Goal: Task Accomplishment & Management: Complete application form

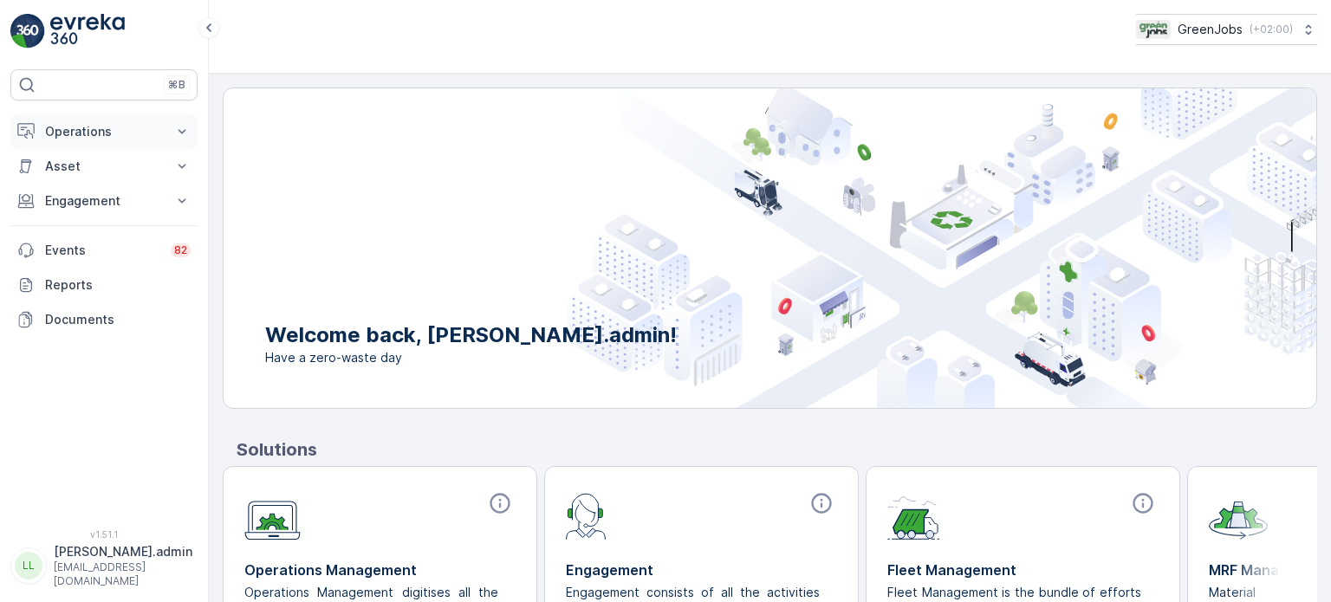
click at [58, 131] on p "Operations" at bounding box center [104, 131] width 118 height 17
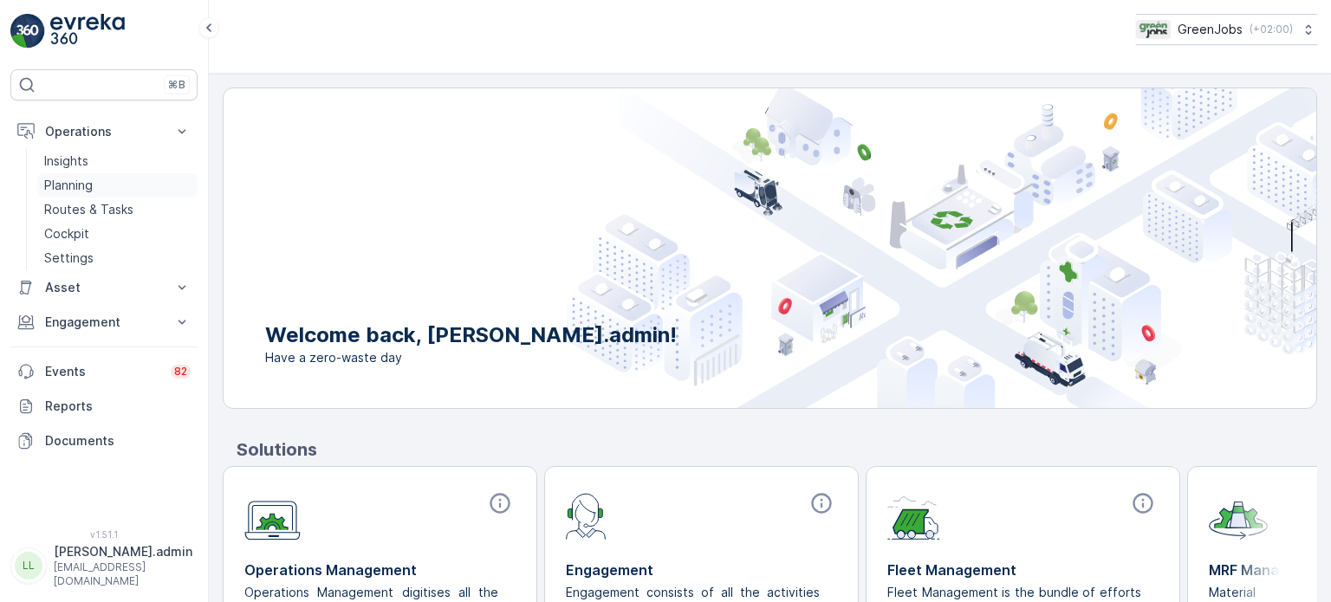
click at [70, 189] on p "Planning" at bounding box center [68, 185] width 49 height 17
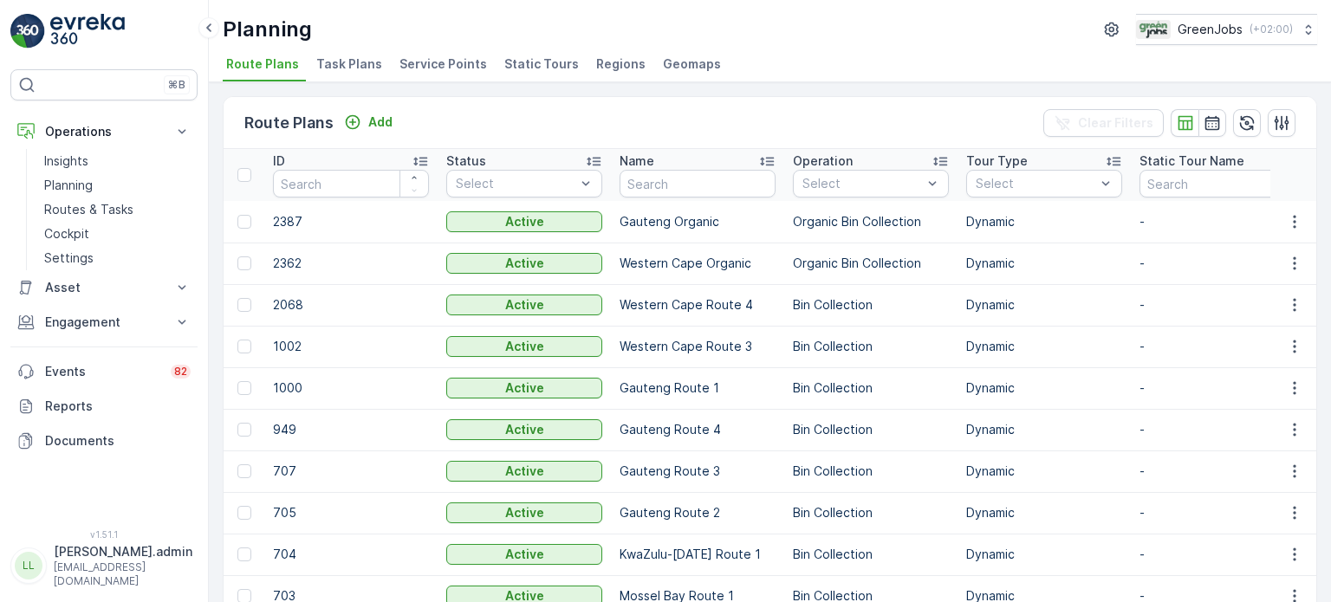
click at [431, 63] on span "Service Points" at bounding box center [444, 63] width 88 height 17
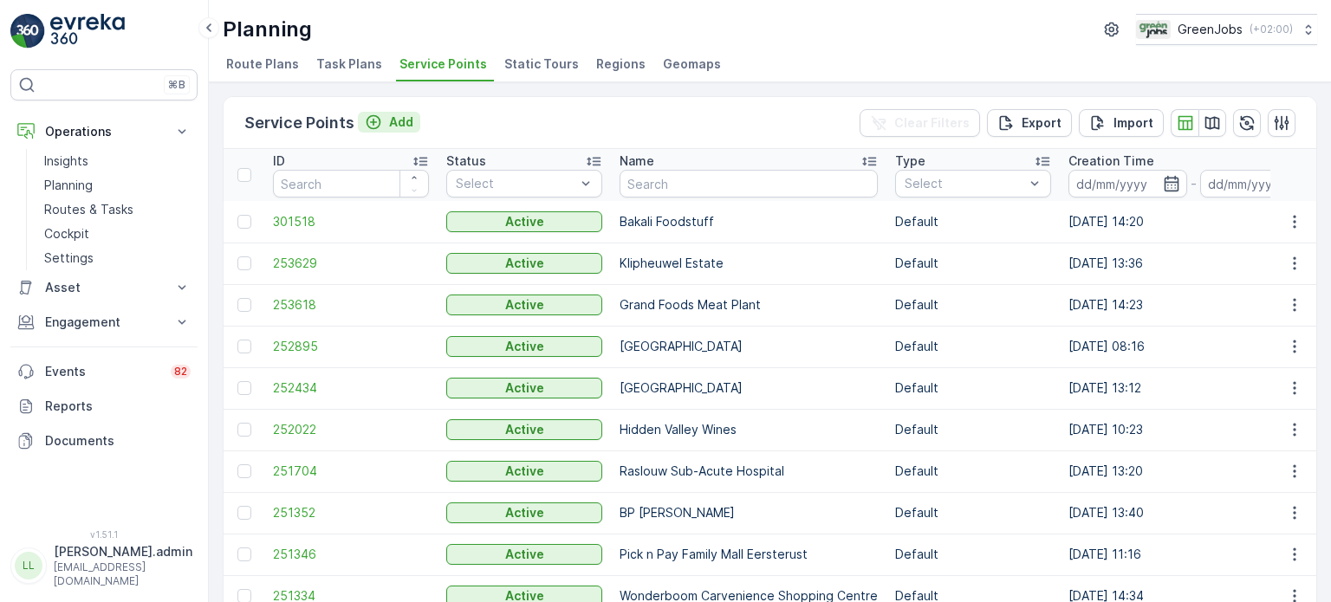
click at [402, 121] on p "Add" at bounding box center [401, 122] width 24 height 17
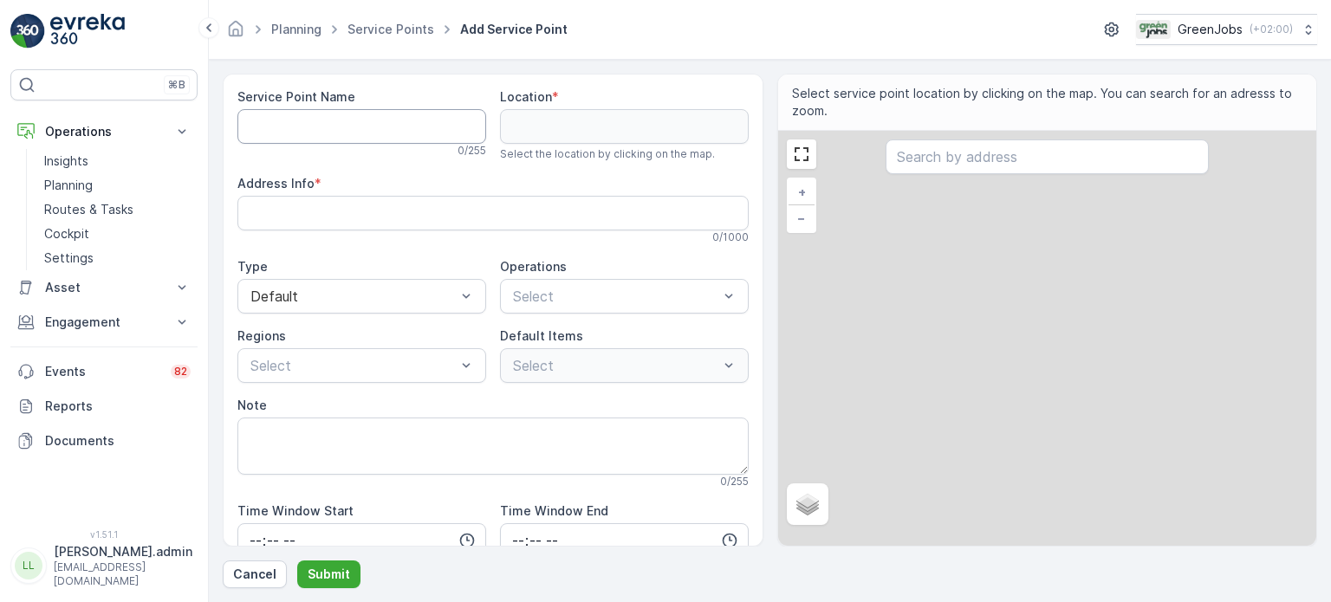
click at [340, 110] on Name "Service Point Name" at bounding box center [361, 126] width 249 height 35
type Name "Z"
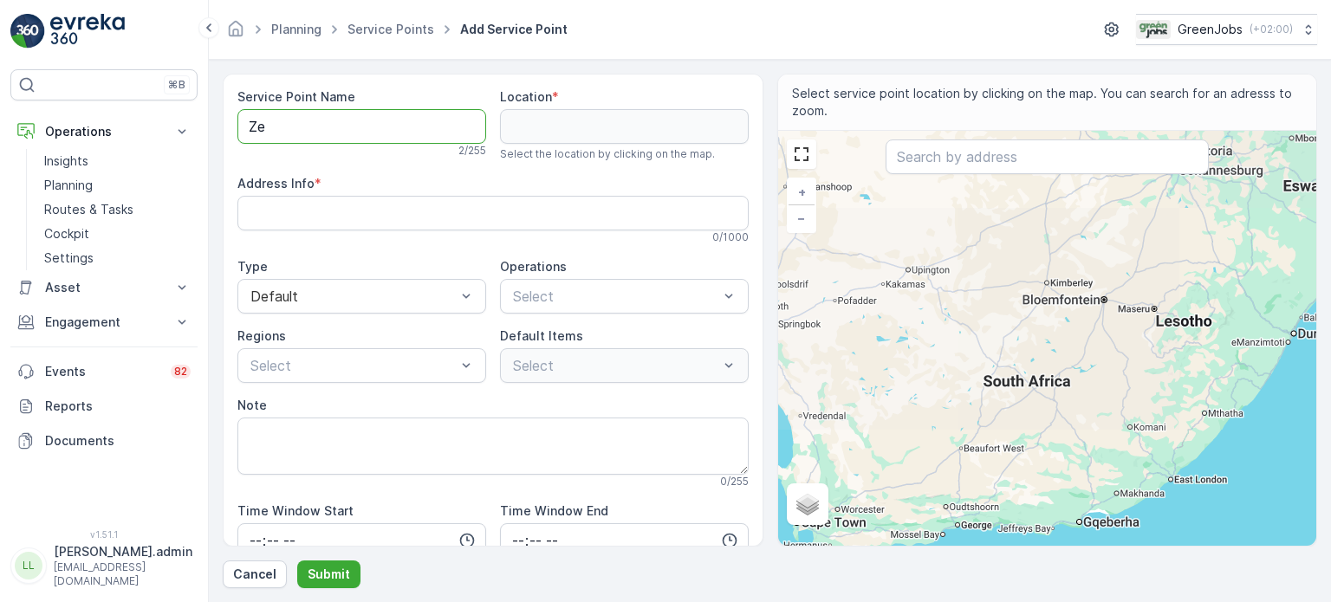
type Name "Zet"
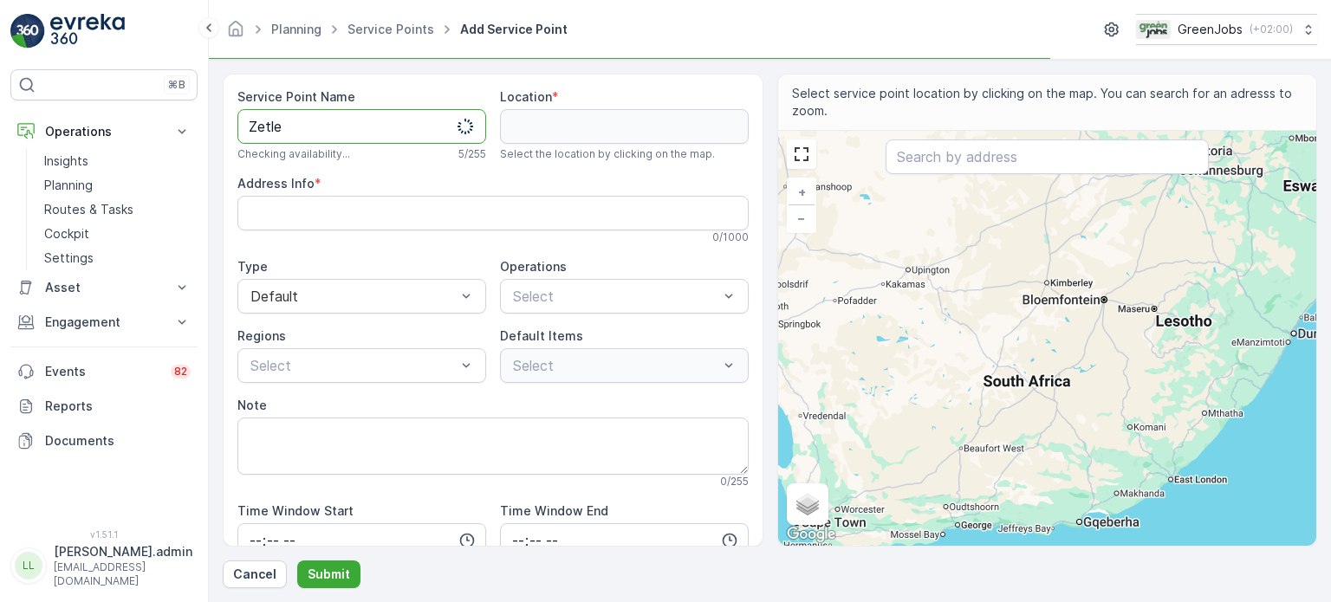
type Name "Zetler"
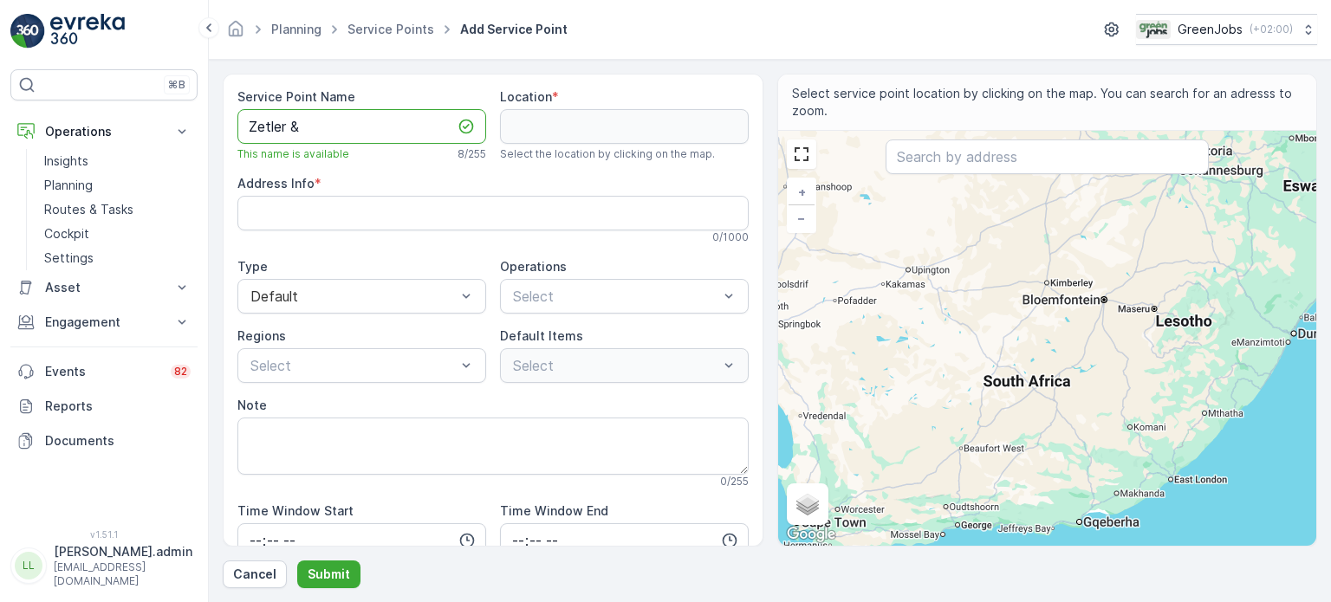
type Name "Zetler &"
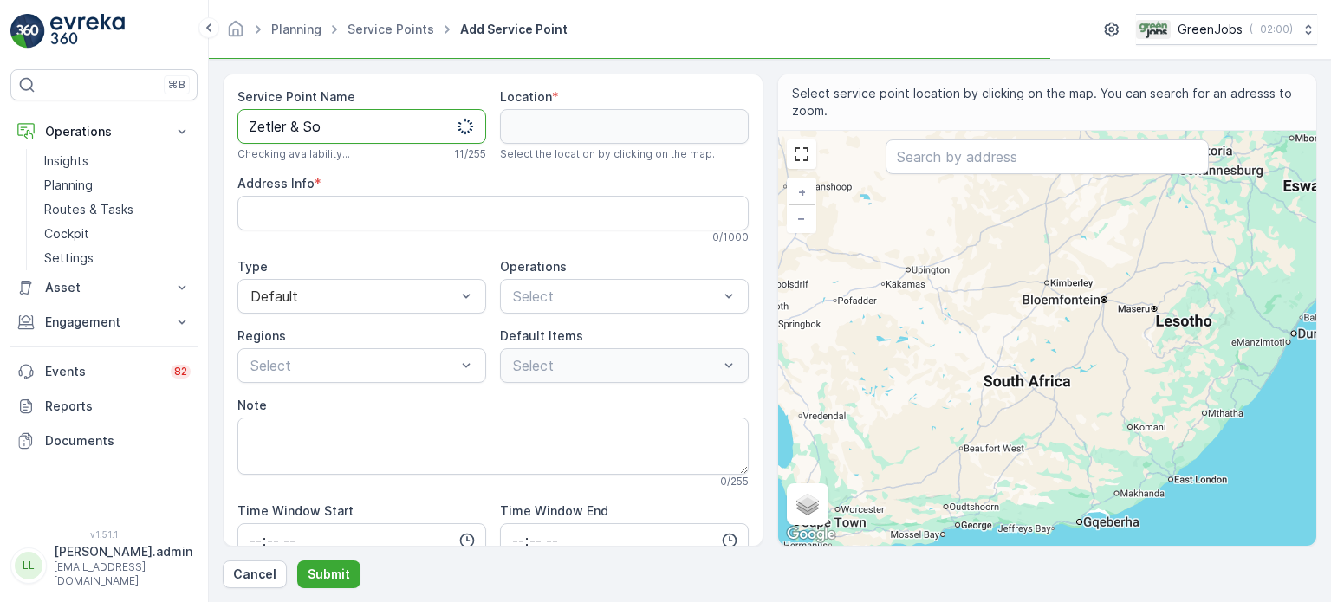
type Name "Zetler & Son"
type Name "Zetler & Sons"
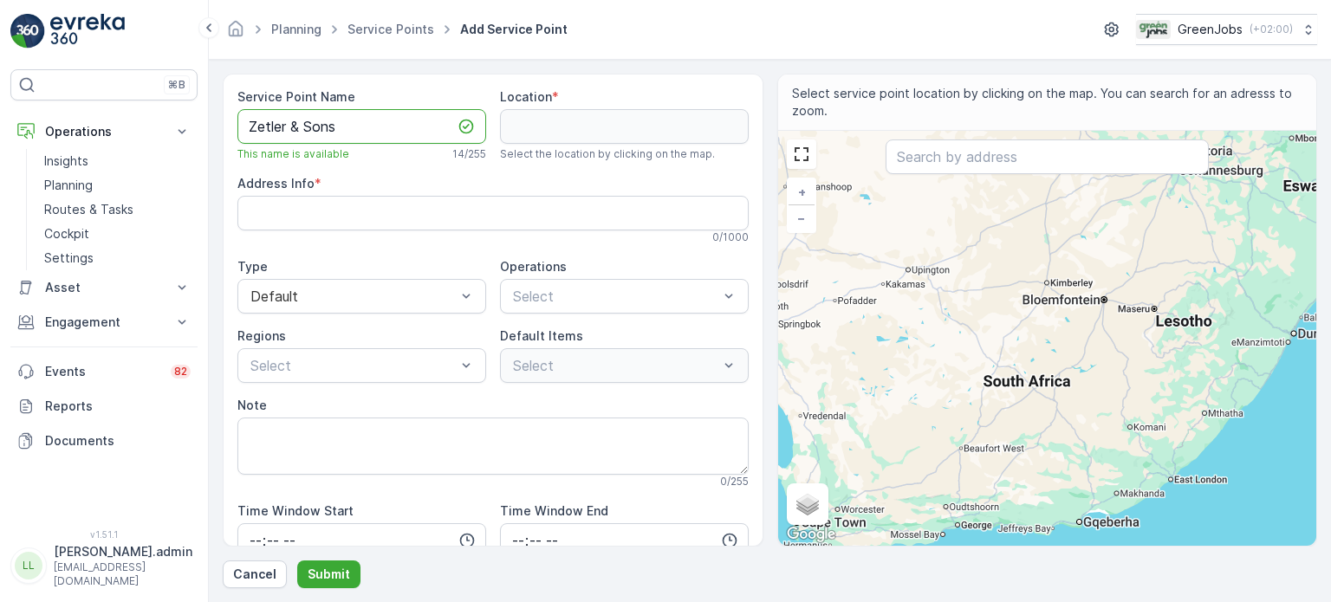
type Name "Zetler & Sons F"
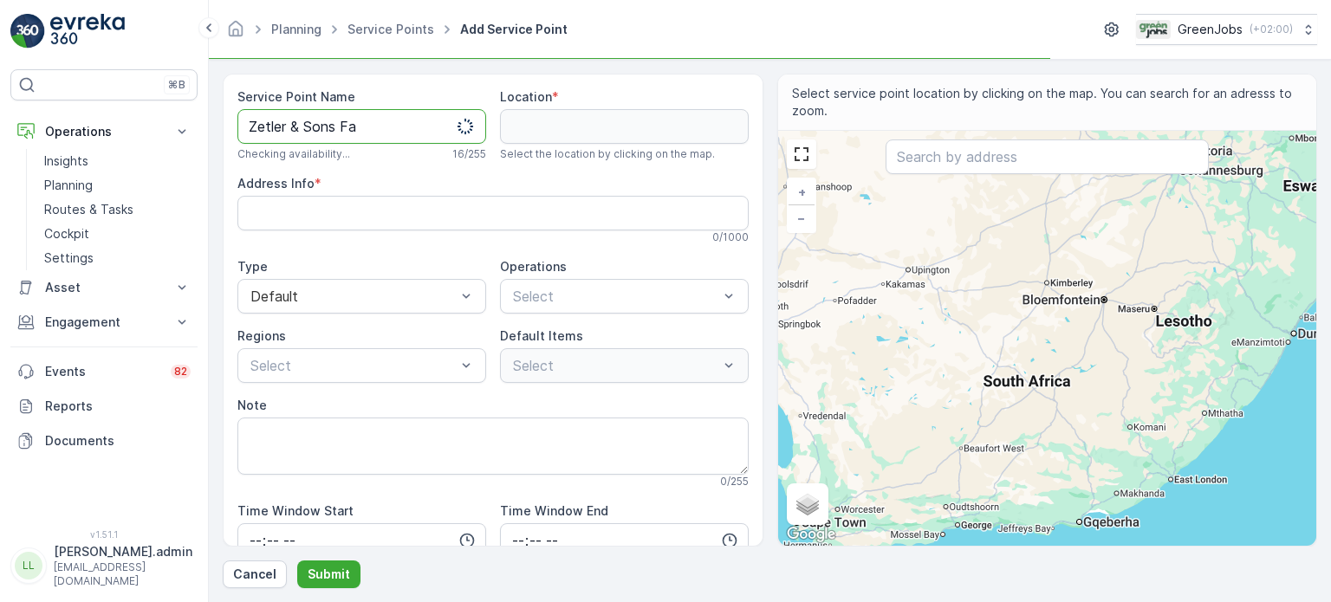
type Name "Zetler & Sons Far"
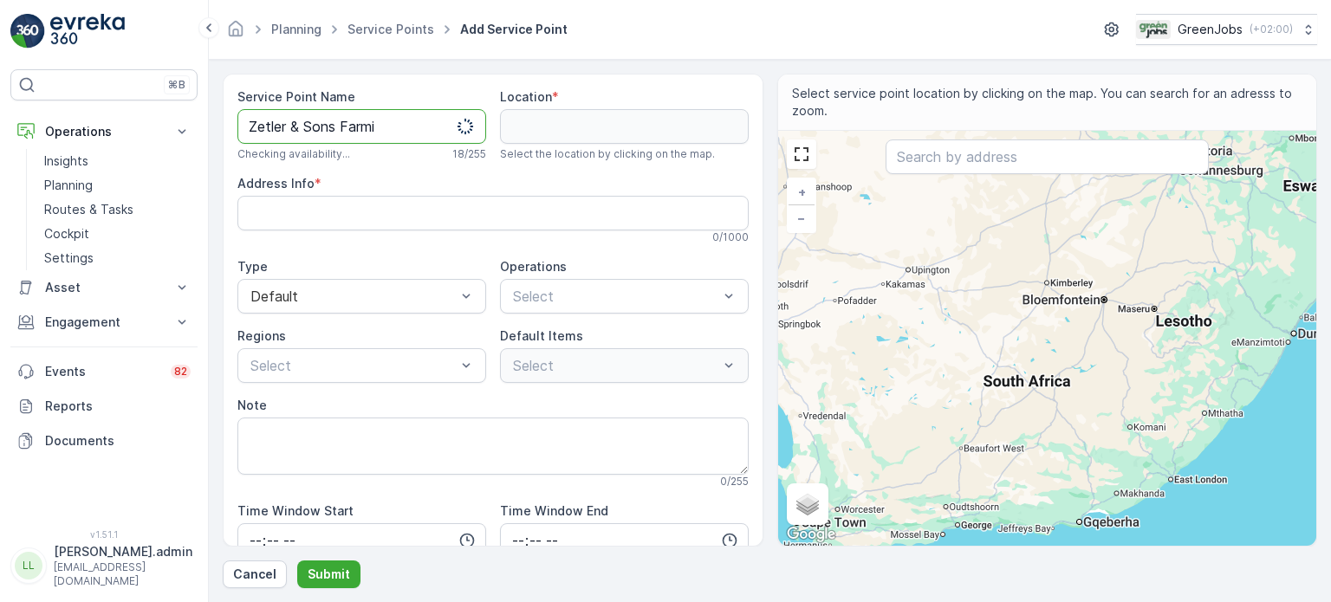
type Name "Zetler & Sons Farmin"
type Name "Zetler & Sons Farming"
click at [982, 157] on input "text" at bounding box center [1047, 157] width 323 height 35
type input "Thirsty"
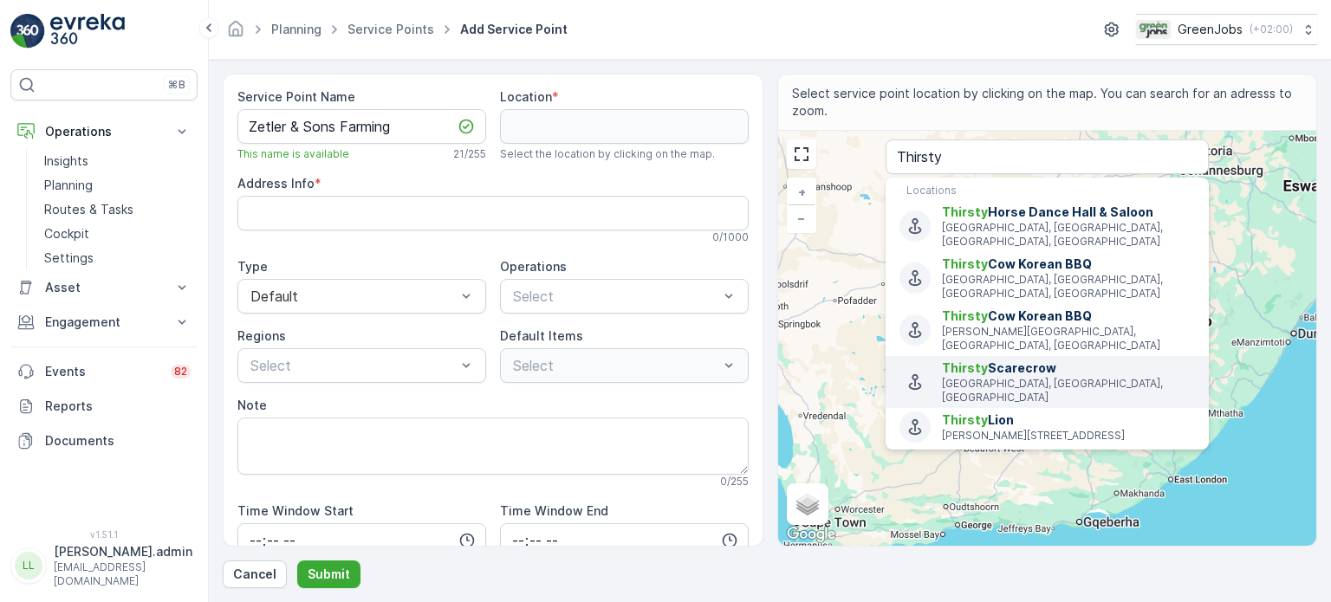
click at [1047, 360] on span "Thirsty Scarecrow" at bounding box center [1068, 368] width 253 height 17
type input "-33.9984064,18.8265364"
type Info "[STREET_ADDRESS]"
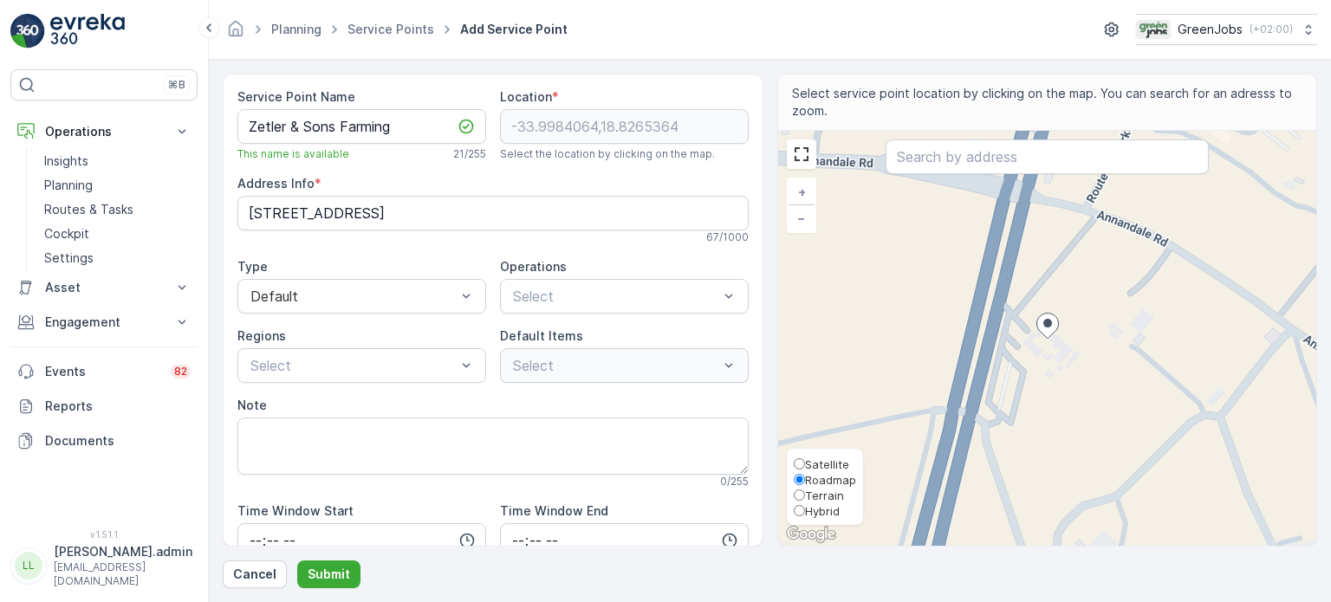
click at [829, 461] on span "Satellite" at bounding box center [827, 465] width 44 height 14
click at [805, 461] on input "Satellite" at bounding box center [799, 463] width 11 height 11
radio input "true"
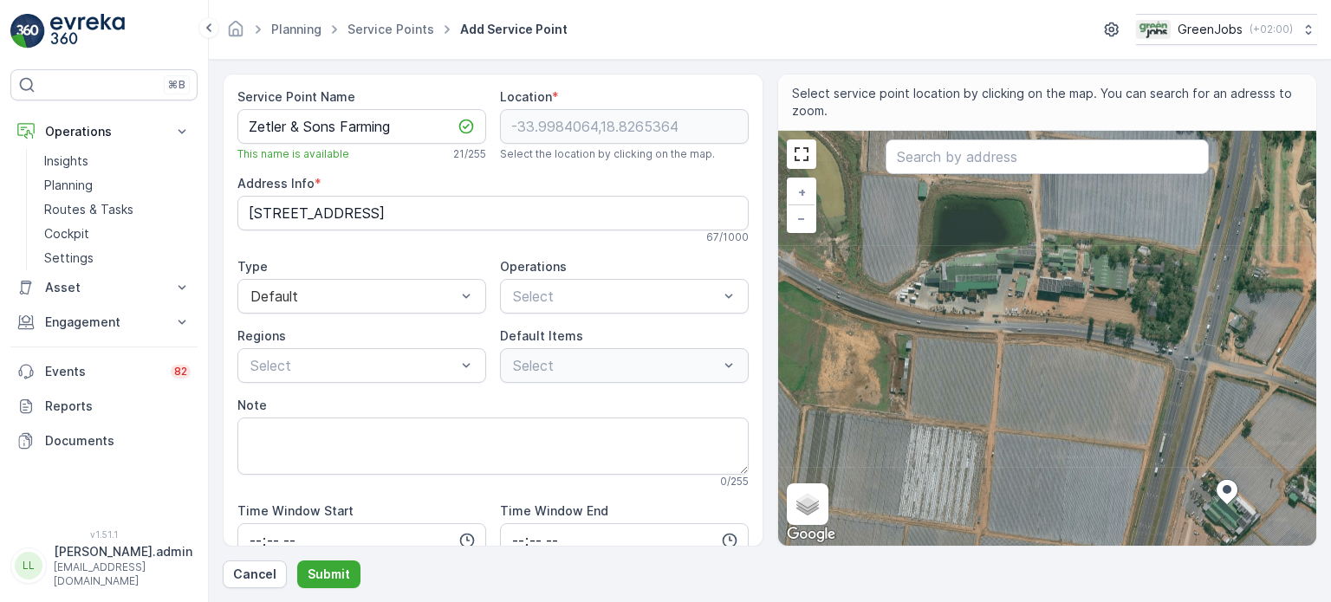
drag, startPoint x: 910, startPoint y: 305, endPoint x: 1089, endPoint y: 471, distance: 244.7
click at [1089, 471] on div "+ − Satellite Roadmap Terrain Hybrid Leaflet Keyboard shortcuts Map Data Imager…" at bounding box center [1047, 338] width 539 height 415
click at [981, 308] on div "+ − Satellite Roadmap Terrain Hybrid Leaflet Keyboard shortcuts Map Data Imager…" at bounding box center [1047, 338] width 539 height 415
type input "-33.996390504385836,18.82349293254248"
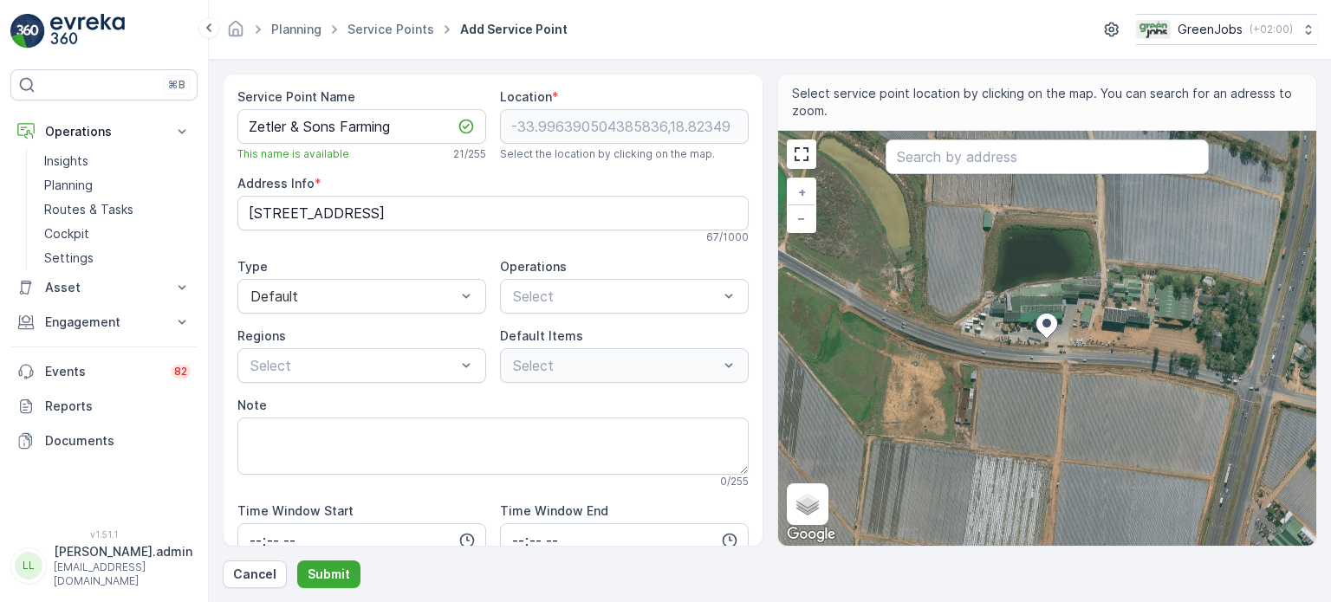
type Info "2R3F+C9 [GEOGRAPHIC_DATA], [GEOGRAPHIC_DATA]"
click at [537, 308] on div "Select" at bounding box center [624, 296] width 249 height 35
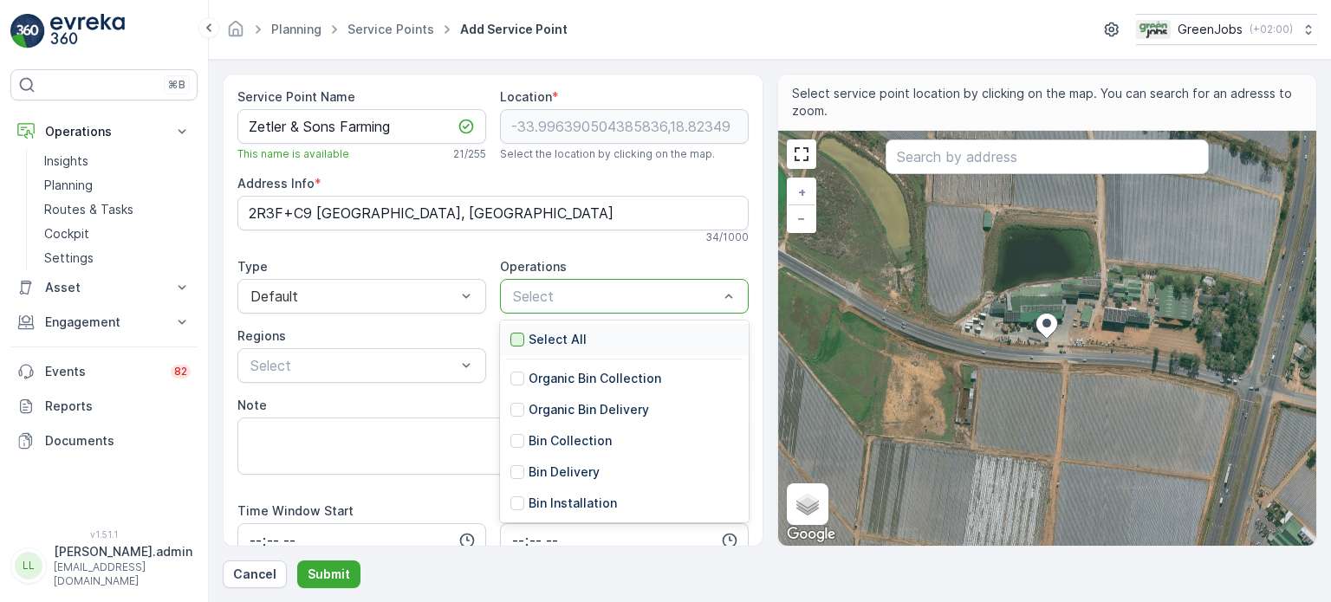
click at [517, 334] on div at bounding box center [517, 340] width 14 height 14
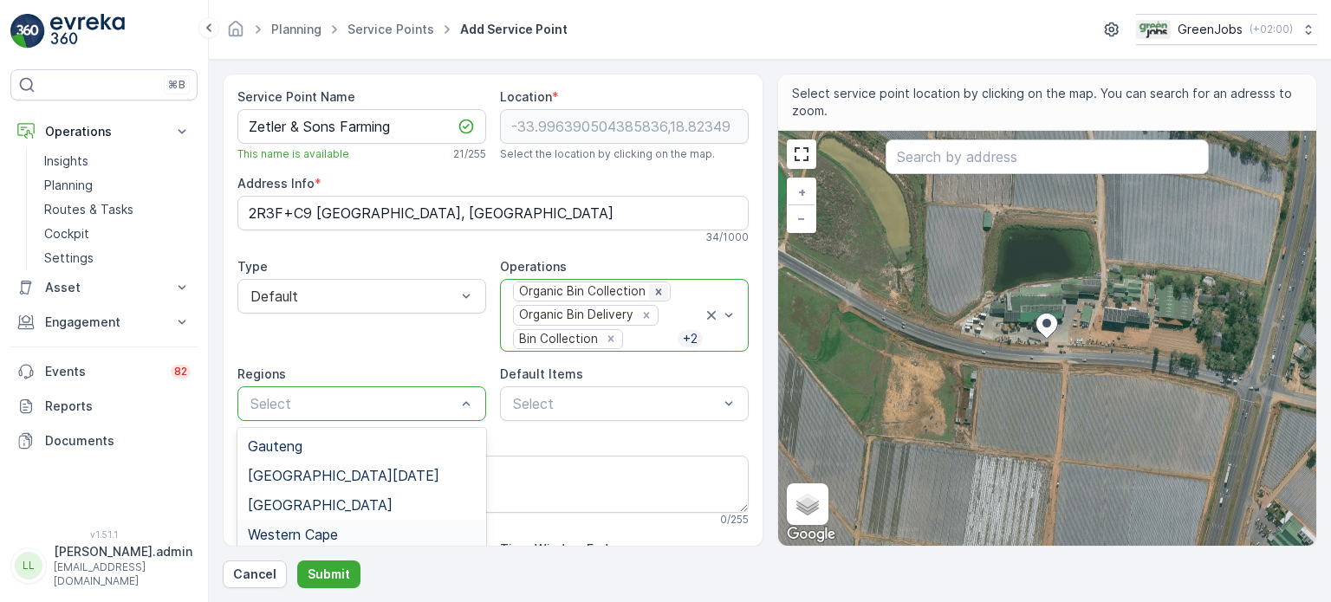
click at [656, 290] on icon "Remove Organic Bin Collection" at bounding box center [659, 292] width 6 height 6
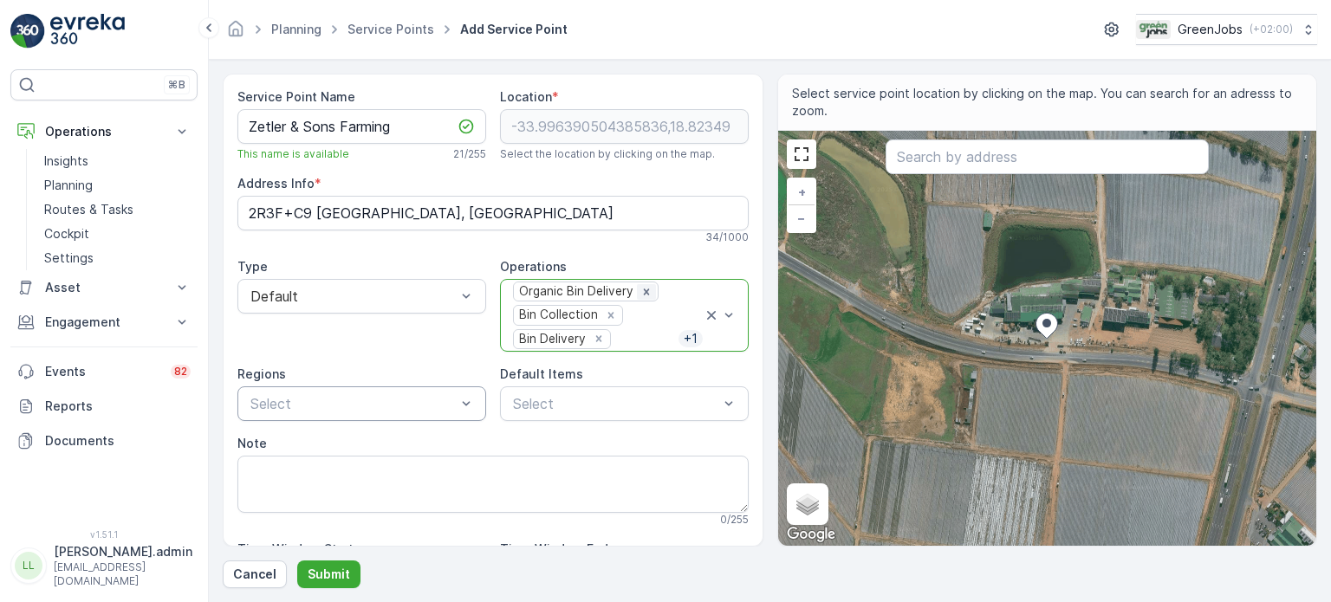
click at [641, 294] on icon "Remove Organic Bin Delivery" at bounding box center [646, 292] width 12 height 12
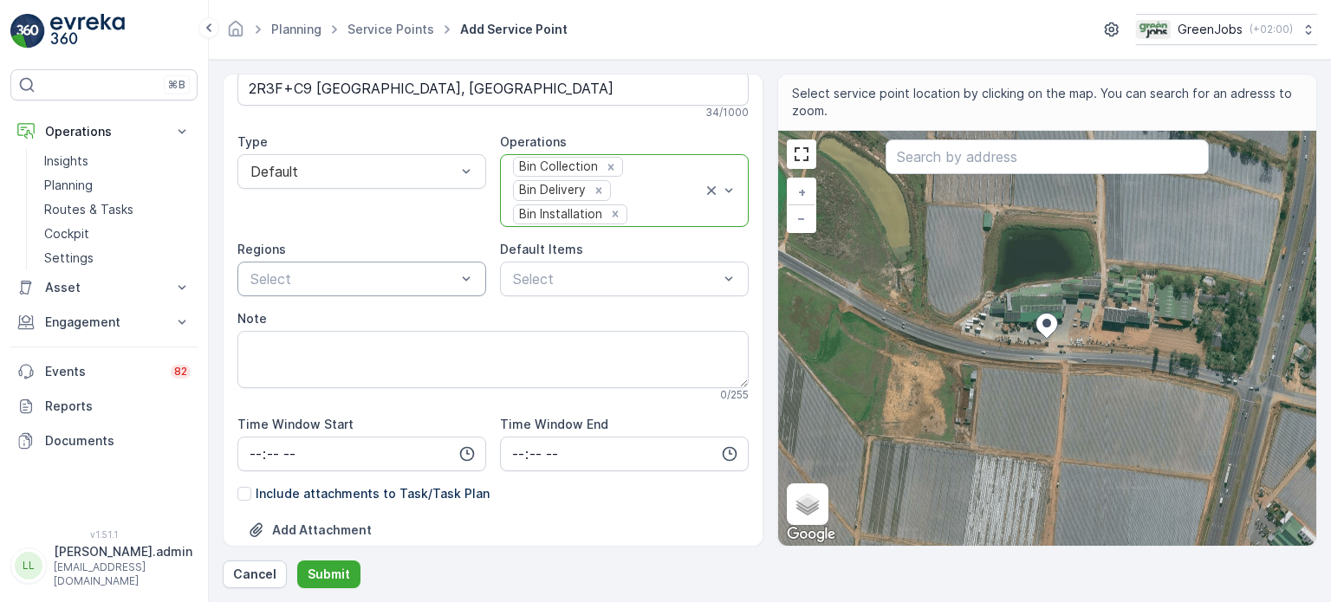
scroll to position [87, 0]
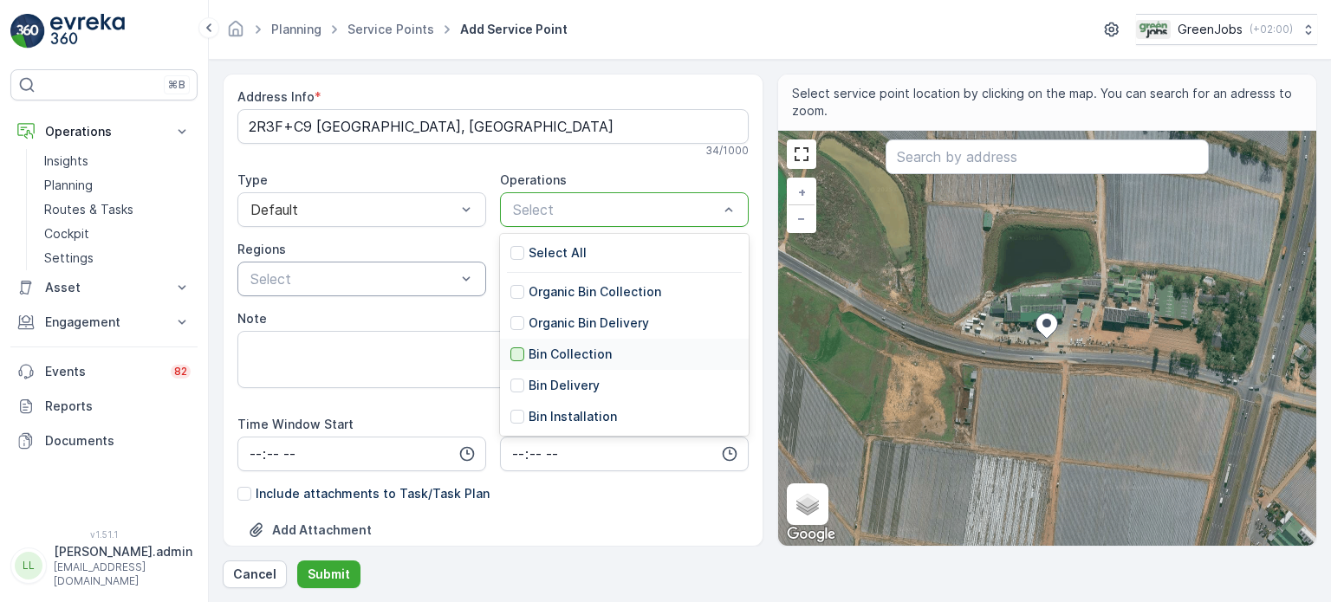
click at [510, 356] on div at bounding box center [517, 355] width 14 height 14
click at [514, 388] on div at bounding box center [517, 386] width 14 height 14
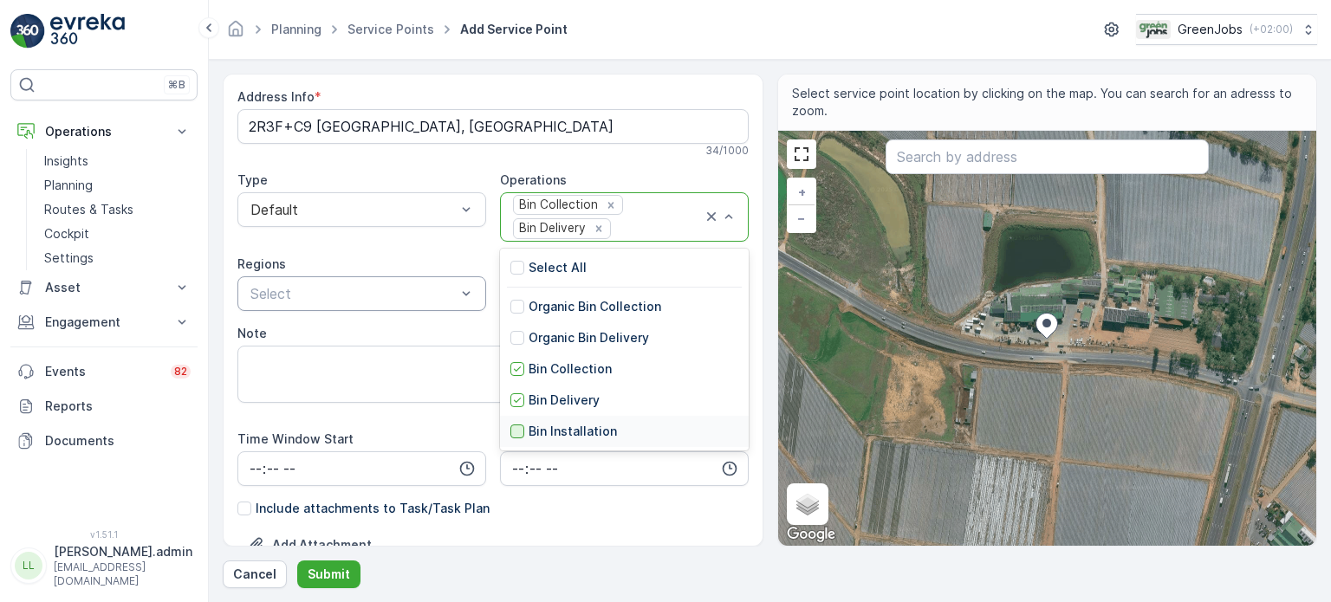
click at [517, 425] on div at bounding box center [517, 432] width 14 height 14
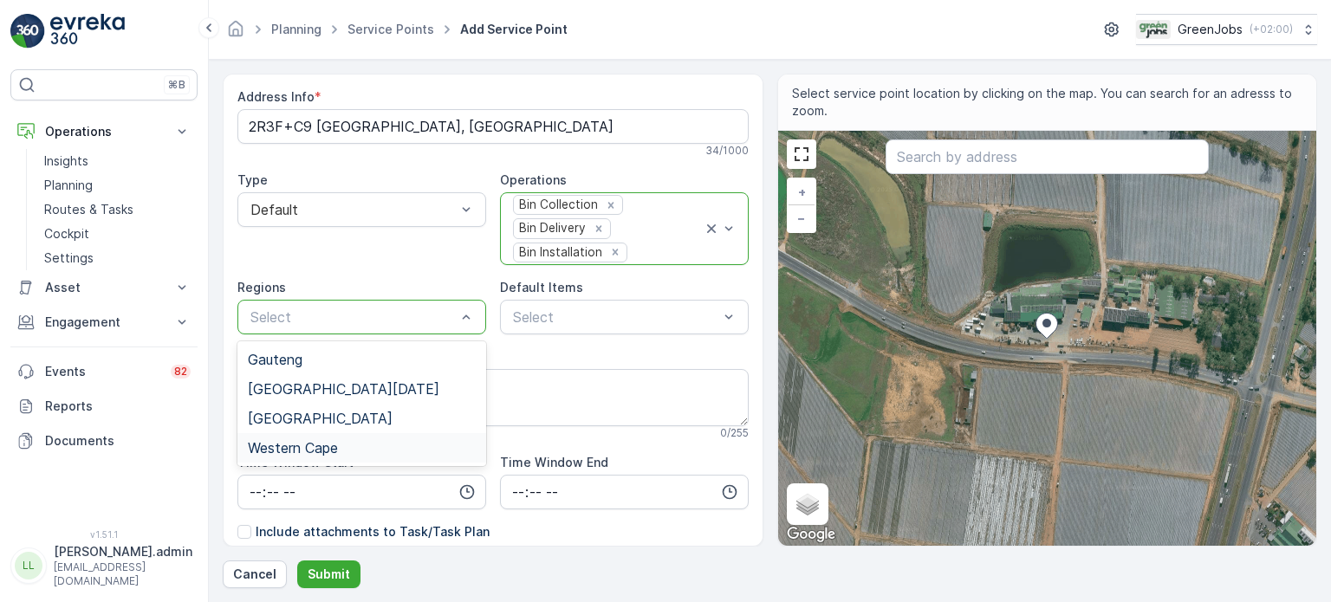
click at [323, 440] on span "Western Cape" at bounding box center [293, 448] width 90 height 16
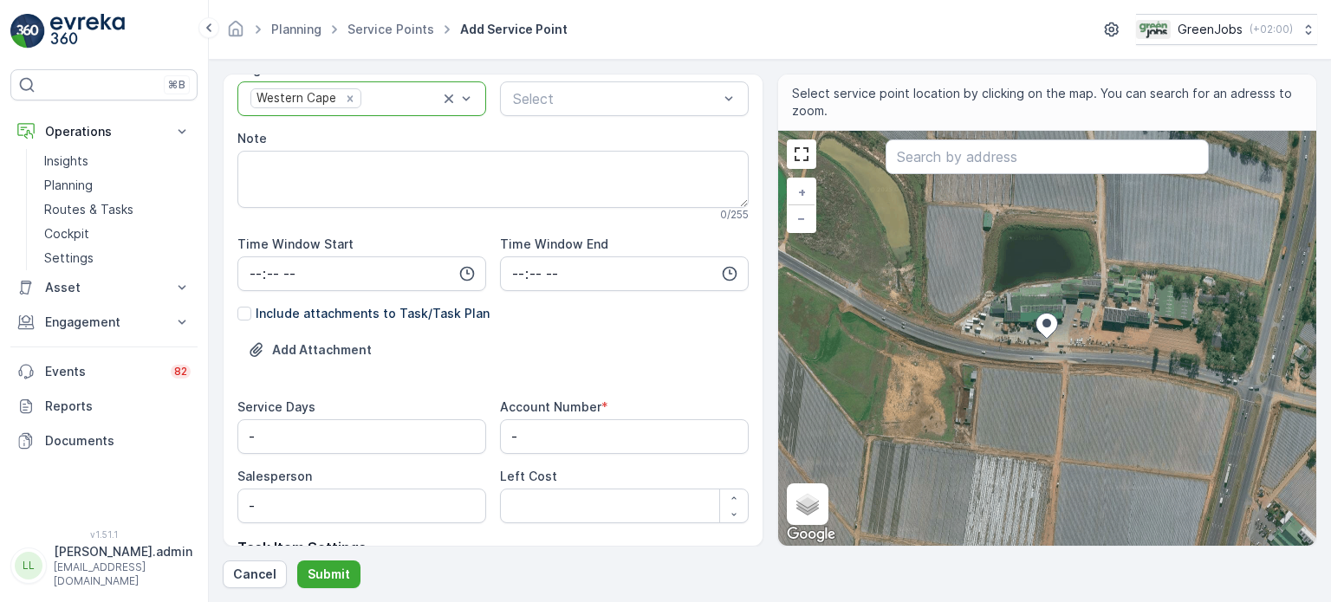
scroll to position [347, 0]
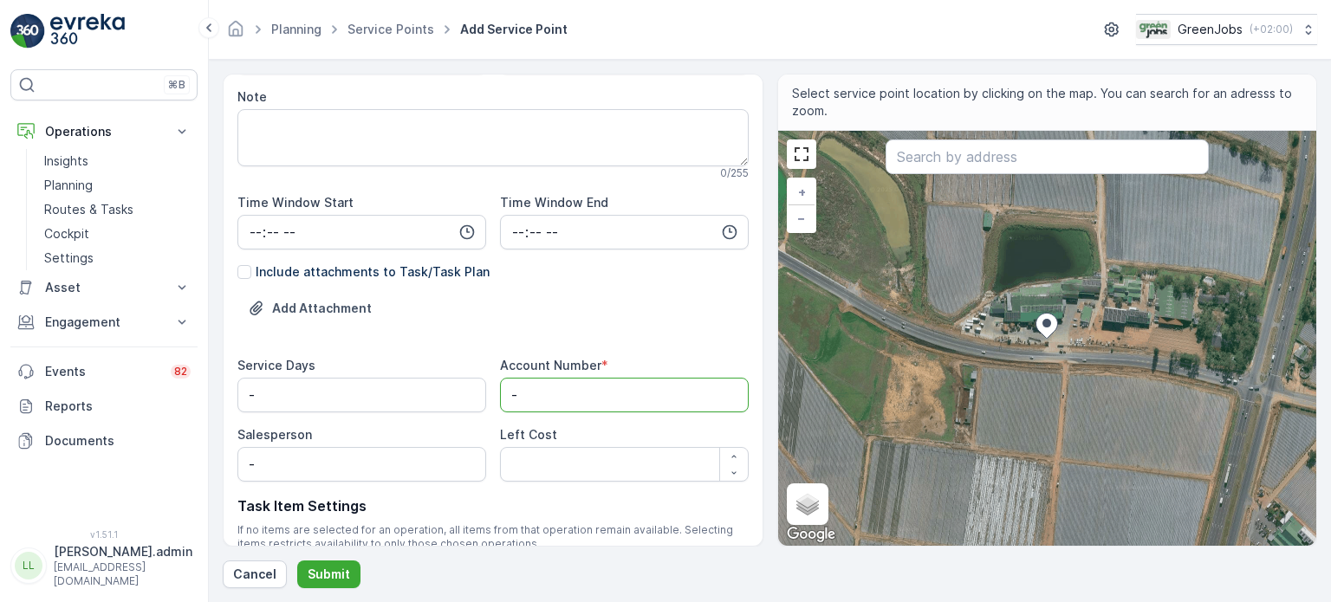
click at [541, 397] on Number "-" at bounding box center [624, 395] width 249 height 35
type Number "Z005"
click at [336, 453] on input "-" at bounding box center [361, 464] width 249 height 35
type input "[PERSON_NAME]-[PERSON_NAME]"
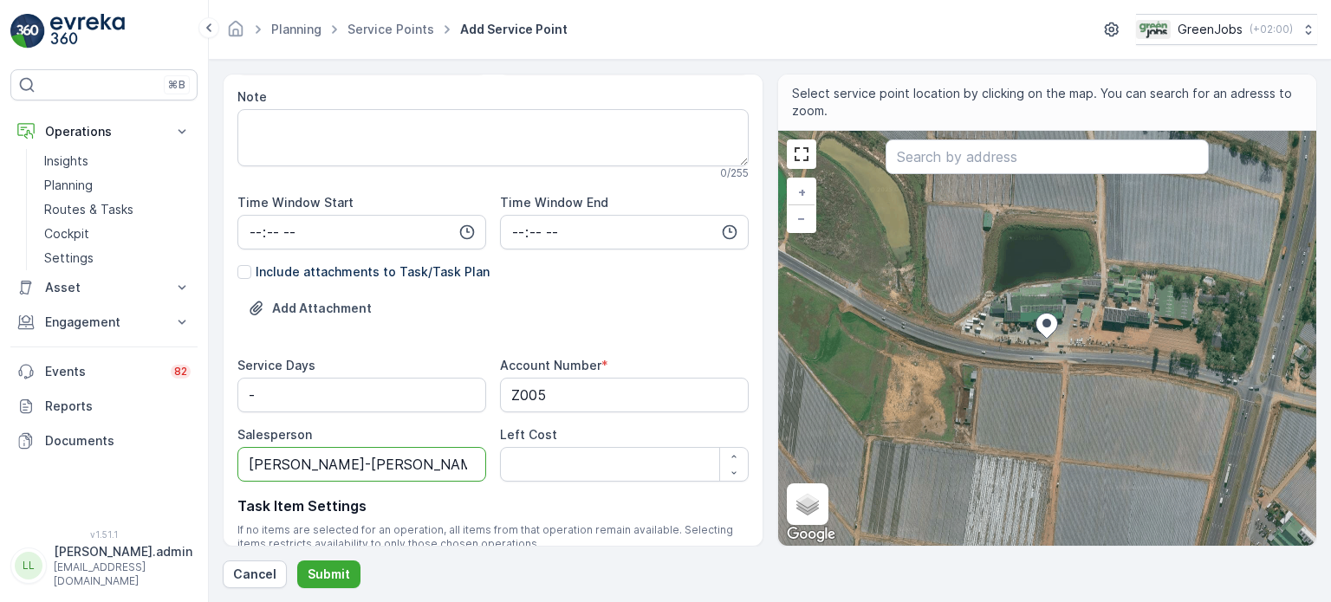
scroll to position [445, 0]
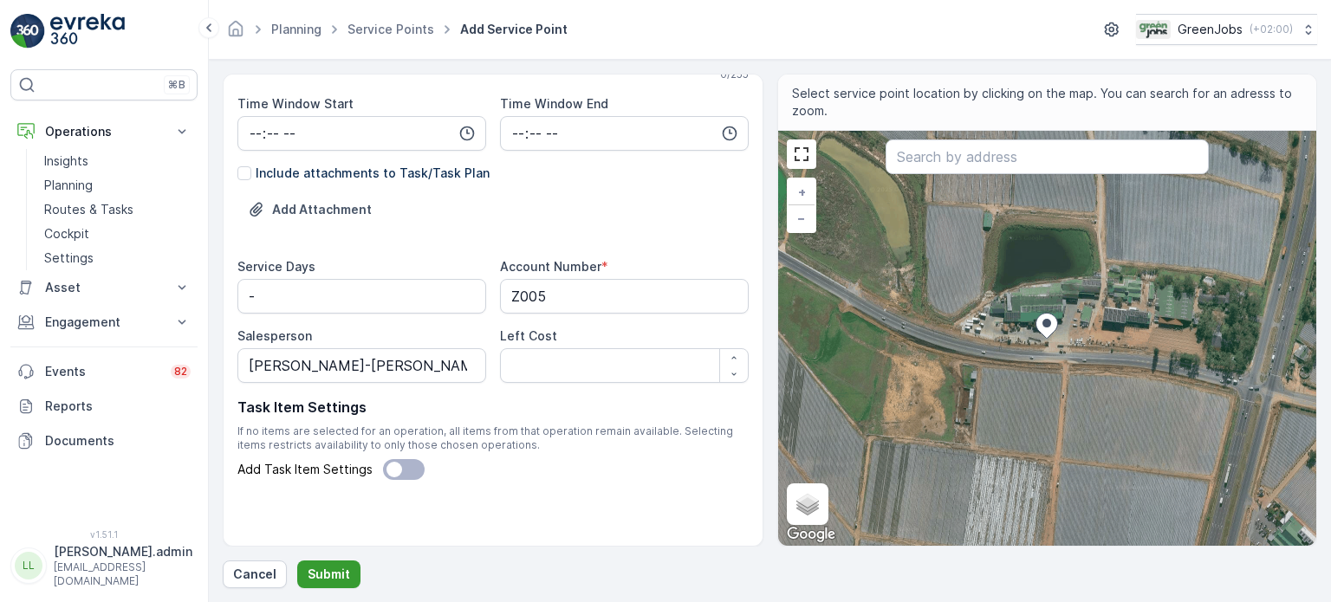
click at [342, 581] on p "Submit" at bounding box center [329, 574] width 42 height 17
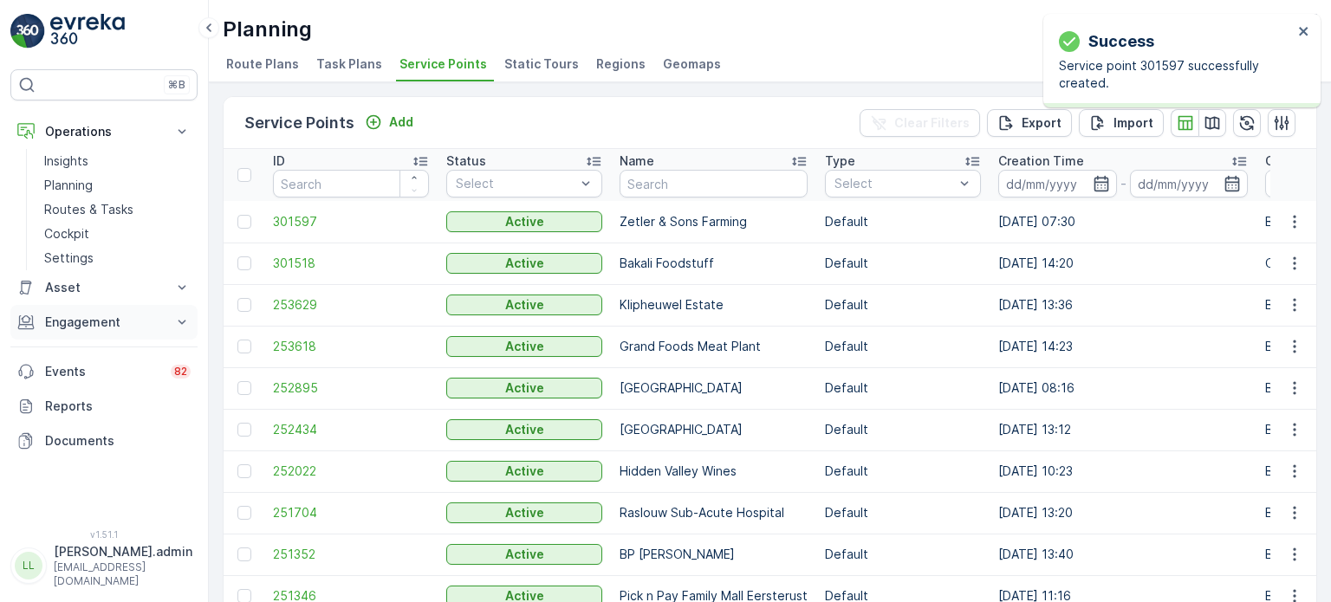
click at [79, 315] on p "Engagement" at bounding box center [104, 322] width 118 height 17
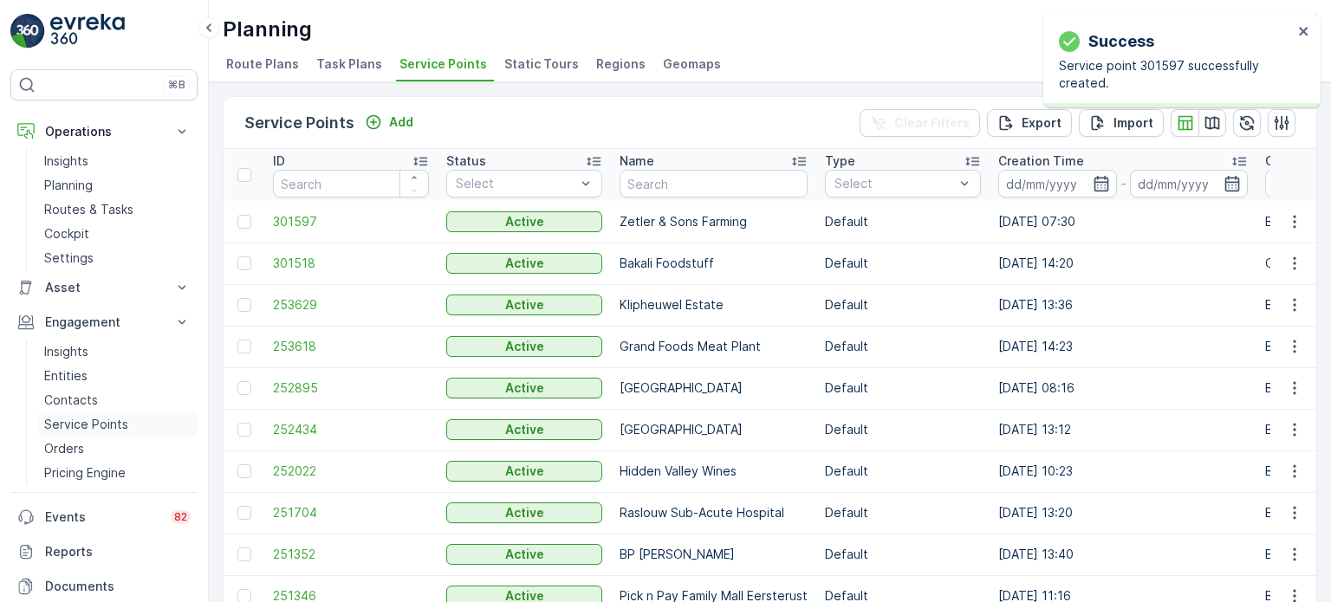
click at [75, 426] on p "Service Points" at bounding box center [86, 424] width 84 height 17
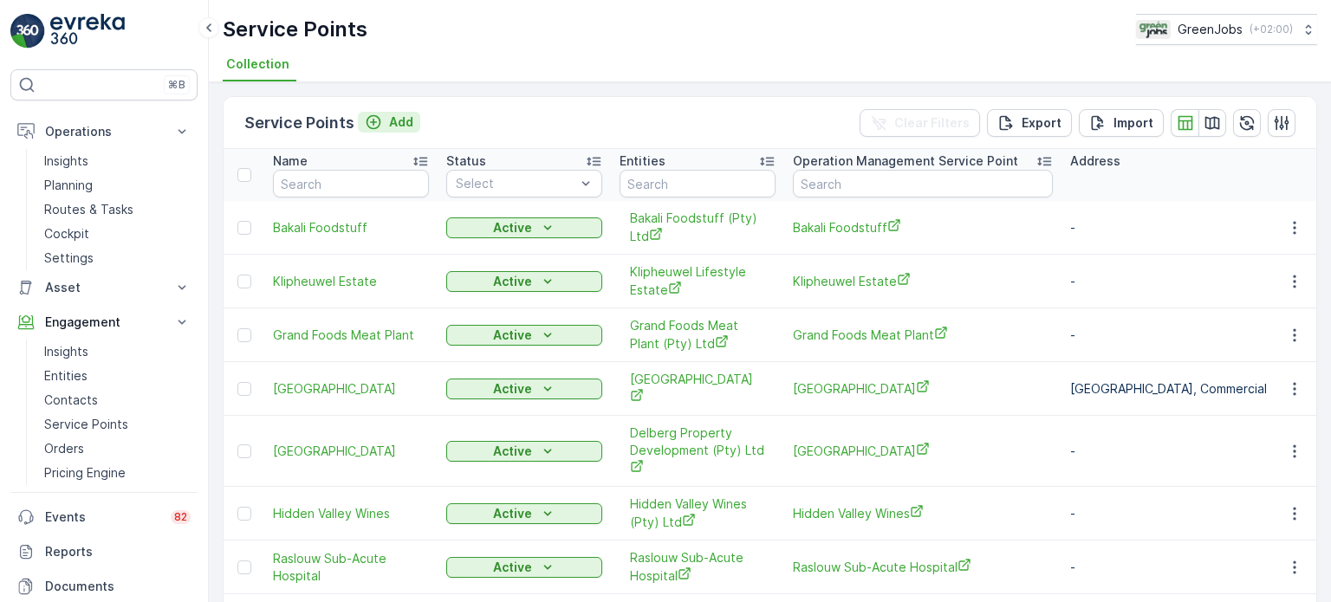
click at [398, 124] on p "Add" at bounding box center [401, 122] width 24 height 17
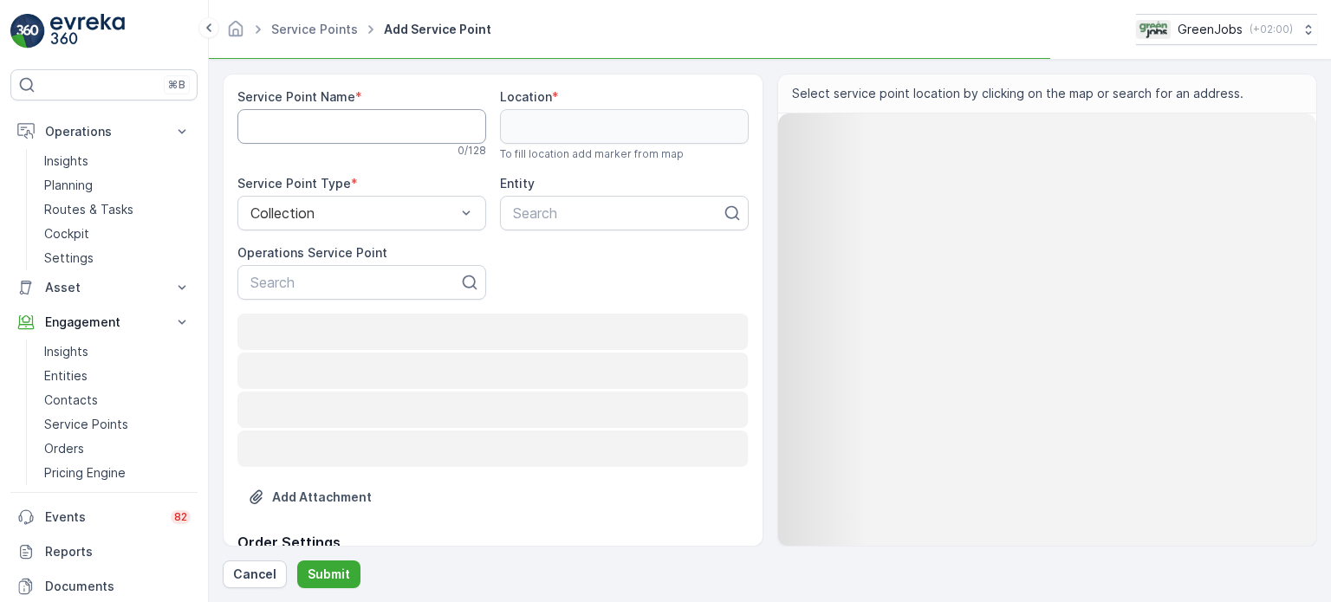
click at [347, 127] on Name "Service Point Name" at bounding box center [361, 126] width 249 height 35
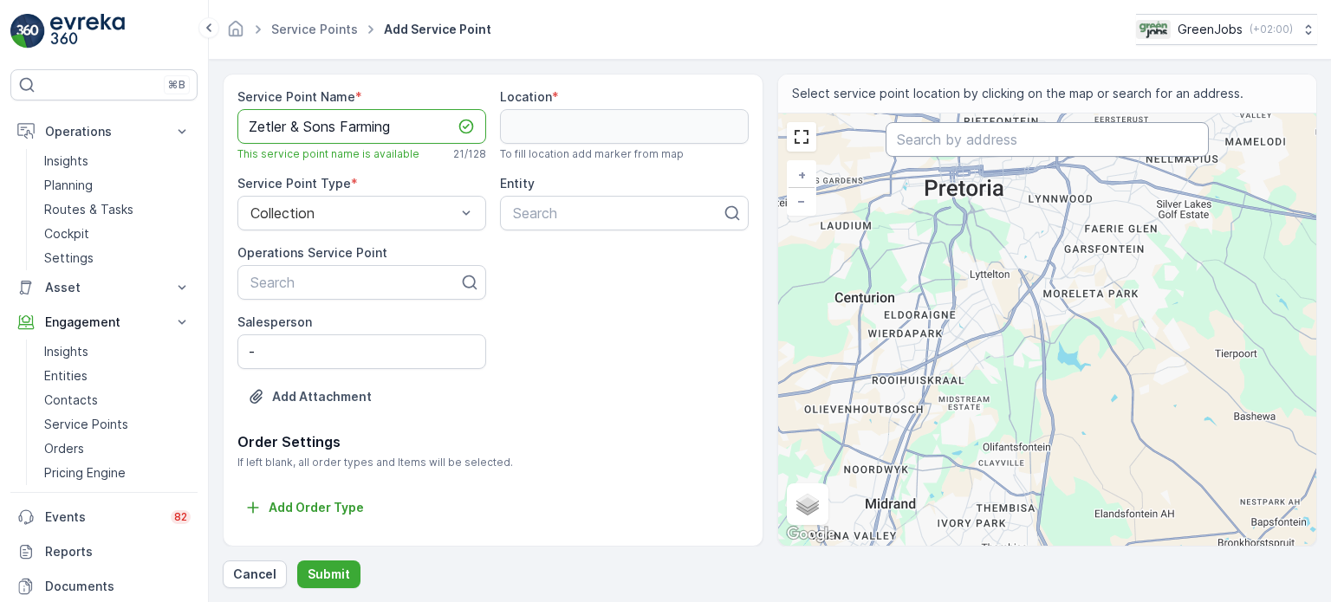
type Name "Zetler & Sons Farming"
click at [927, 138] on input "text" at bounding box center [1047, 139] width 323 height 35
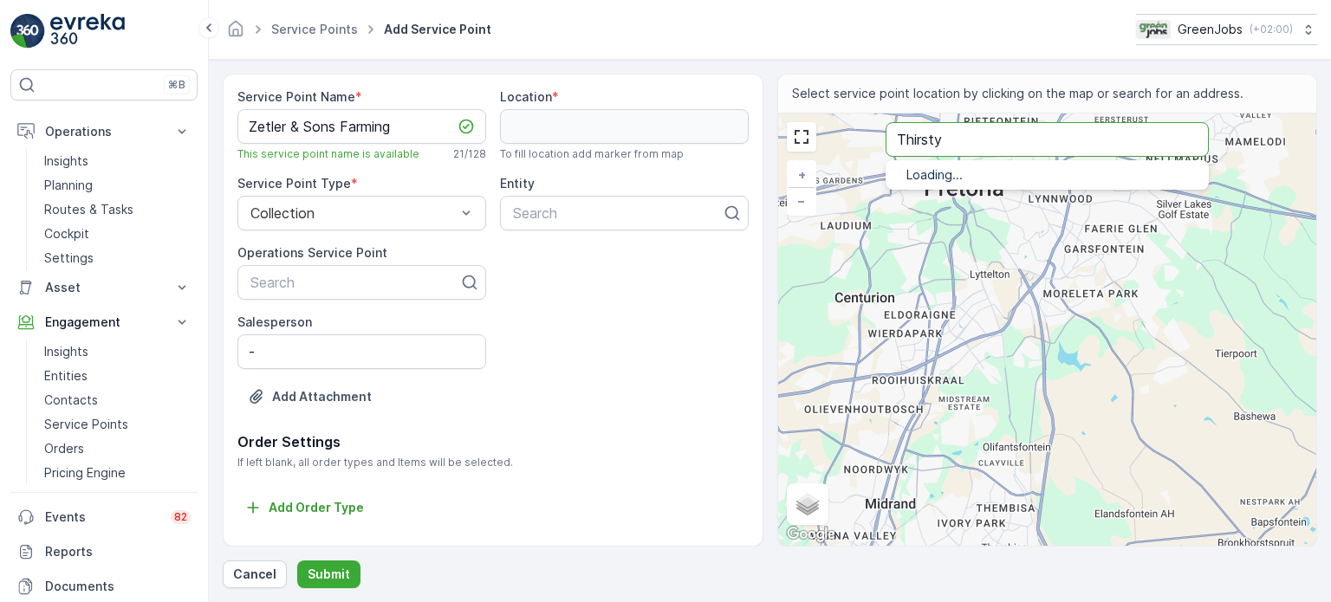
type input "Thirsty"
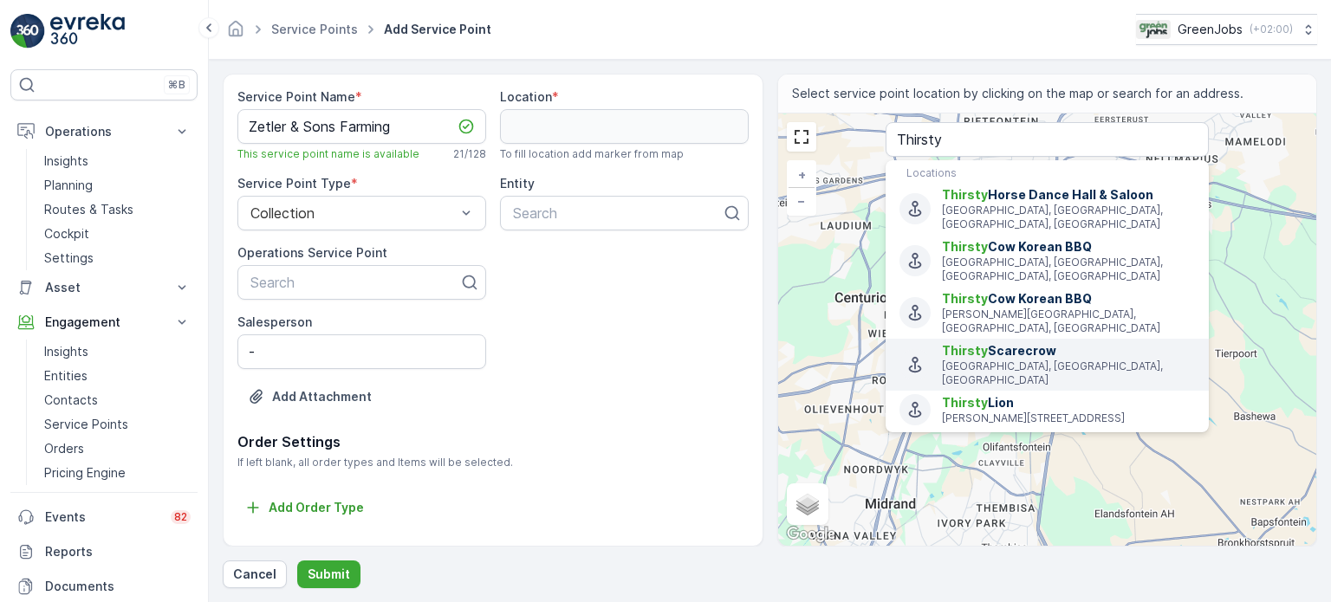
click at [1044, 342] on span "Thirsty Scarecrow" at bounding box center [1068, 350] width 253 height 17
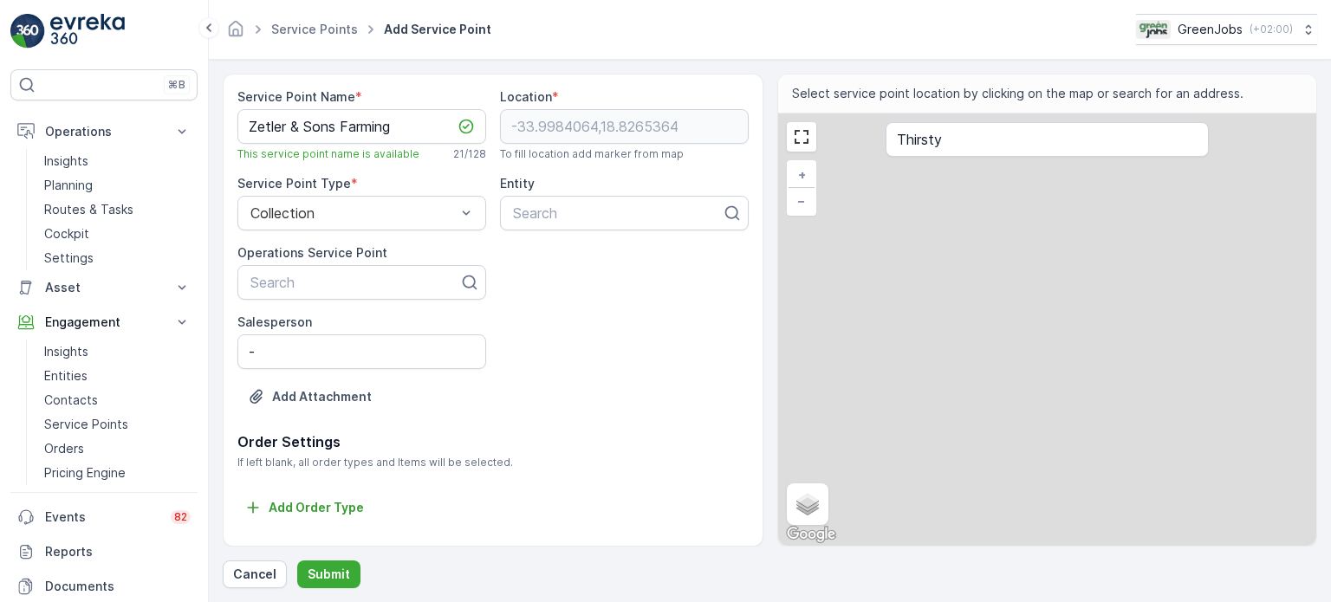
type input "-33.9984064,18.8265364"
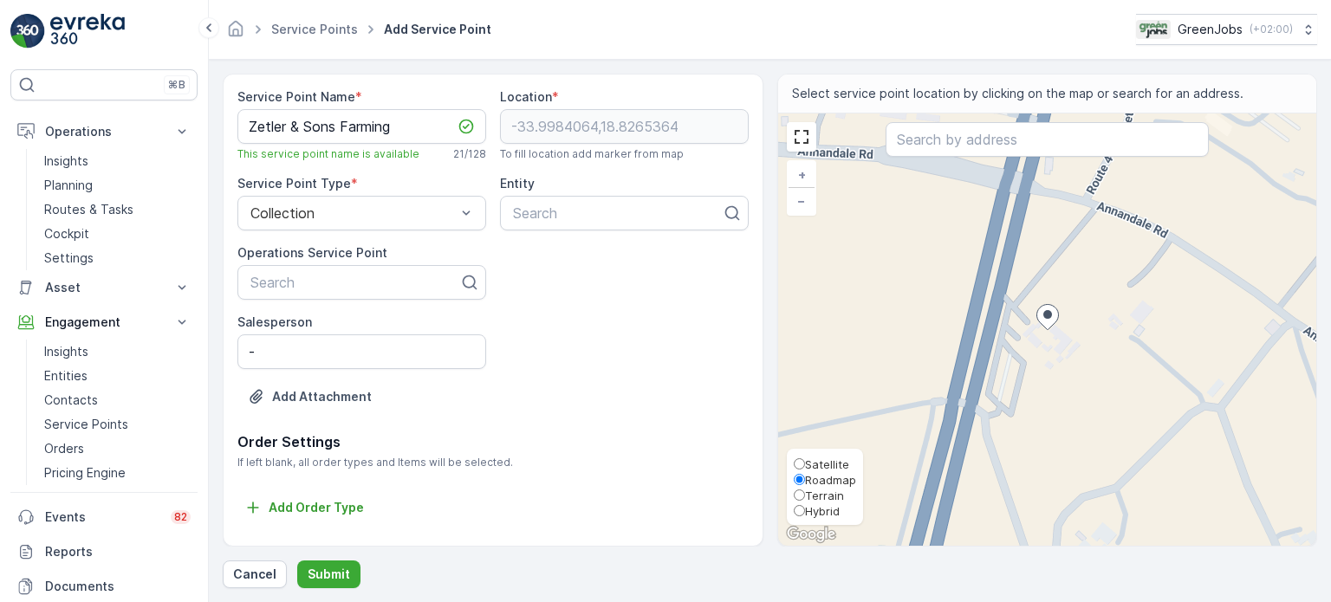
click at [816, 507] on span "Hybrid" at bounding box center [822, 511] width 35 height 14
click at [805, 507] on input "Hybrid" at bounding box center [799, 510] width 11 height 11
radio input "true"
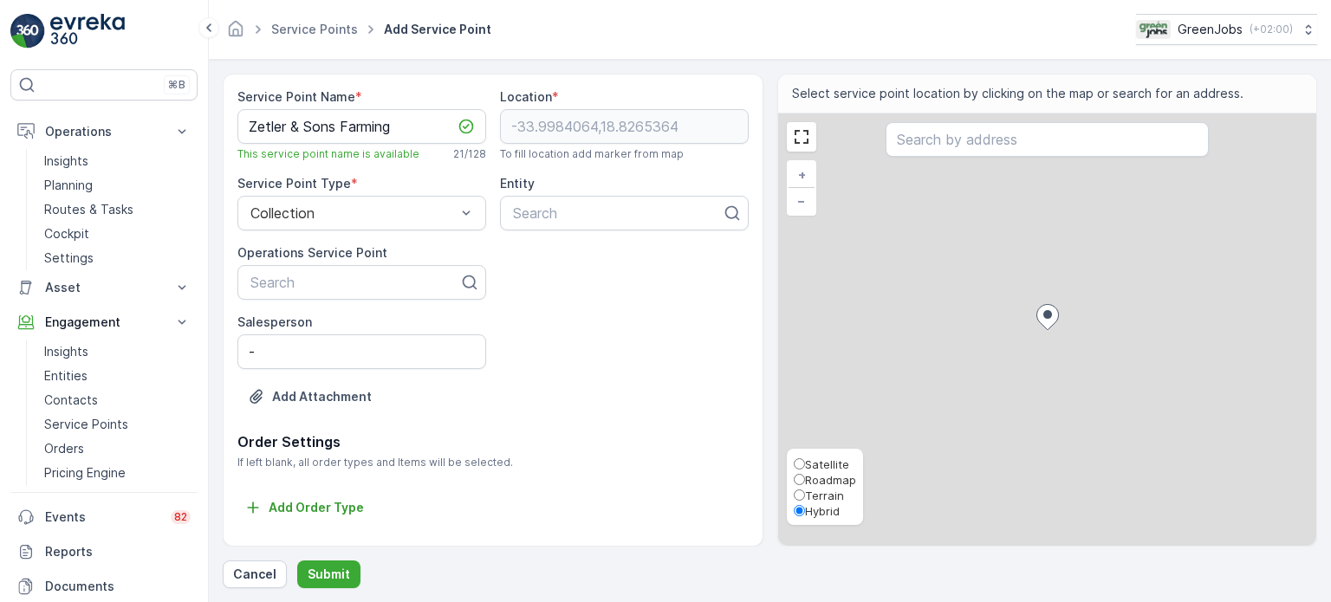
click at [824, 464] on span "Satellite" at bounding box center [827, 465] width 44 height 14
click at [805, 464] on input "Satellite" at bounding box center [799, 463] width 11 height 11
radio input "true"
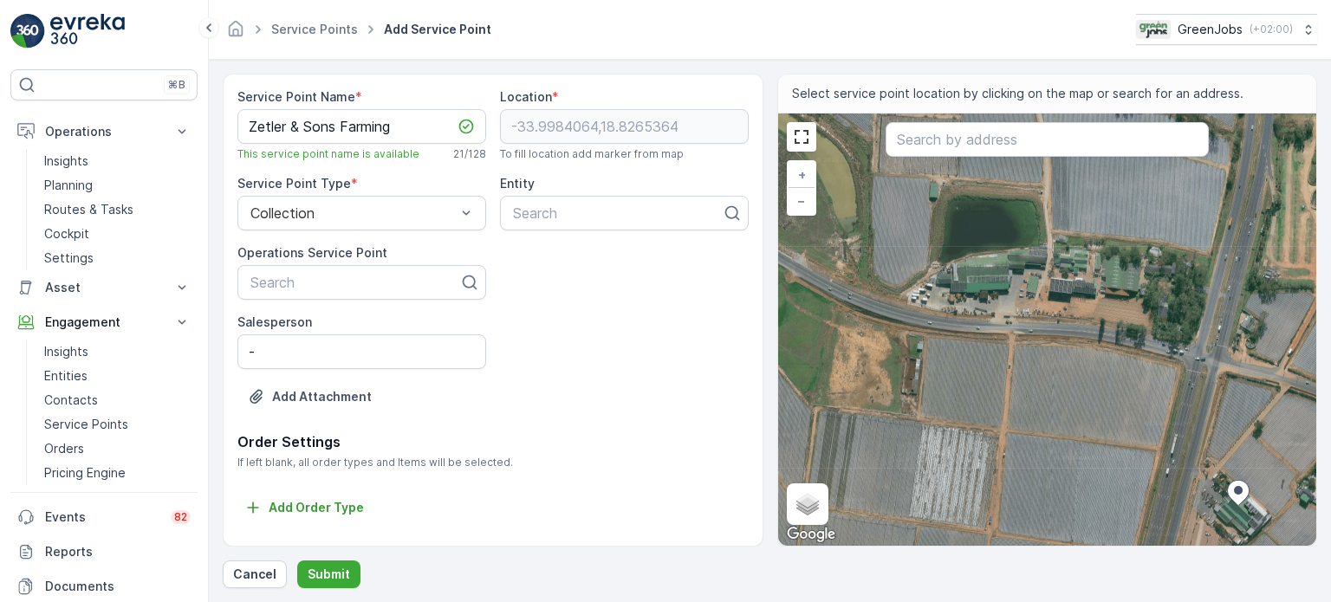
drag, startPoint x: 1005, startPoint y: 351, endPoint x: 1198, endPoint y: 526, distance: 260.1
click at [1198, 527] on div "+ − Satellite Roadmap Terrain Hybrid Leaflet Keyboard shortcuts Map Data Imager…" at bounding box center [1047, 330] width 539 height 432
click at [995, 311] on div "+ − Satellite Roadmap Terrain Hybrid Leaflet Keyboard shortcuts Map Data Imager…" at bounding box center [1047, 330] width 539 height 432
type input "-33.99641710075575,18.82350366310328"
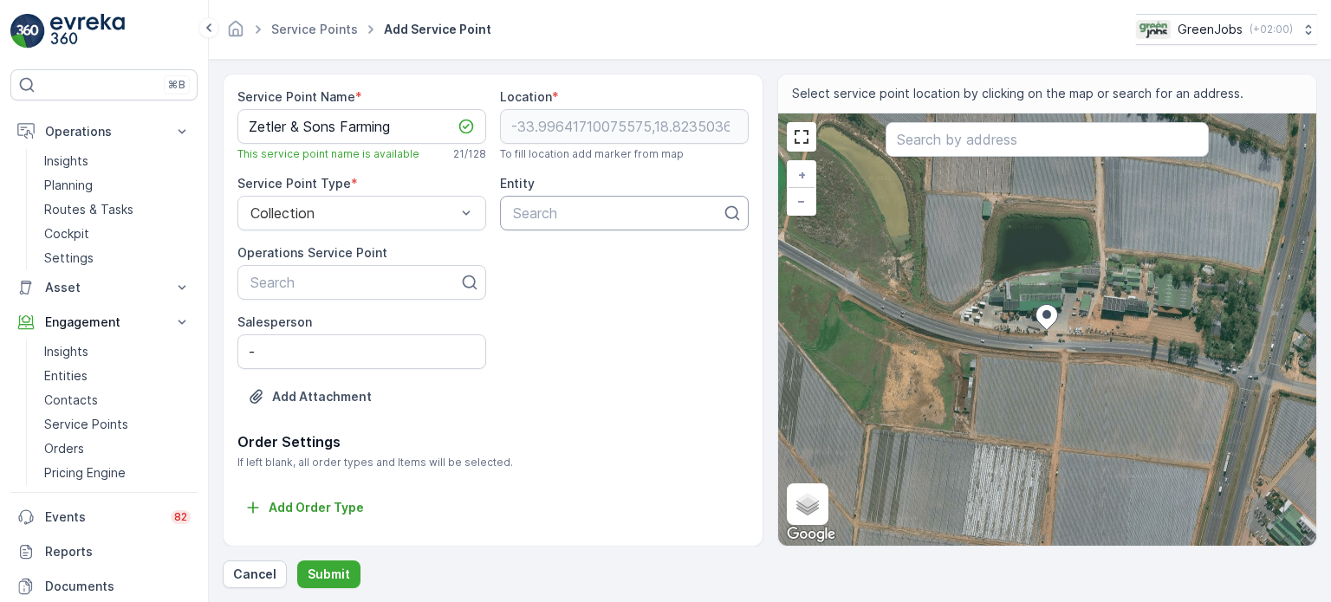
click at [554, 218] on div at bounding box center [617, 213] width 212 height 16
type input "s."
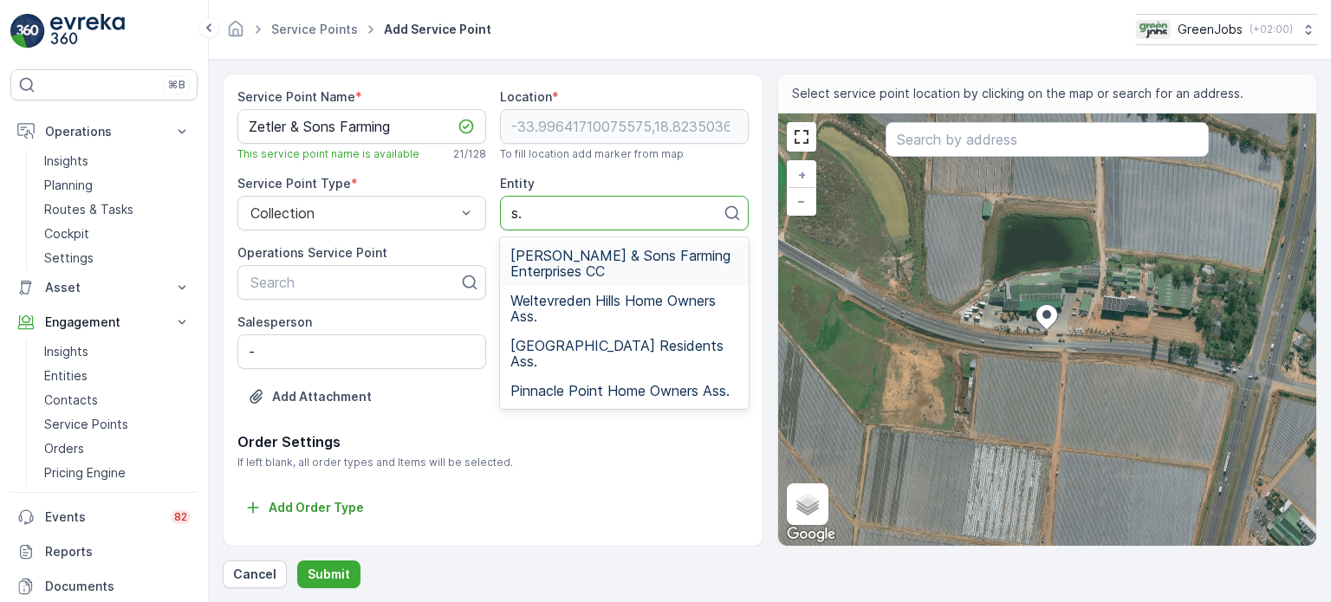
click at [576, 256] on span "[PERSON_NAME] & Sons Farming Enterprises CC" at bounding box center [624, 263] width 228 height 31
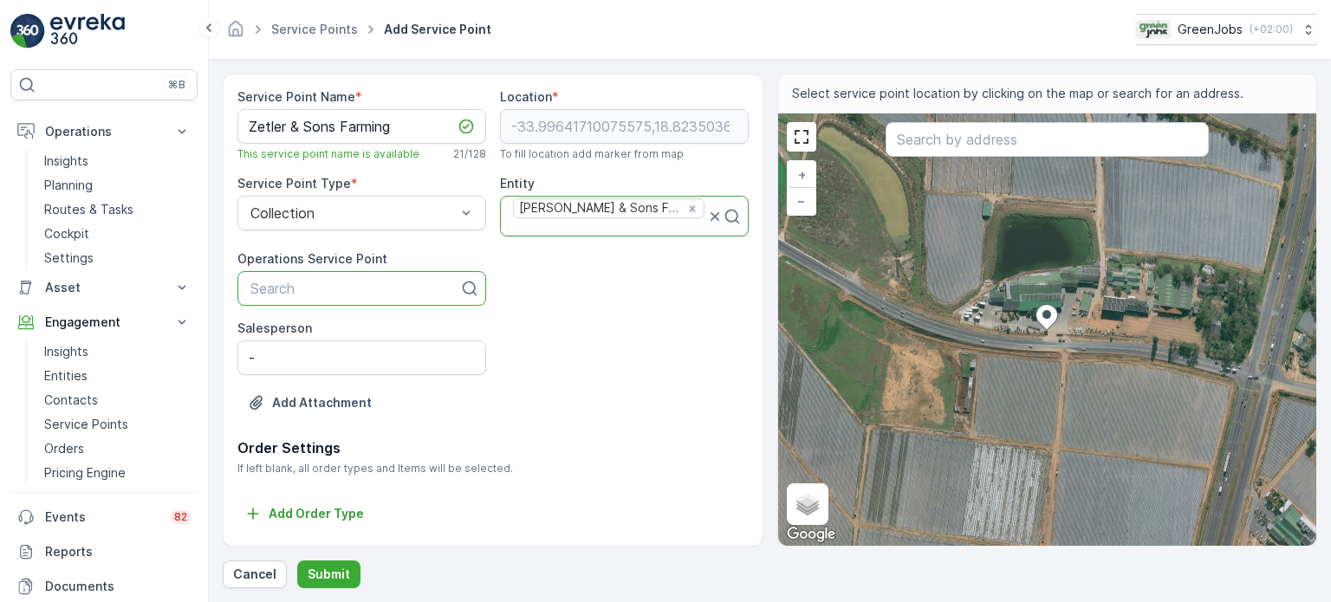
click at [296, 282] on div at bounding box center [355, 289] width 212 height 16
type input "zet"
click at [297, 328] on span "Zetler & Sons Farming" at bounding box center [318, 331] width 141 height 16
click at [274, 367] on input "-" at bounding box center [361, 358] width 249 height 35
type input "[PERSON_NAME]-[PERSON_NAME]"
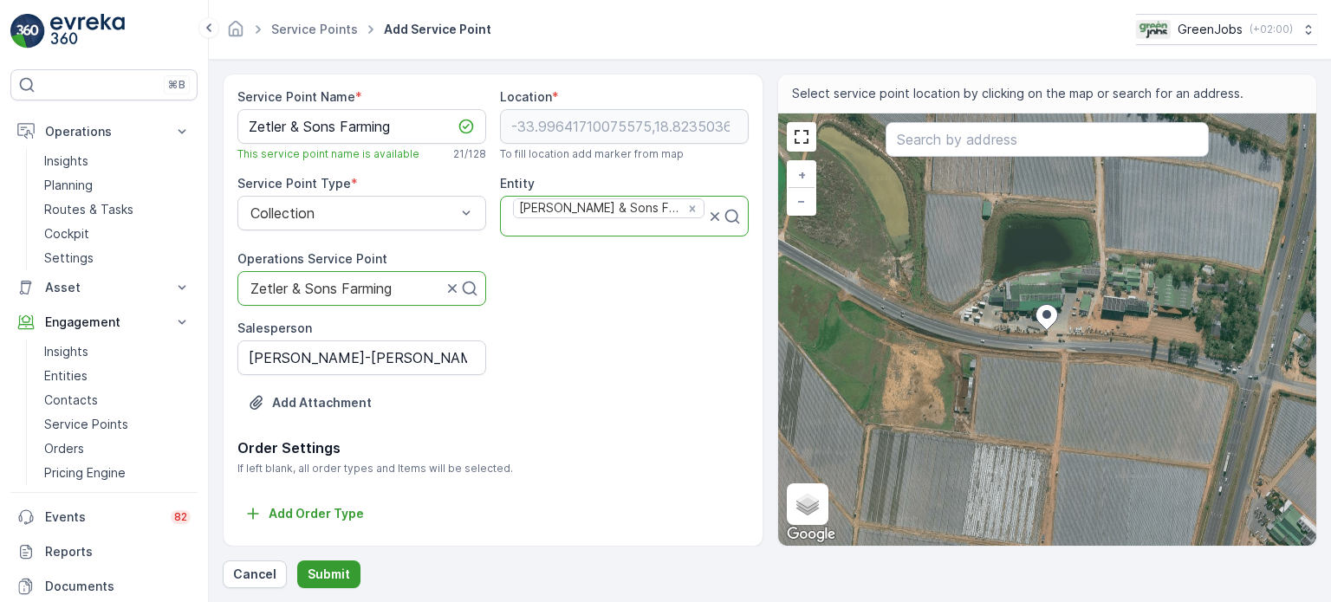
click at [326, 575] on p "Submit" at bounding box center [329, 574] width 42 height 17
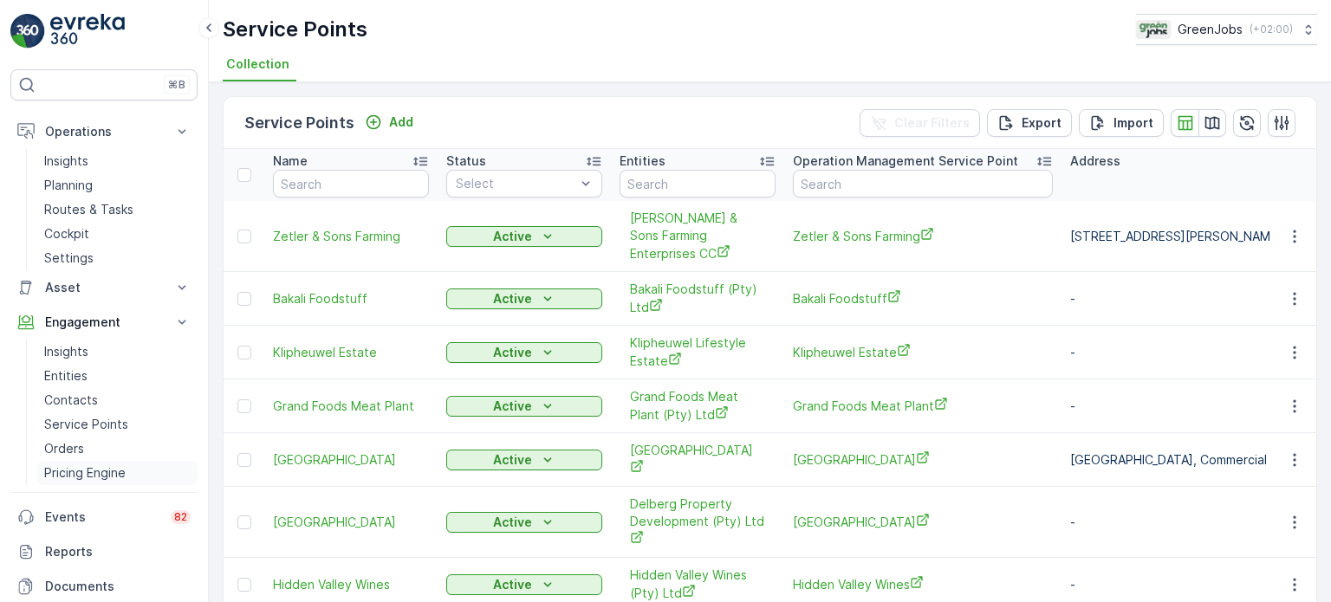
click at [88, 466] on p "Pricing Engine" at bounding box center [84, 473] width 81 height 17
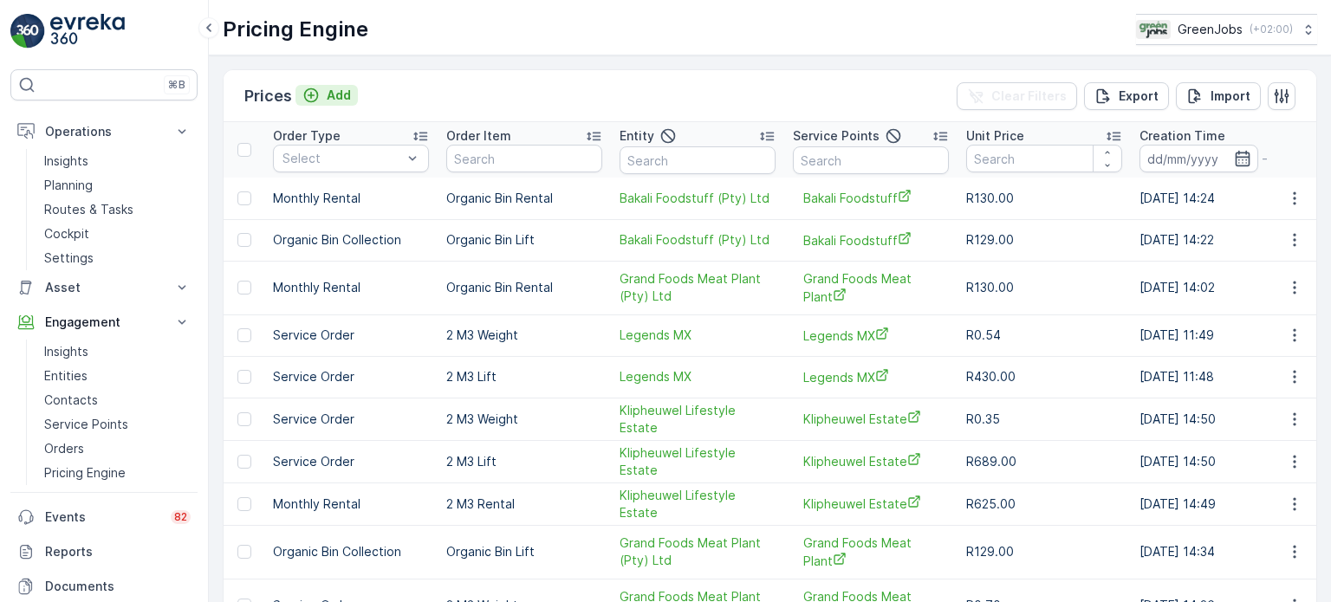
click at [344, 92] on p "Add" at bounding box center [339, 95] width 24 height 17
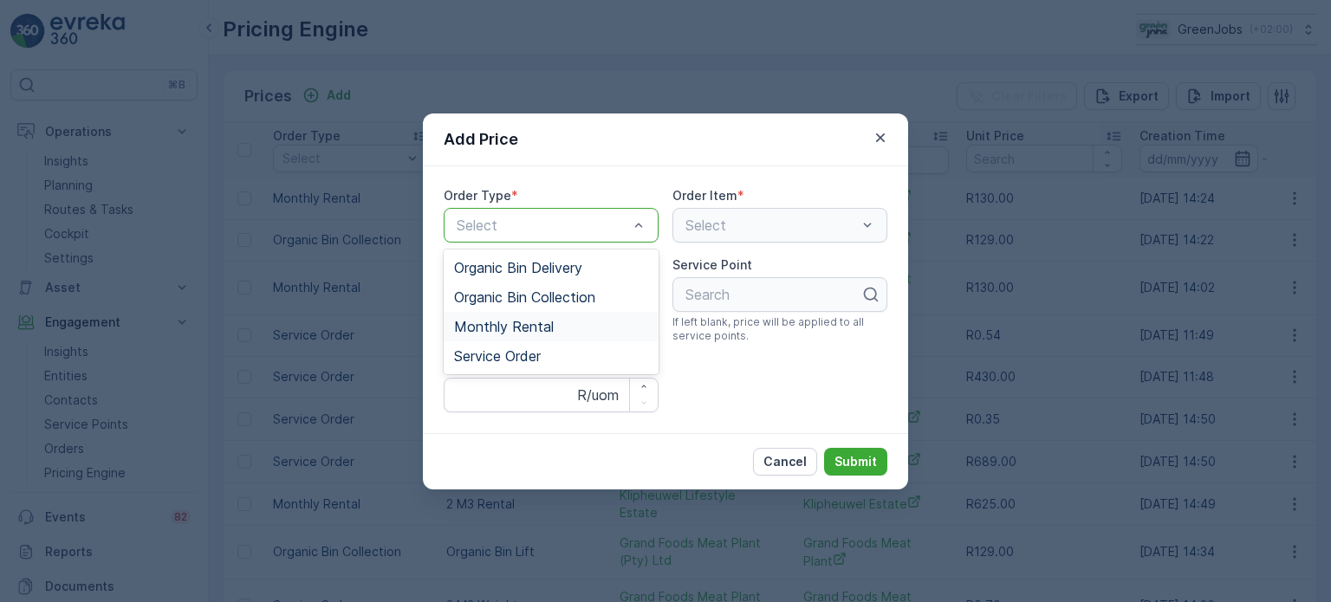
drag, startPoint x: 517, startPoint y: 326, endPoint x: 544, endPoint y: 319, distance: 28.6
click at [517, 326] on span "Monthly Rental" at bounding box center [504, 327] width 100 height 16
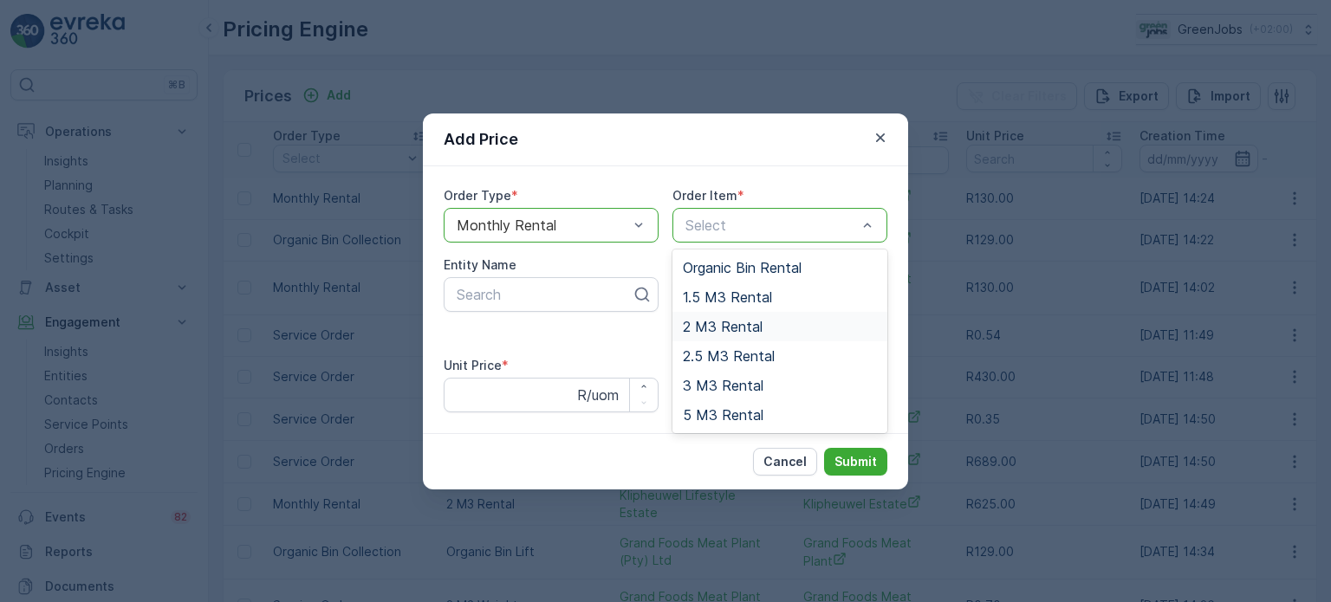
click at [714, 328] on span "2 M3 Rental" at bounding box center [723, 327] width 80 height 16
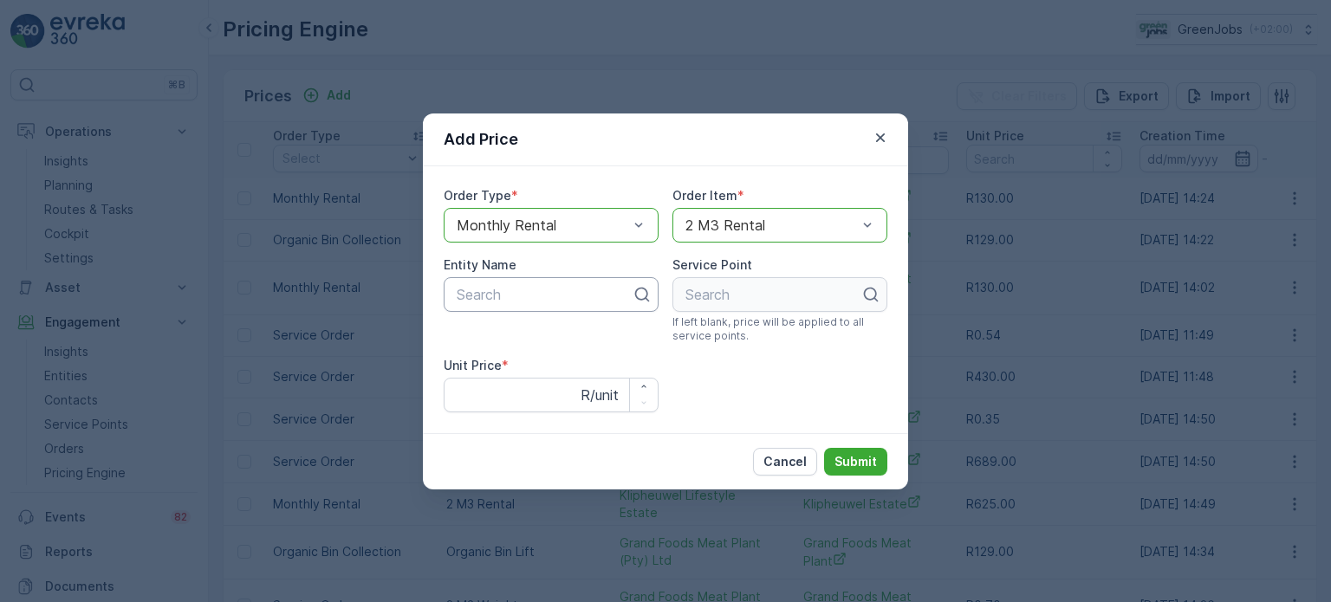
click at [492, 295] on div at bounding box center [544, 295] width 179 height 16
type input "s."
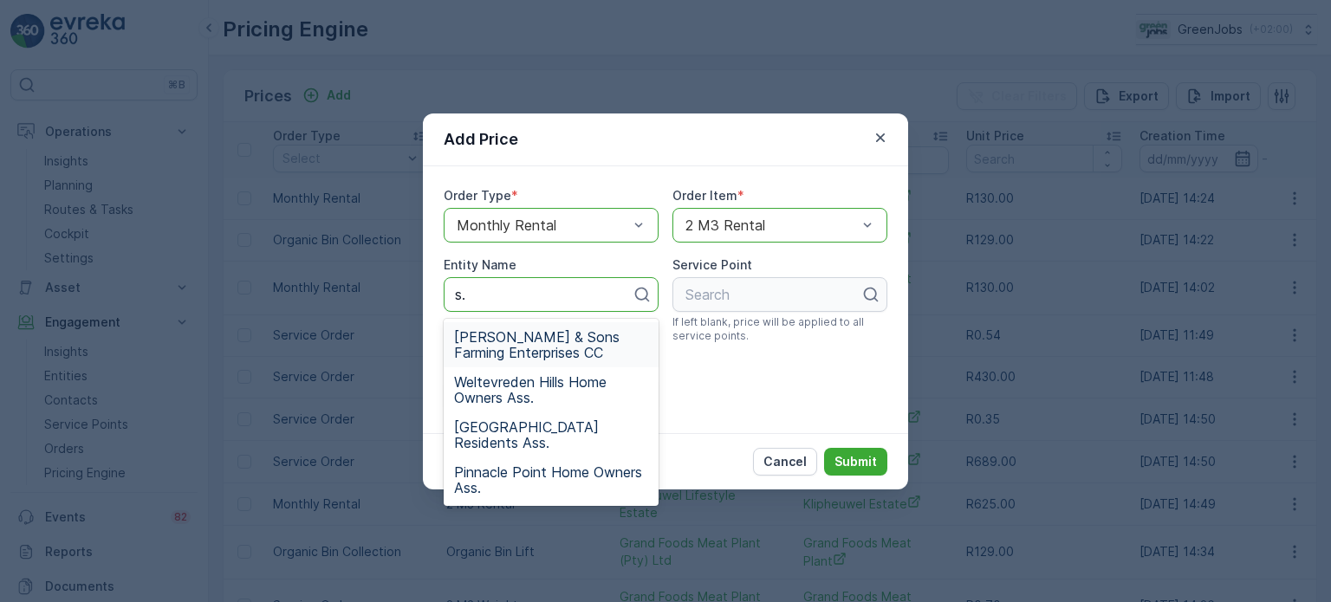
click at [501, 342] on span "[PERSON_NAME] & Sons Farming Enterprises CC" at bounding box center [551, 344] width 194 height 31
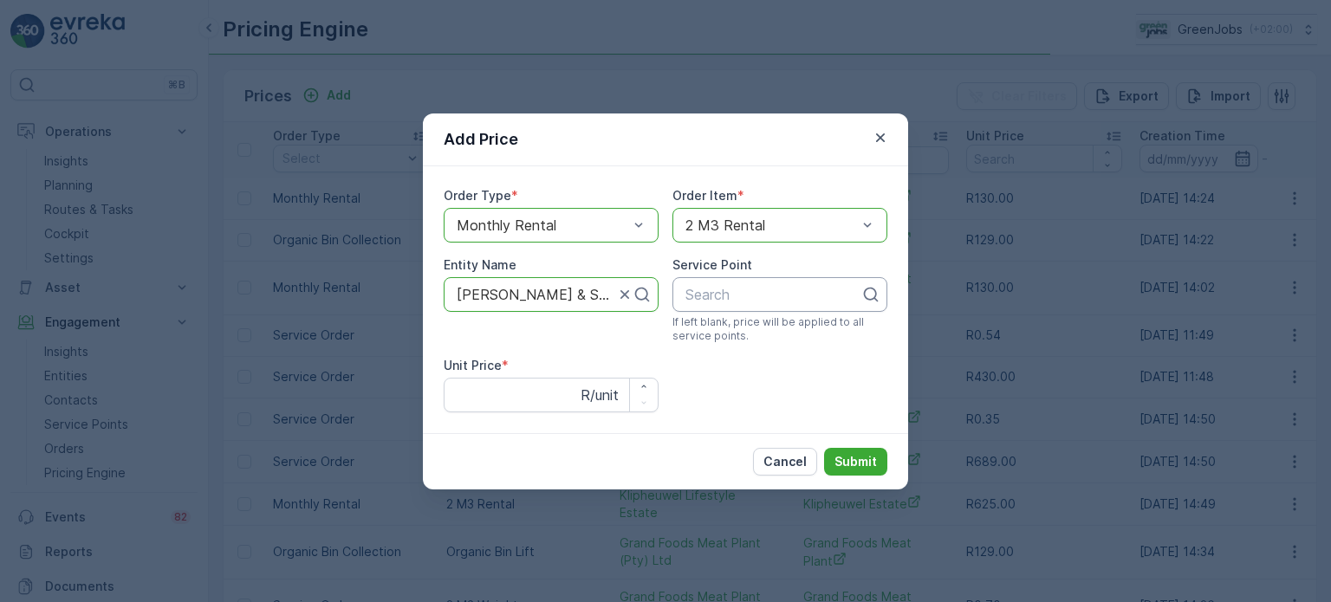
click at [767, 298] on div at bounding box center [773, 295] width 179 height 16
type input "zet"
click at [733, 342] on span "Zetler & Sons Farming" at bounding box center [753, 337] width 141 height 16
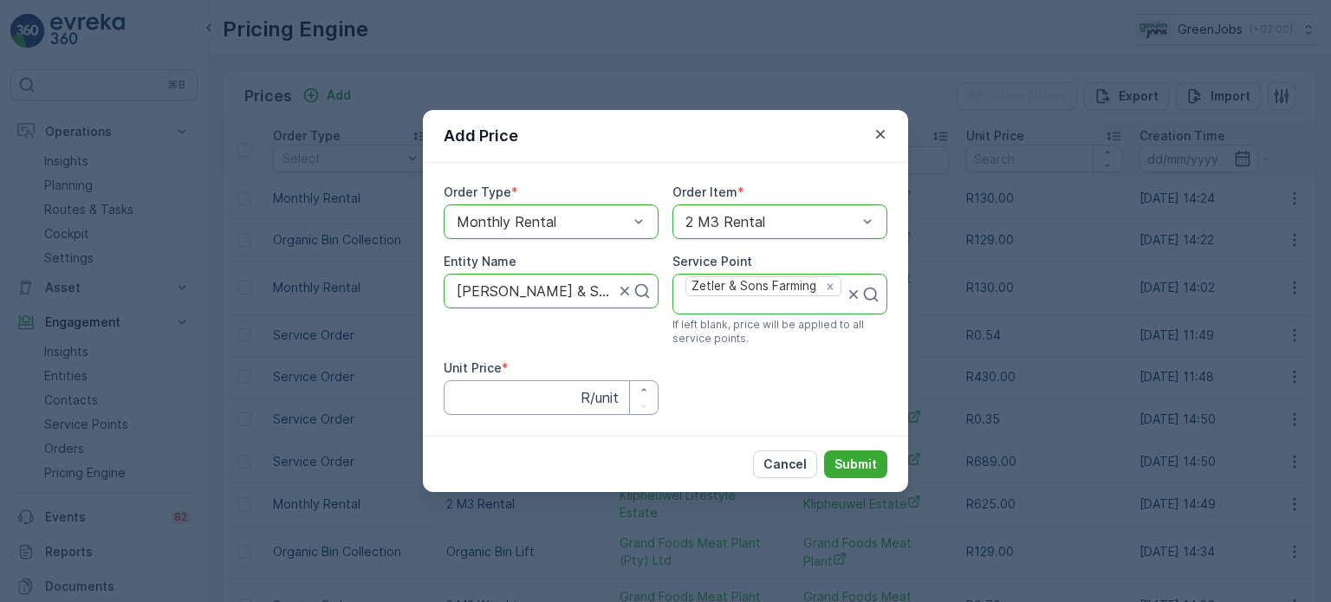
click at [505, 401] on Price "Unit Price" at bounding box center [551, 397] width 215 height 35
type Price "625"
click at [863, 460] on p "Submit" at bounding box center [856, 464] width 42 height 17
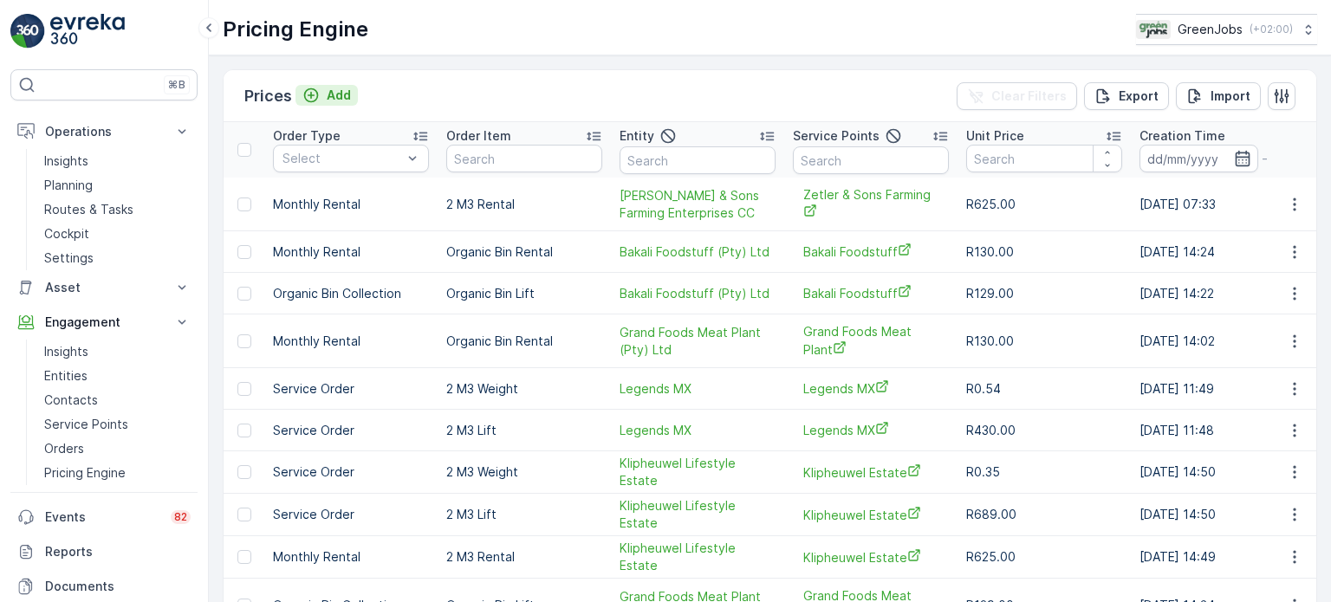
click at [340, 93] on p "Add" at bounding box center [339, 95] width 24 height 17
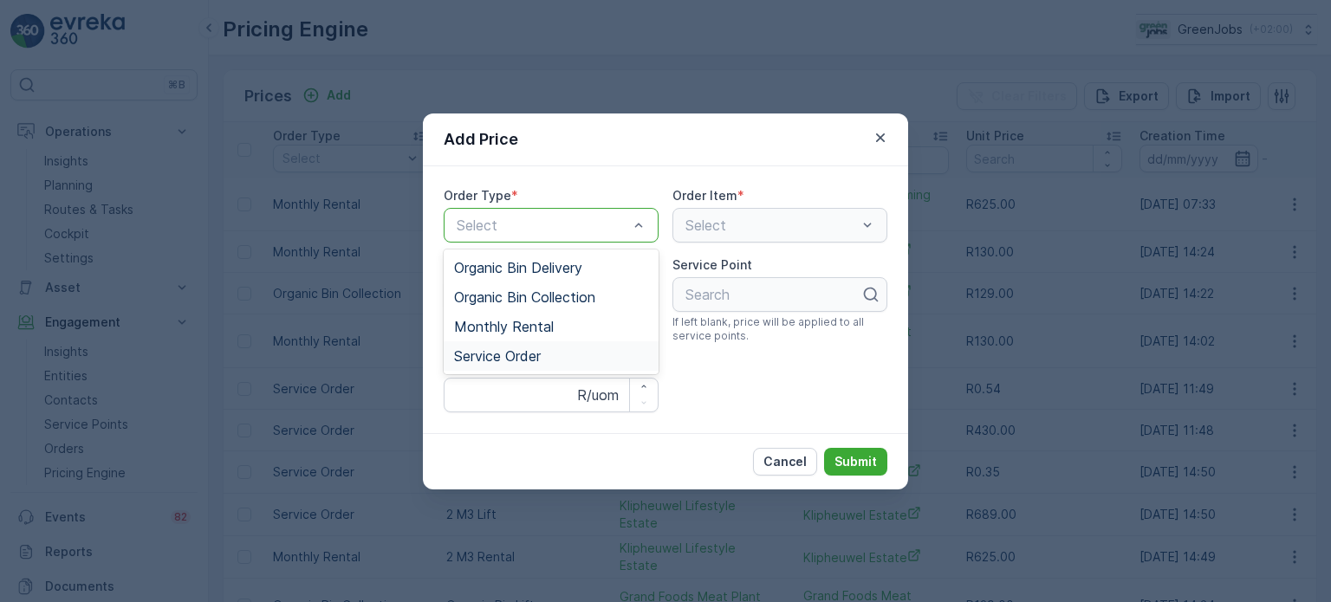
click at [517, 357] on span "Service Order" at bounding box center [497, 356] width 87 height 16
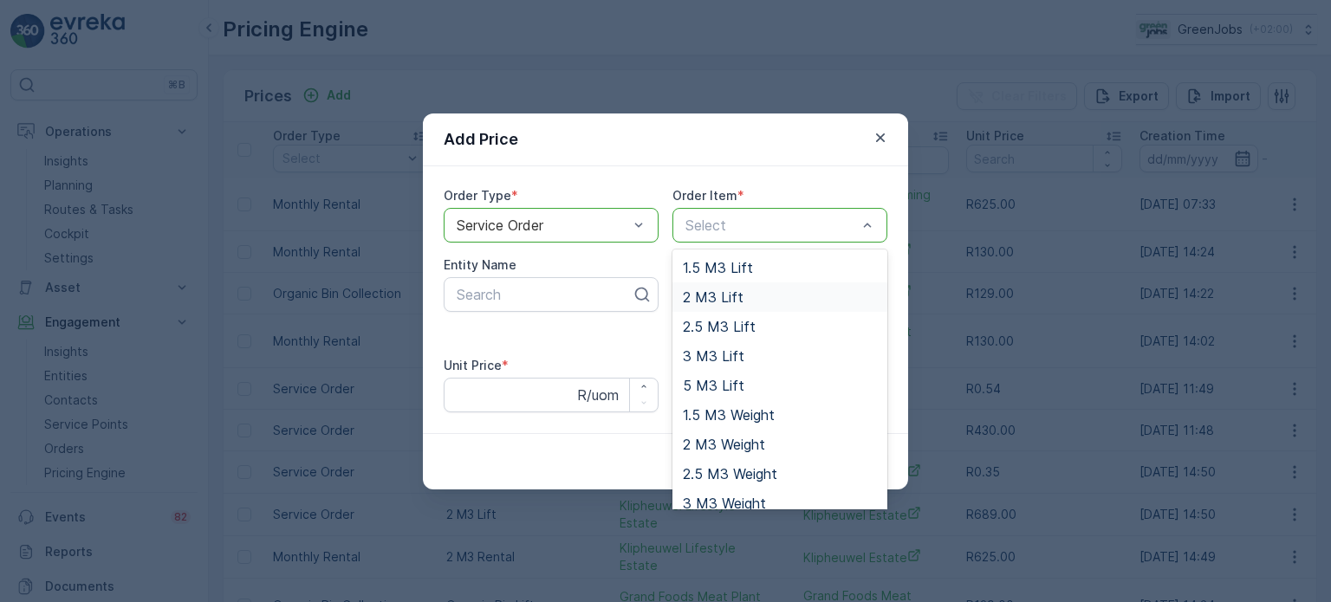
click at [717, 296] on span "2 M3 Lift" at bounding box center [713, 297] width 61 height 16
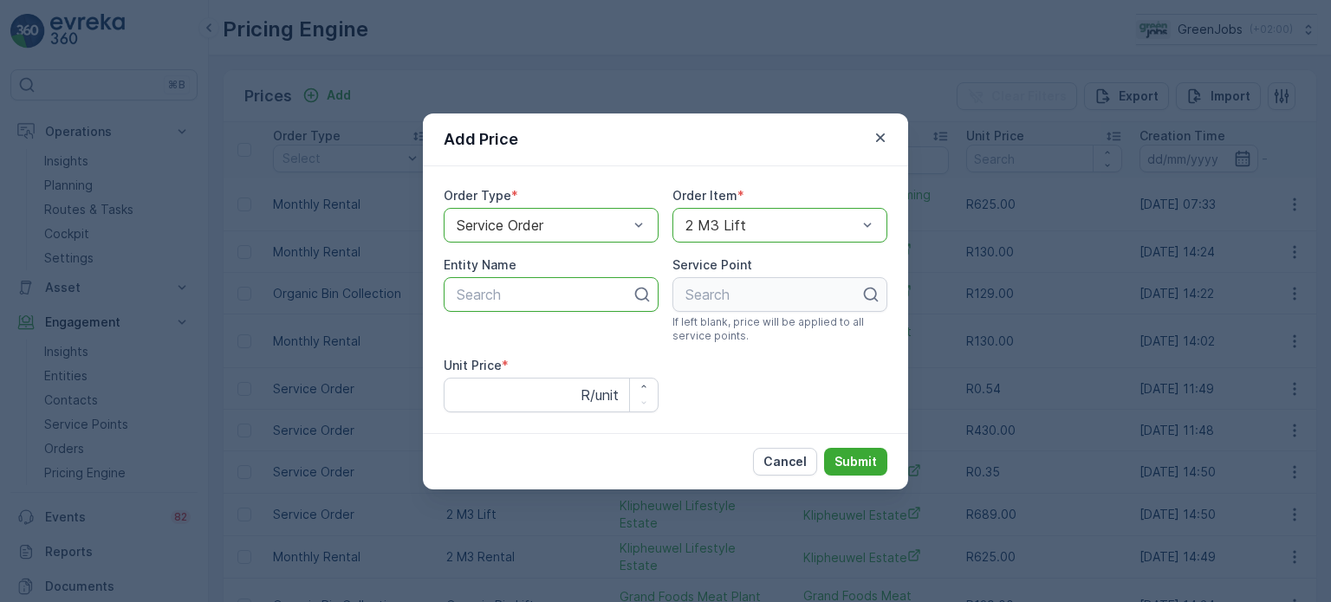
click at [499, 289] on div at bounding box center [544, 295] width 179 height 16
type input "s."
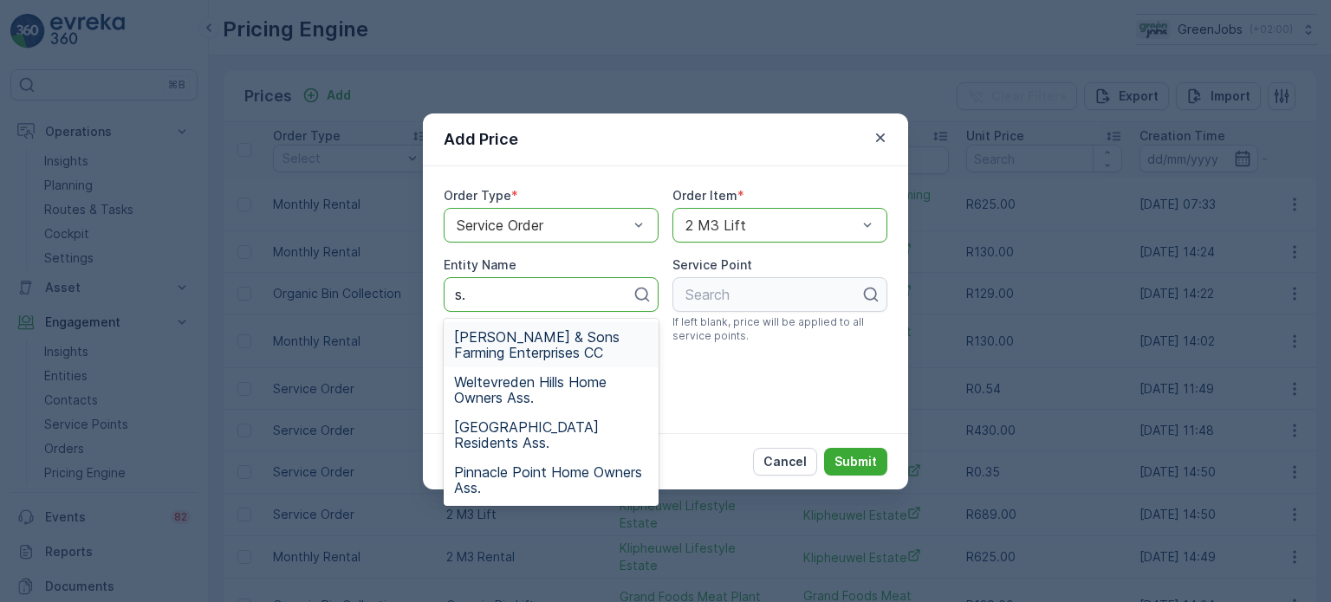
click at [530, 346] on span "[PERSON_NAME] & Sons Farming Enterprises CC" at bounding box center [551, 344] width 194 height 31
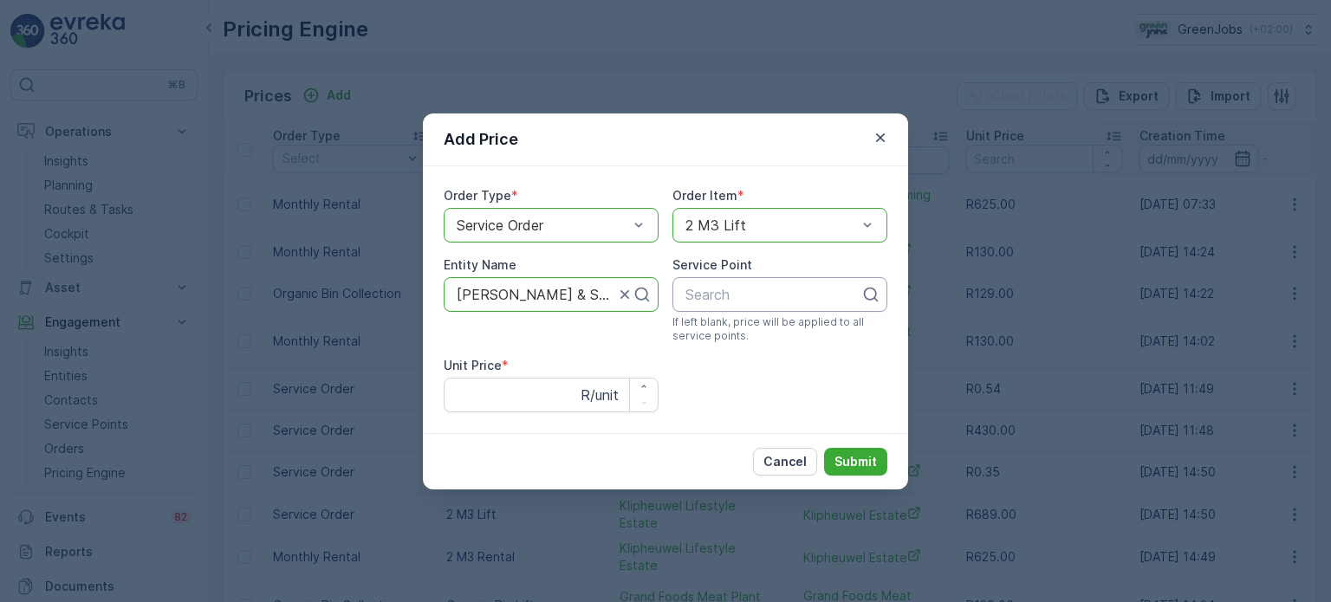
click at [744, 301] on div at bounding box center [773, 295] width 179 height 16
type input "zet"
click at [742, 341] on span "Zetler & Sons Farming" at bounding box center [753, 337] width 141 height 16
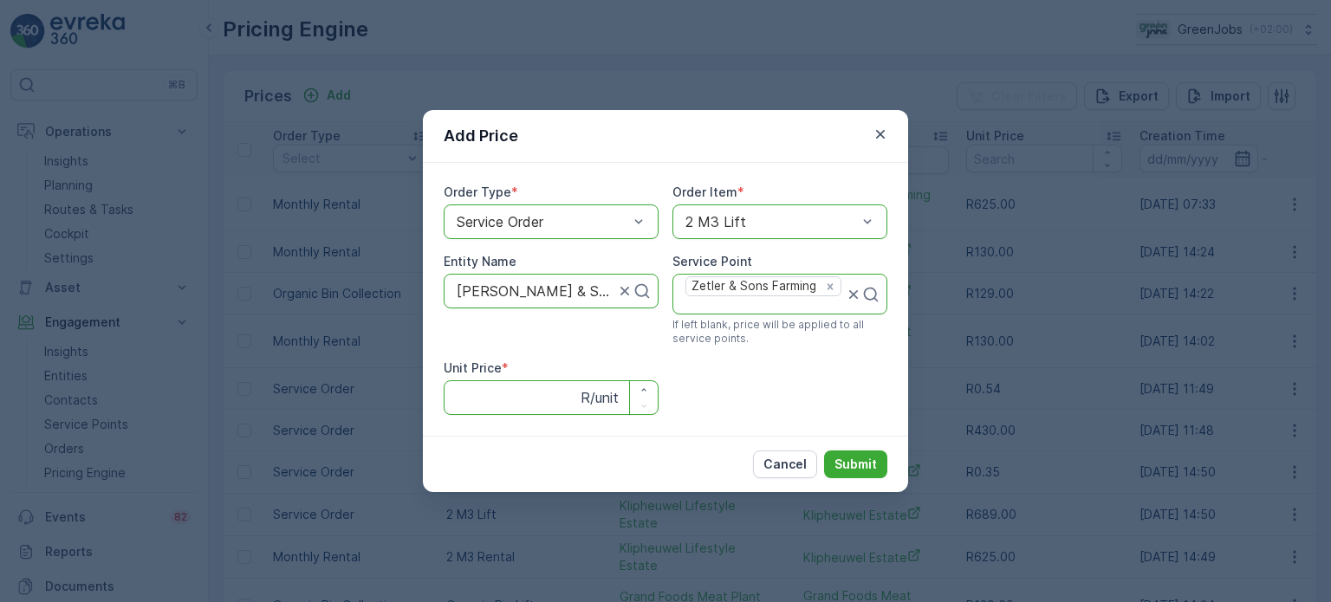
click at [484, 390] on Price "Unit Price" at bounding box center [551, 397] width 215 height 35
type Price "689"
click at [879, 465] on button "Submit" at bounding box center [855, 465] width 63 height 28
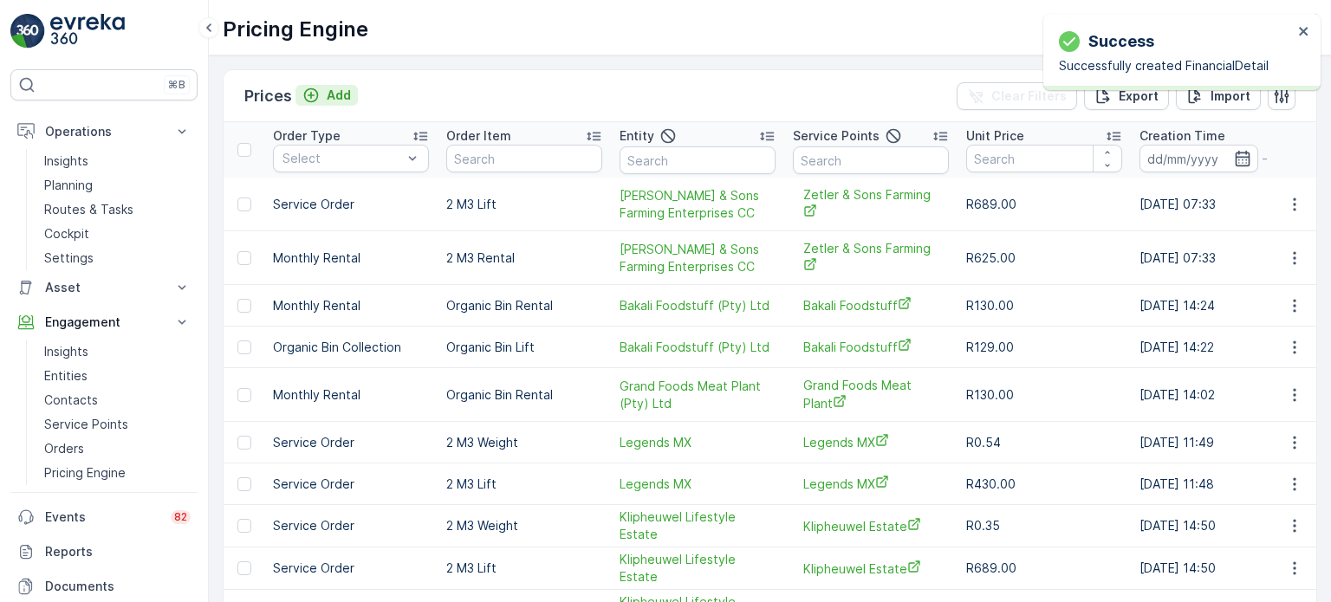
click at [335, 89] on p "Add" at bounding box center [339, 95] width 24 height 17
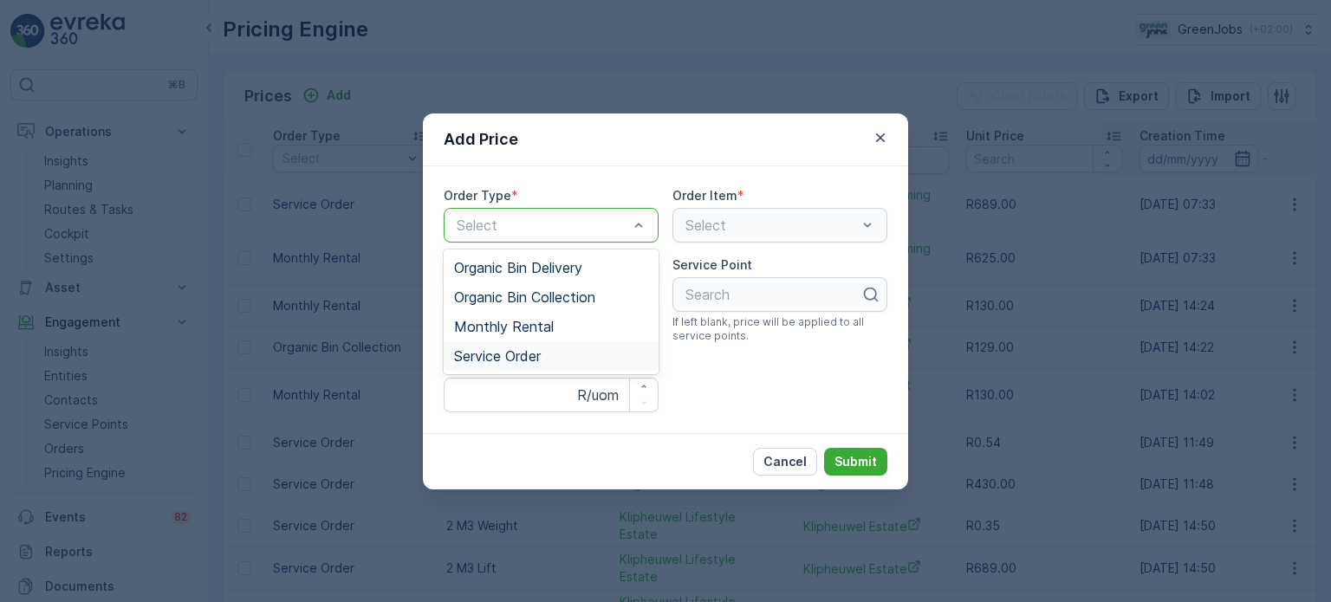
click at [520, 351] on span "Service Order" at bounding box center [497, 356] width 87 height 16
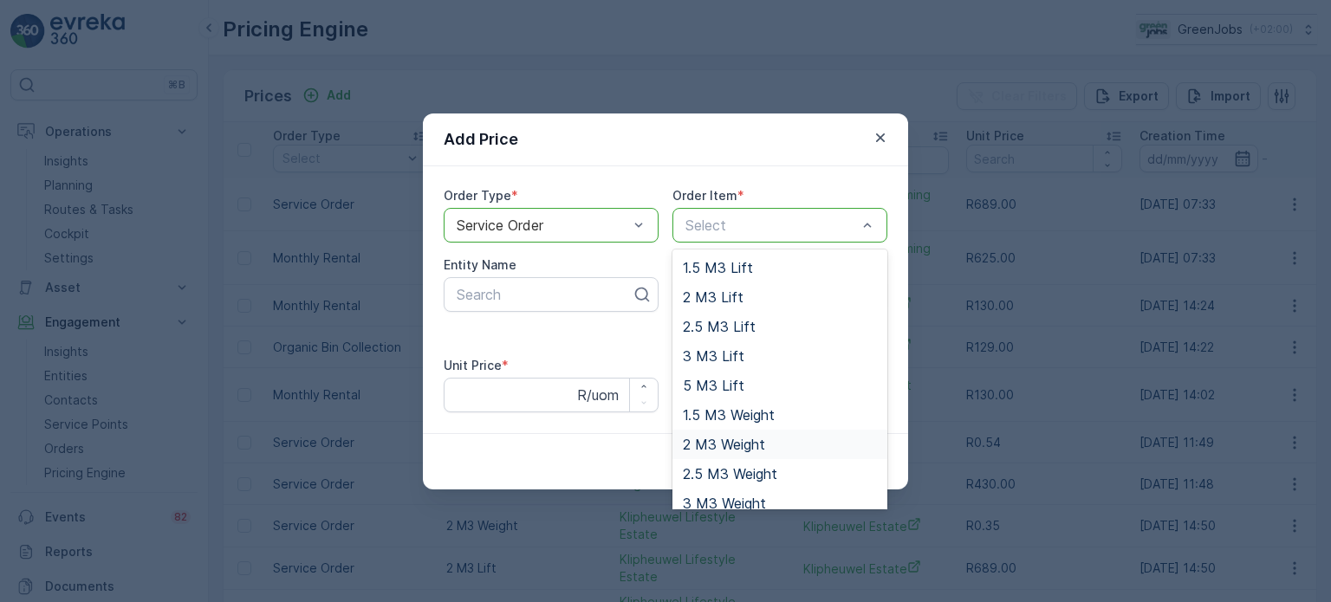
click at [742, 442] on span "2 M3 Weight" at bounding box center [724, 445] width 82 height 16
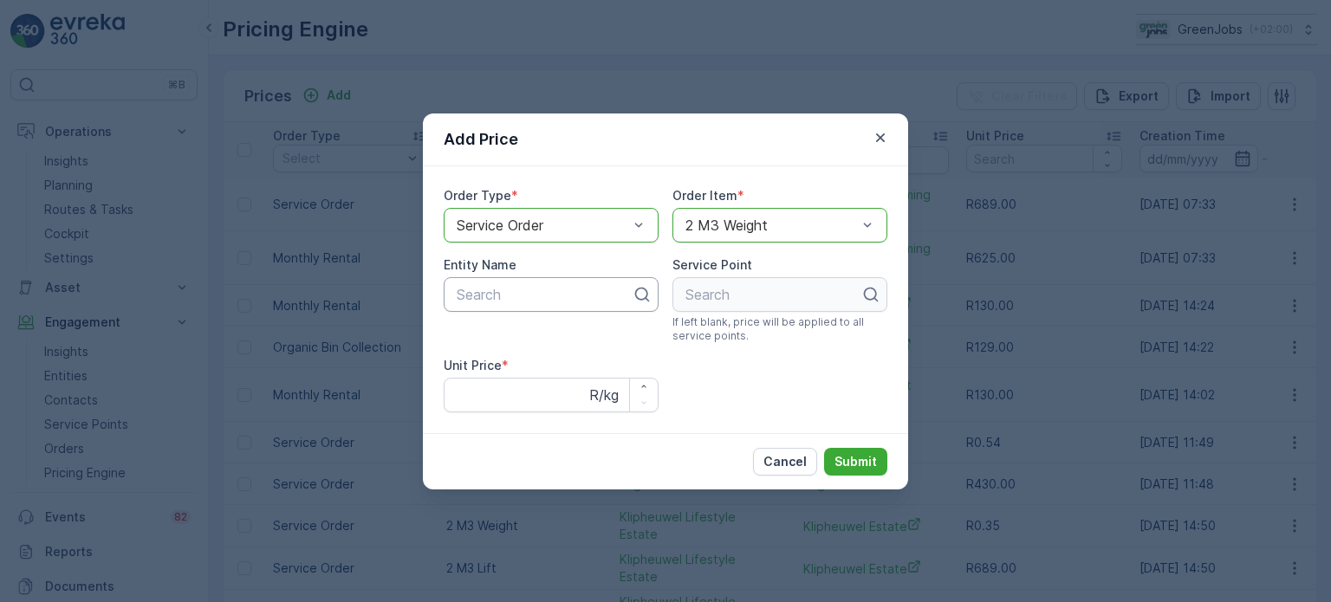
click at [518, 300] on div at bounding box center [544, 295] width 179 height 16
type input "s."
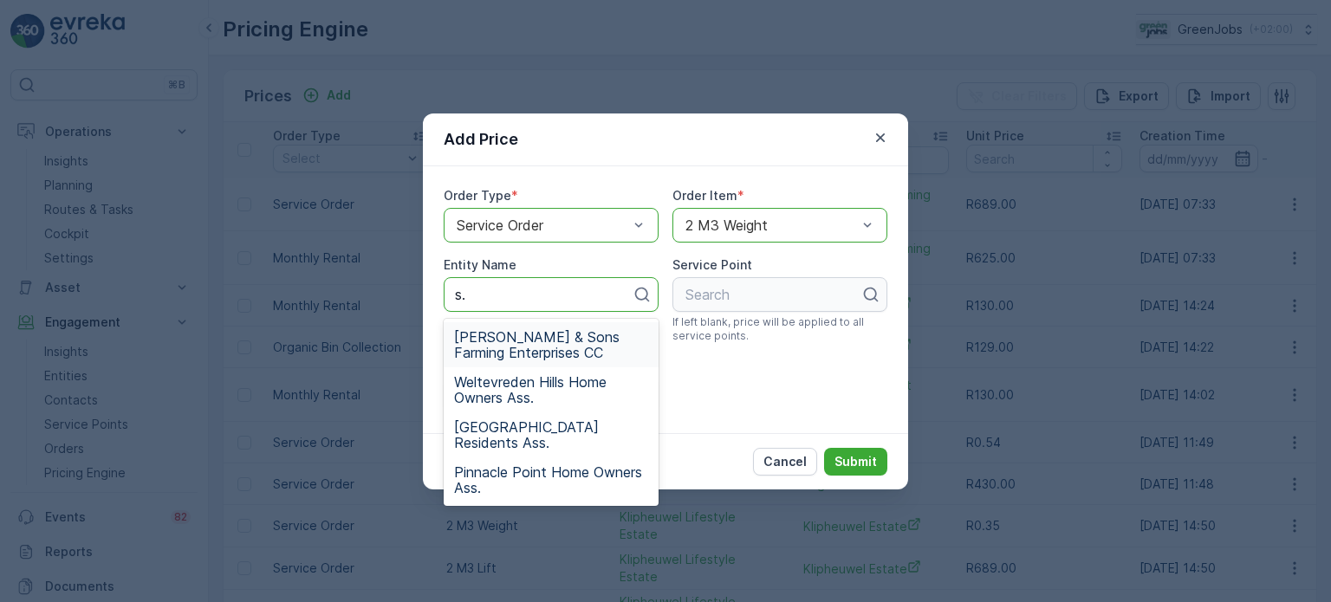
drag, startPoint x: 505, startPoint y: 338, endPoint x: 519, endPoint y: 335, distance: 14.1
click at [506, 338] on span "[PERSON_NAME] & Sons Farming Enterprises CC" at bounding box center [551, 344] width 194 height 31
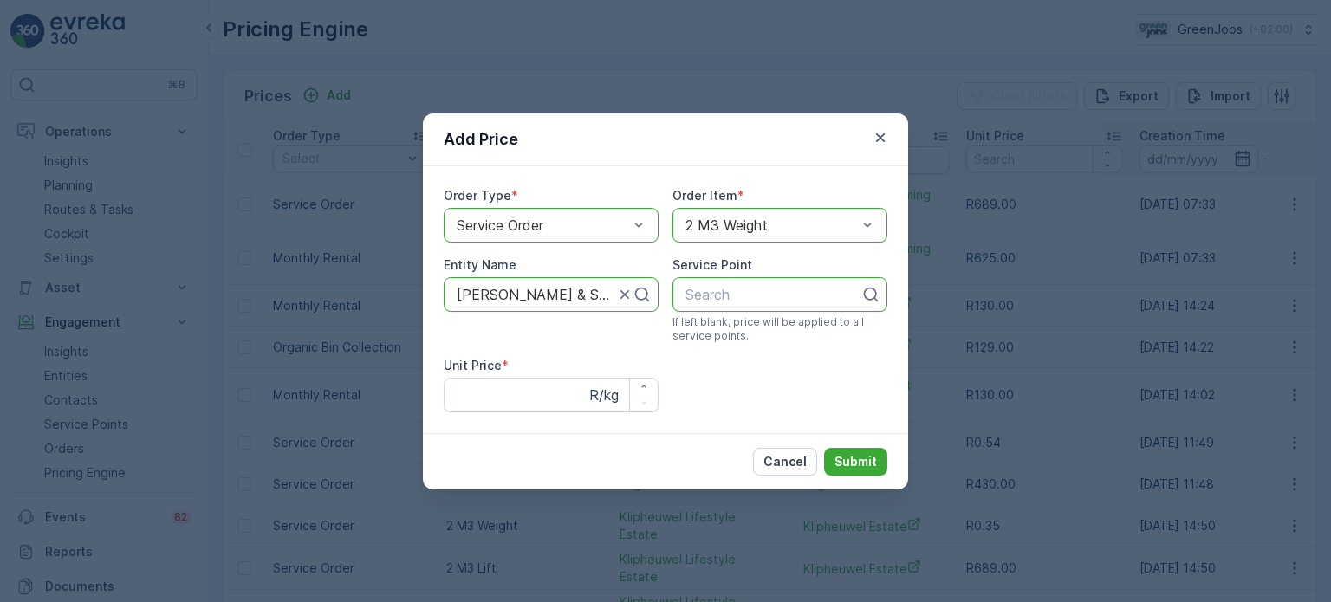
click at [692, 301] on div at bounding box center [773, 295] width 179 height 16
type input "zet"
click at [734, 339] on span "Zetler & Sons Farming" at bounding box center [753, 337] width 141 height 16
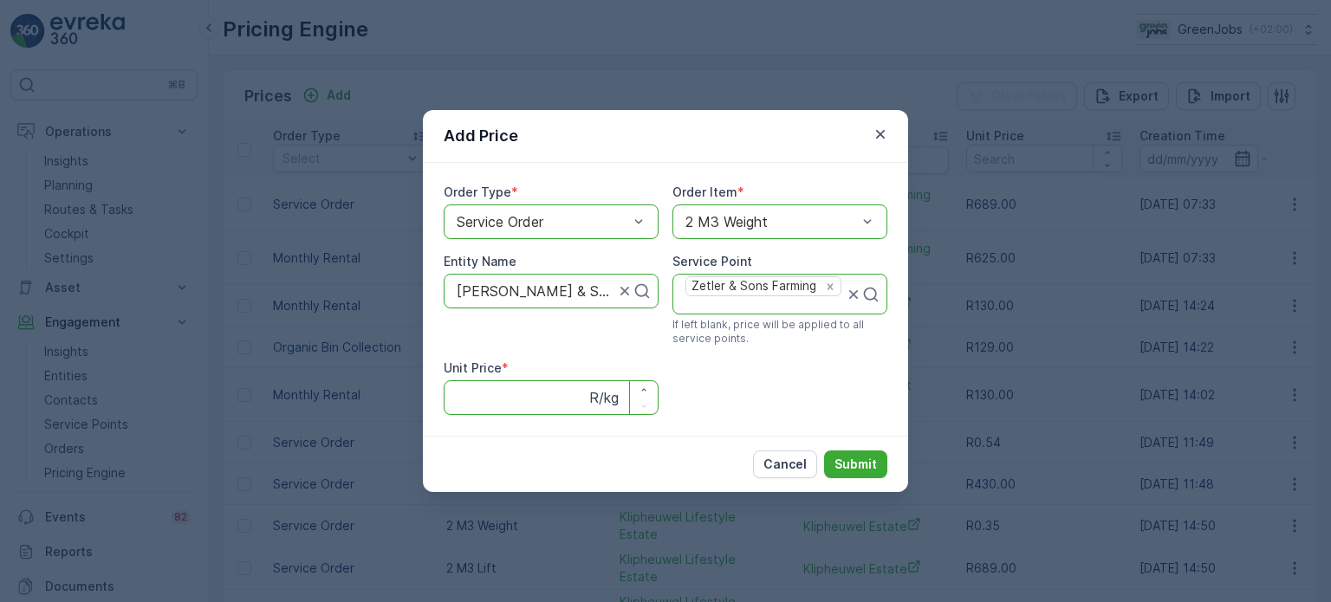
click at [468, 393] on Price "Unit Price" at bounding box center [551, 397] width 215 height 35
type Price "0.70"
click at [855, 456] on p "Submit" at bounding box center [856, 464] width 42 height 17
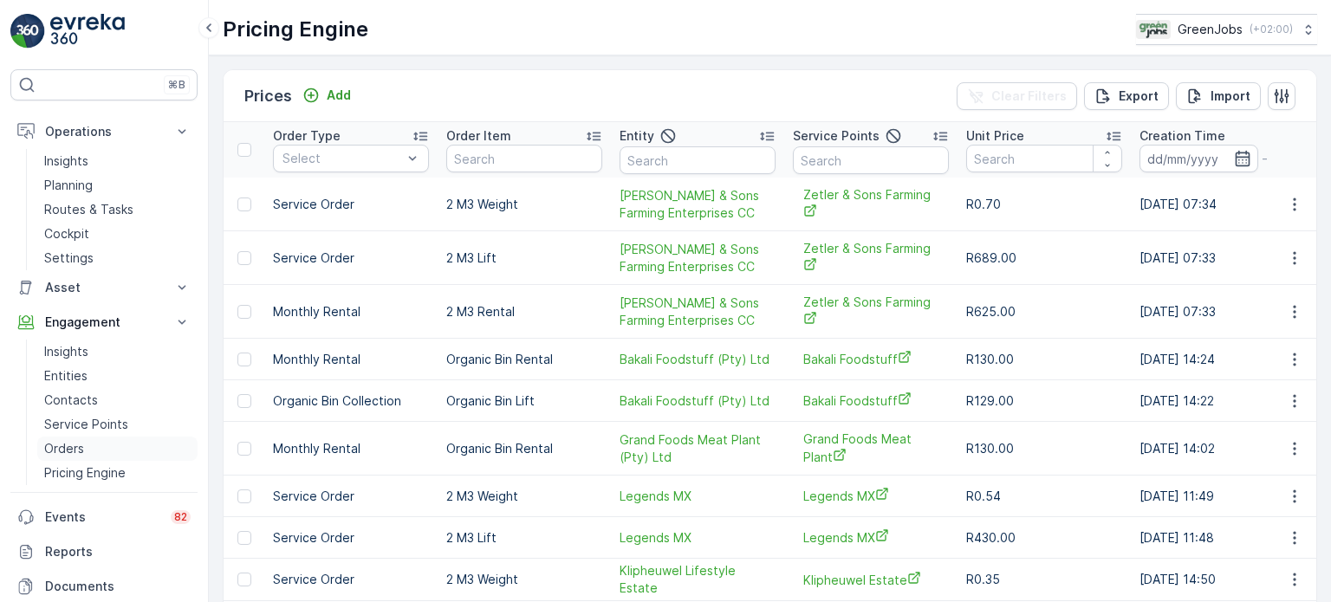
click at [69, 448] on p "Orders" at bounding box center [64, 448] width 40 height 17
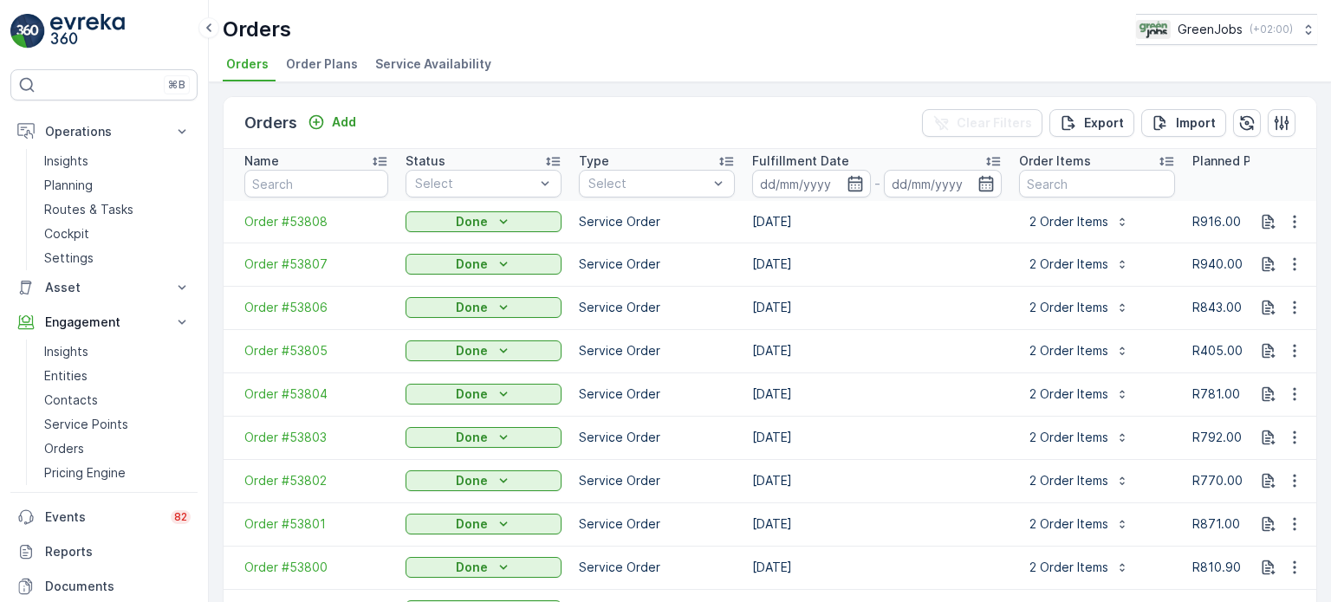
click at [317, 69] on span "Order Plans" at bounding box center [322, 63] width 72 height 17
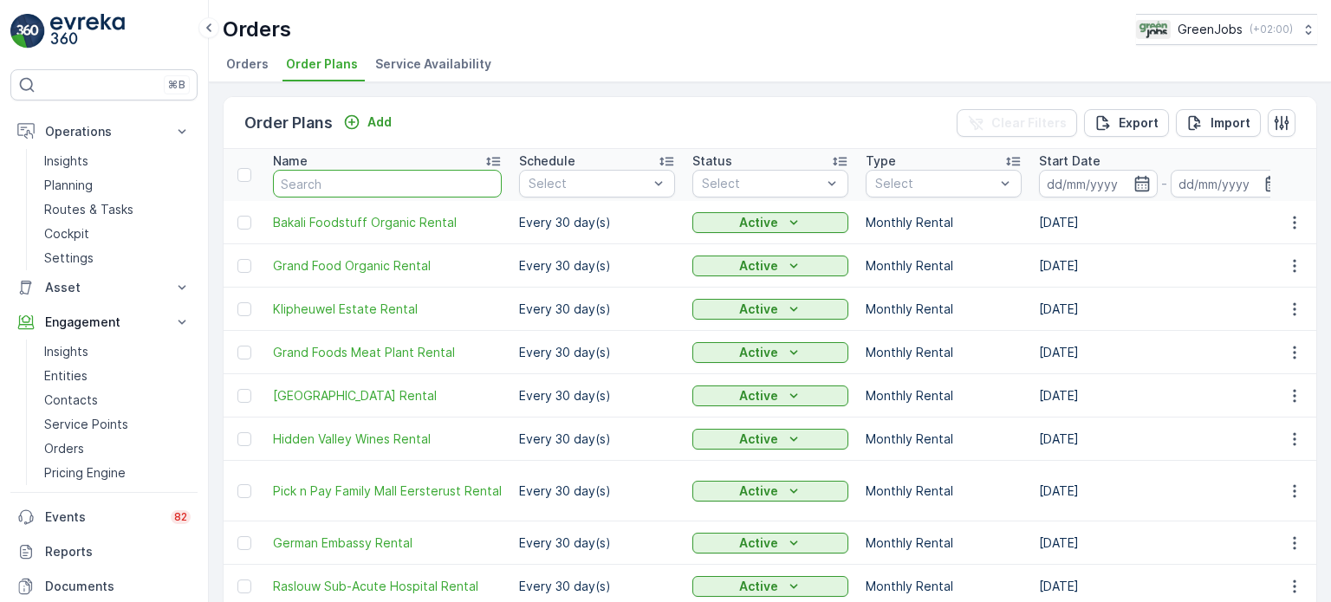
click at [335, 182] on input "text" at bounding box center [387, 184] width 229 height 28
click at [386, 121] on p "Add" at bounding box center [379, 122] width 24 height 17
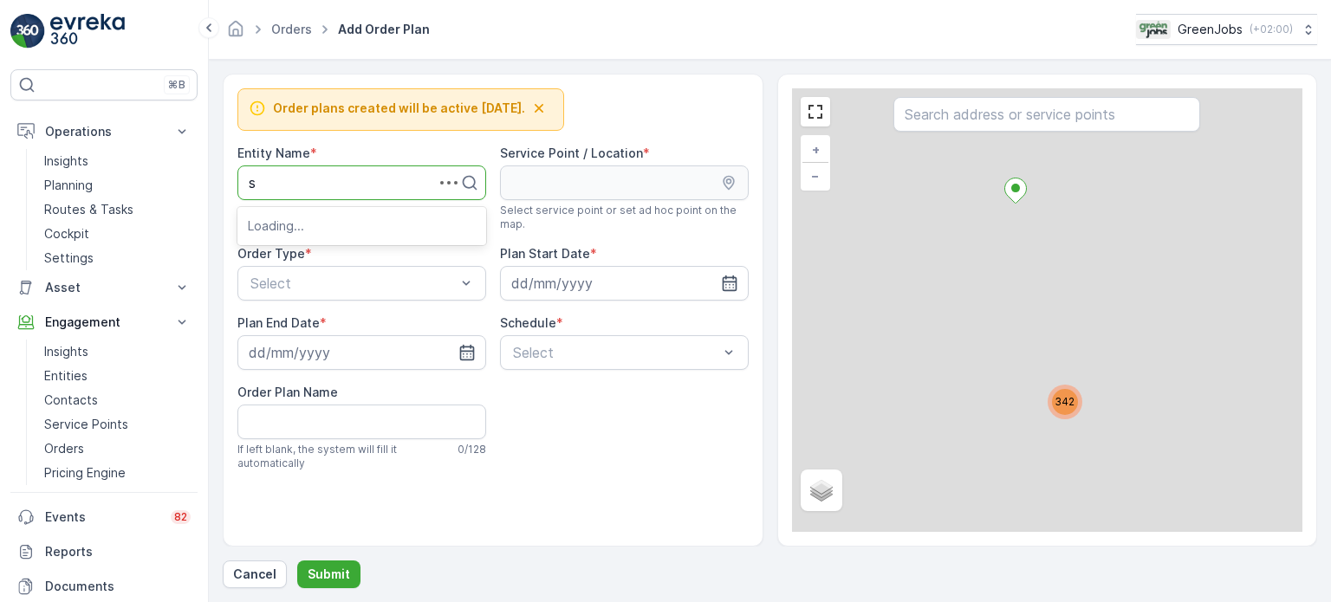
type input "s."
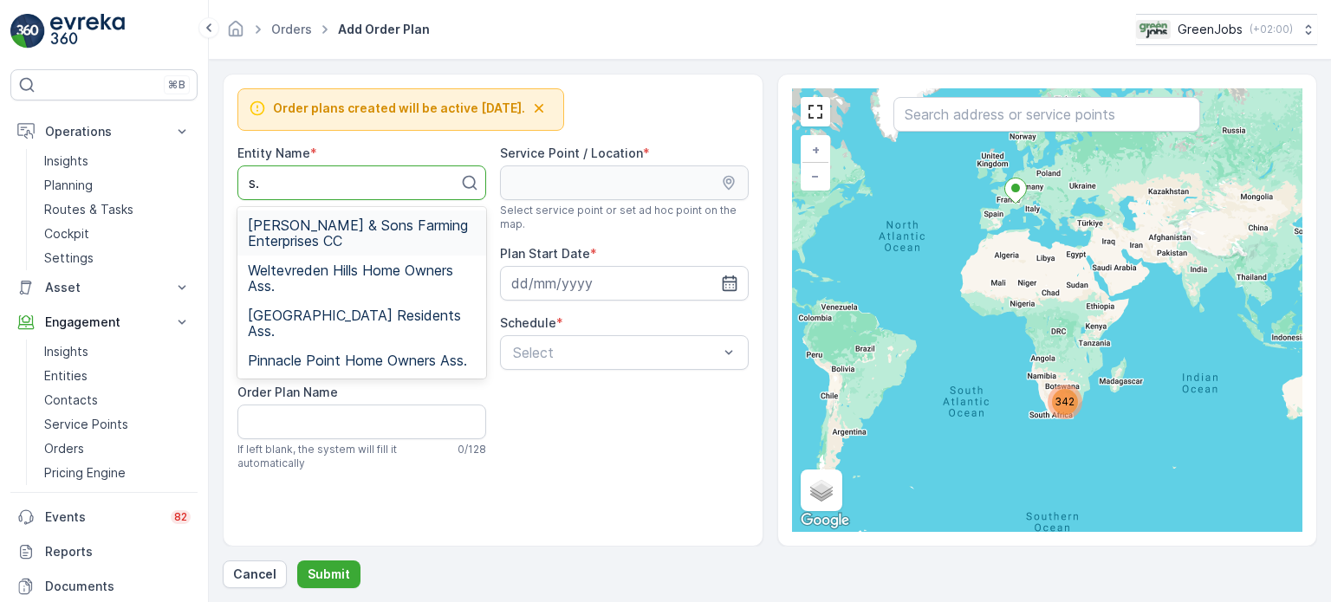
click at [340, 231] on span "[PERSON_NAME] & Sons Farming Enterprises CC" at bounding box center [362, 233] width 228 height 31
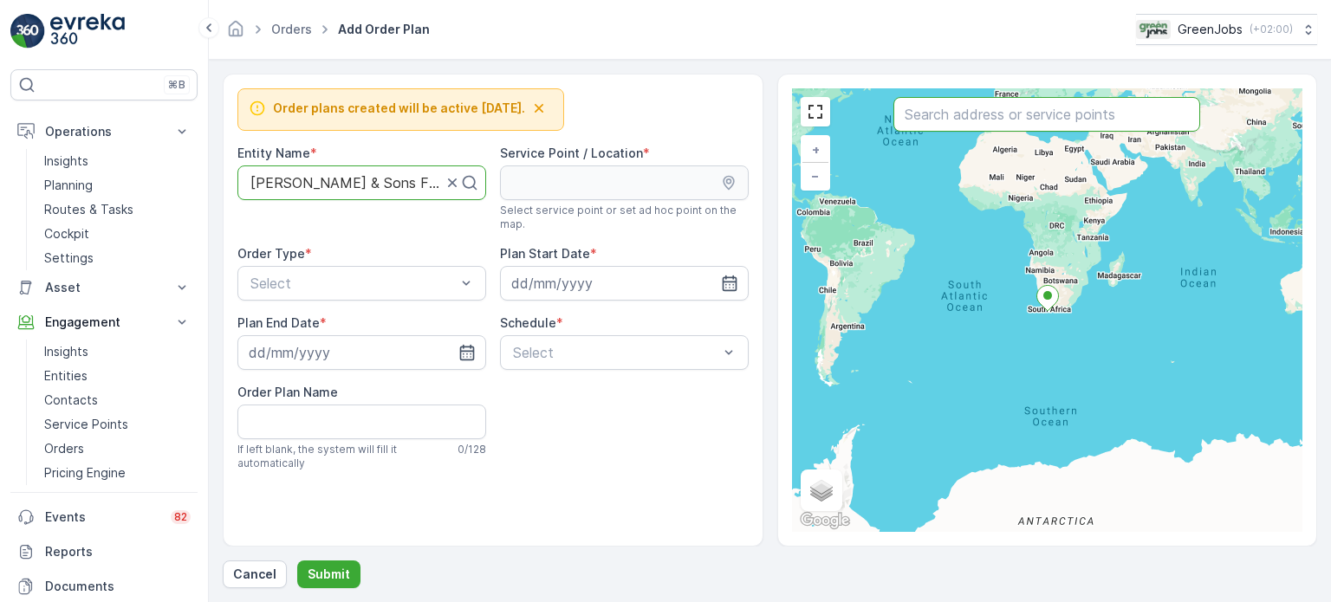
click at [971, 116] on input "text" at bounding box center [1047, 114] width 307 height 35
type input "zet"
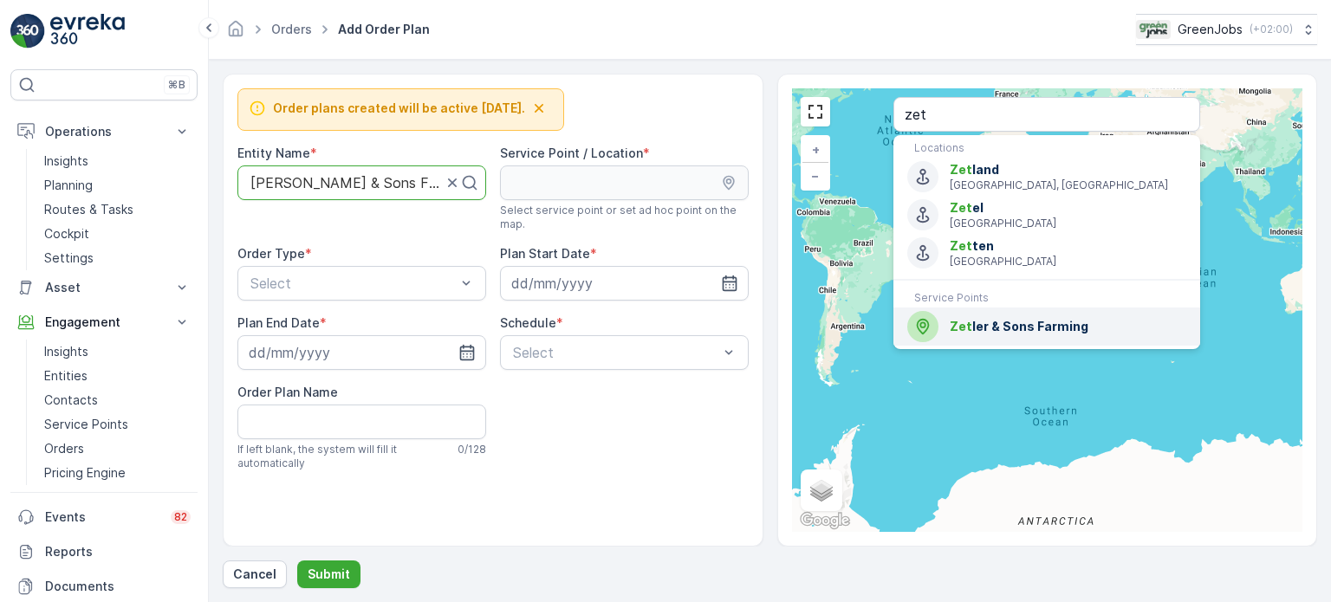
click at [998, 324] on span "Zet ler & Sons Farming" at bounding box center [1068, 326] width 237 height 17
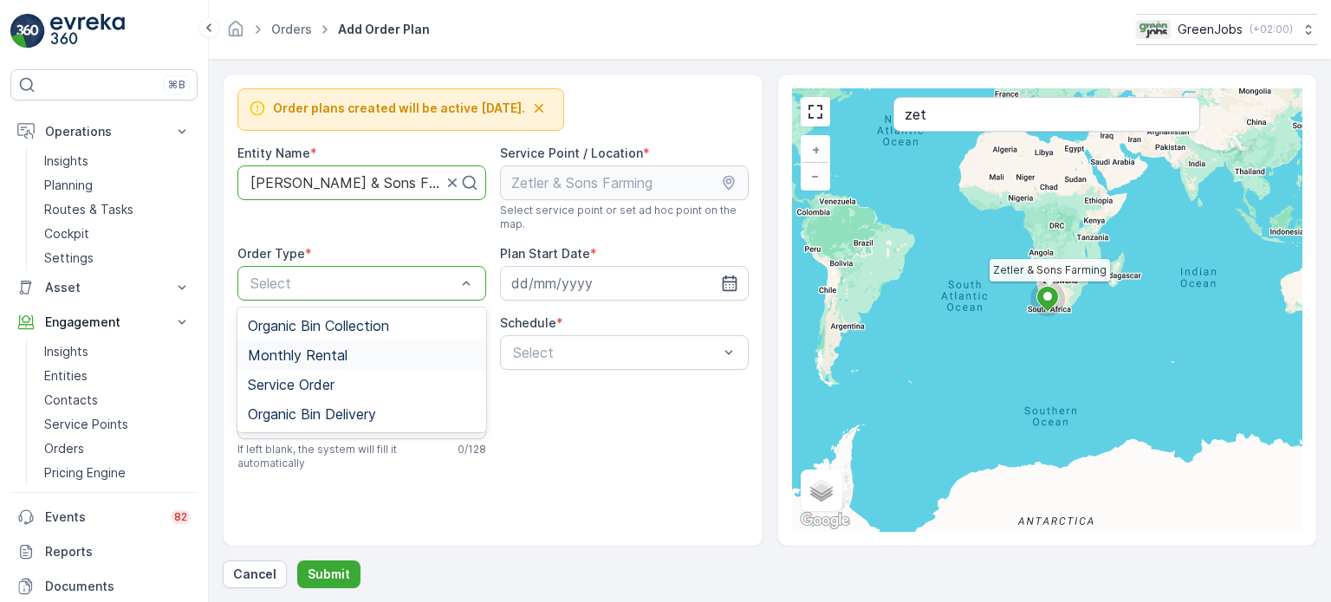
click at [278, 355] on span "Monthly Rental" at bounding box center [298, 356] width 100 height 16
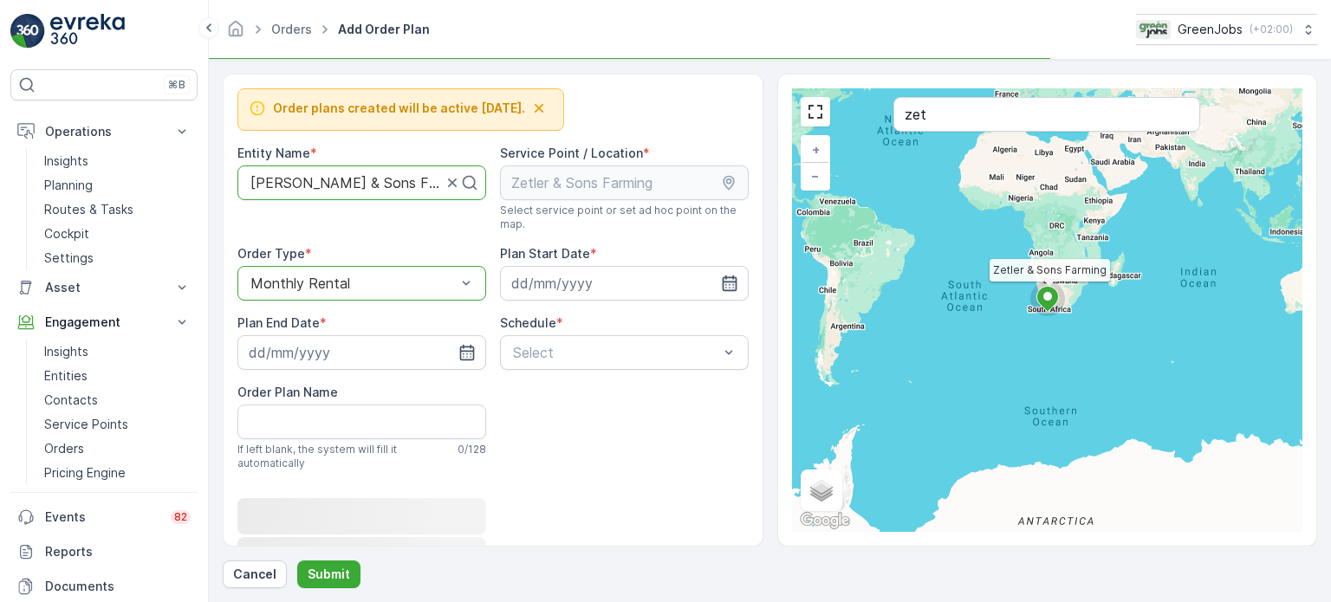
click at [722, 284] on icon "button" at bounding box center [729, 283] width 17 height 17
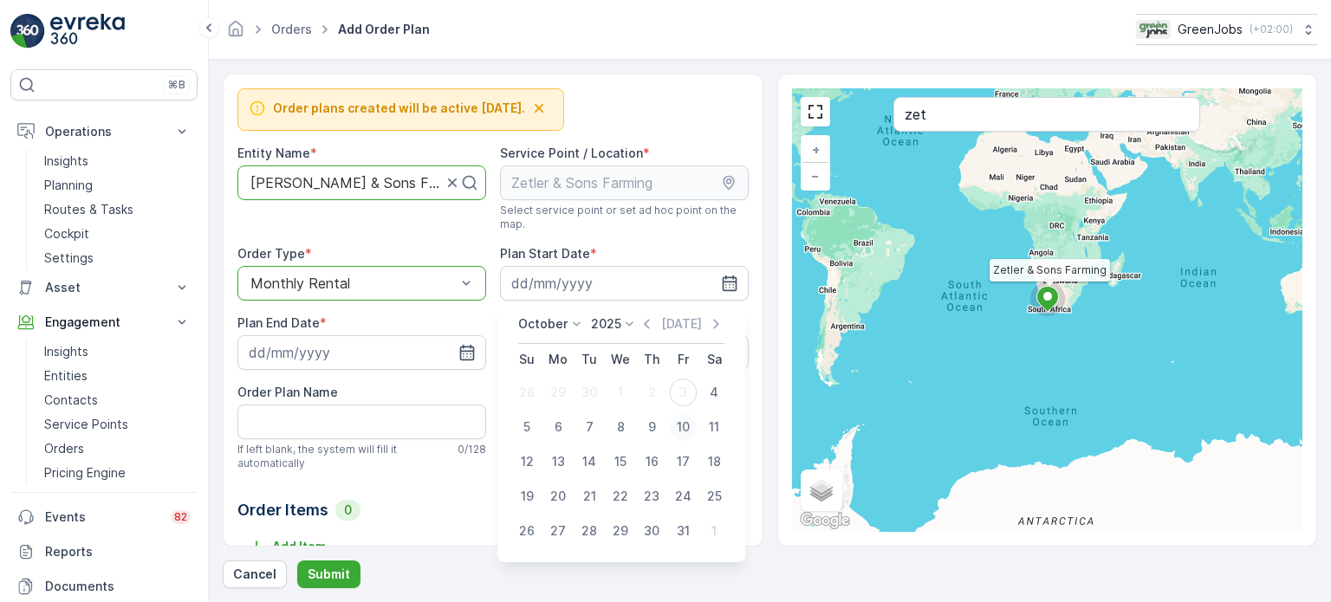
click at [679, 434] on div "10" at bounding box center [683, 427] width 28 height 28
type input "[DATE]"
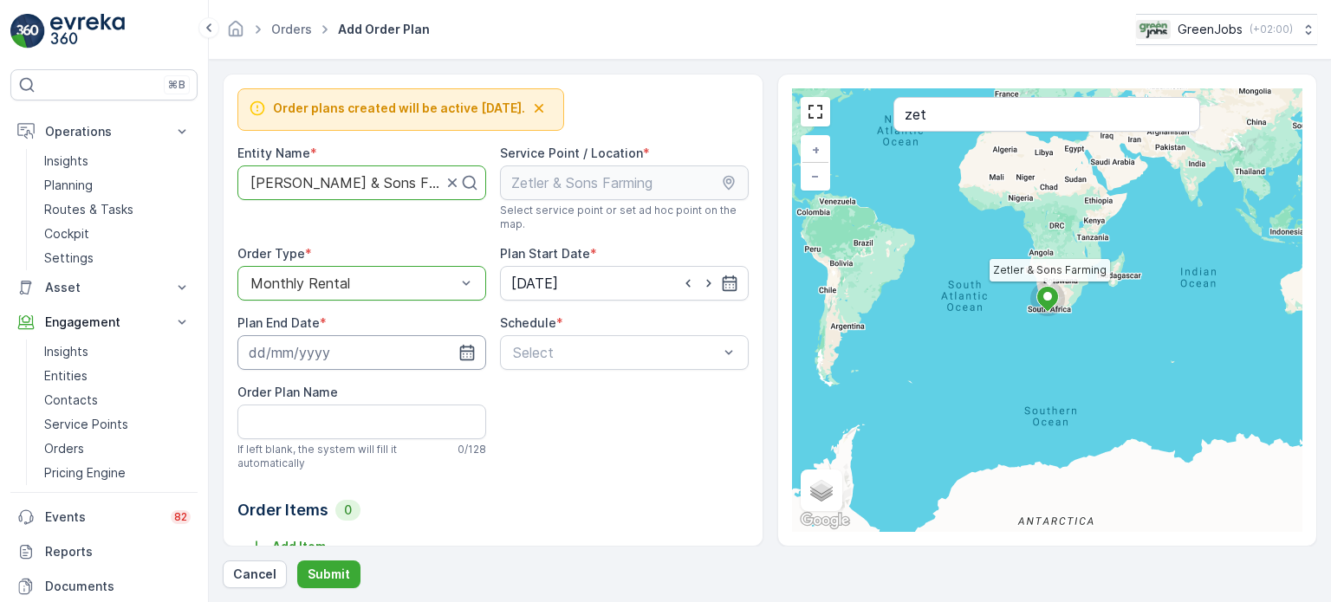
click at [475, 351] on input at bounding box center [361, 352] width 249 height 35
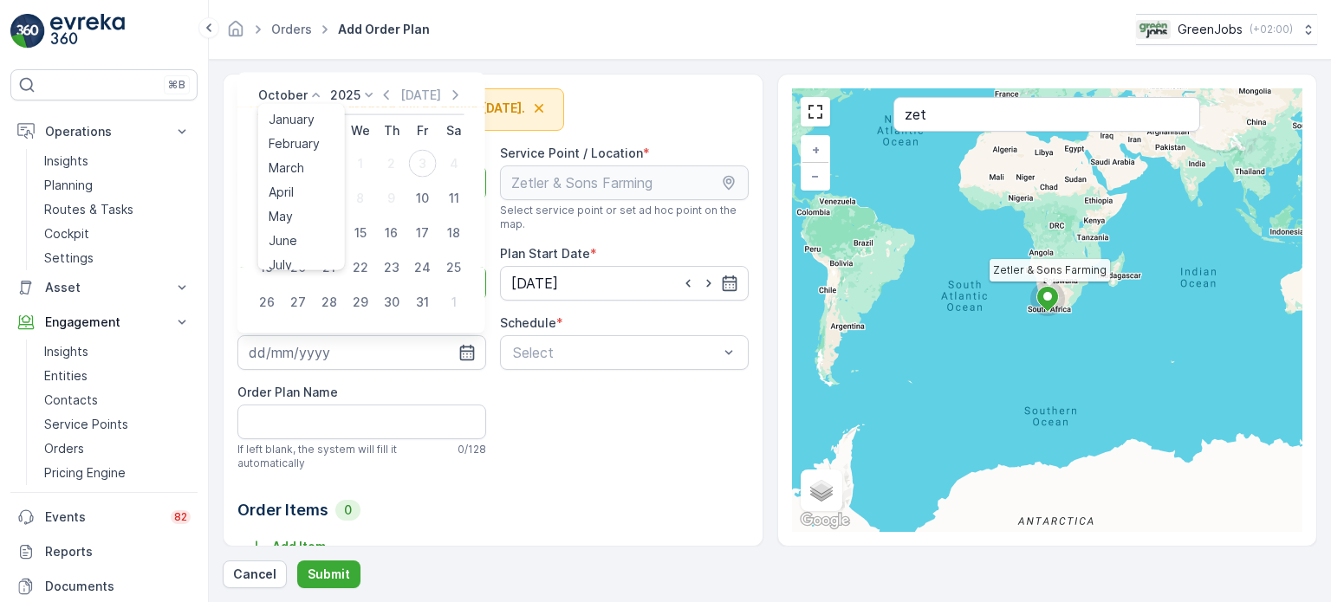
click at [308, 89] on icon at bounding box center [316, 95] width 17 height 17
click at [288, 219] on span "September" at bounding box center [302, 226] width 66 height 17
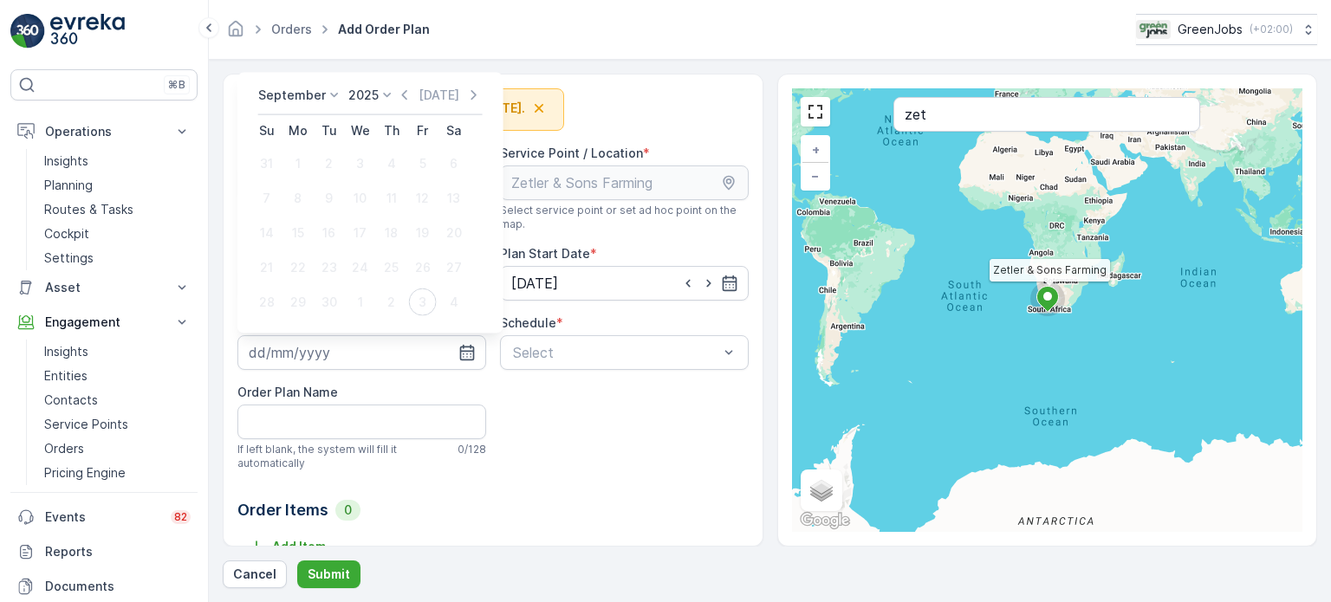
click at [319, 96] on div "September" at bounding box center [300, 95] width 85 height 17
click at [291, 234] on span "November" at bounding box center [299, 230] width 61 height 17
click at [299, 192] on div "10" at bounding box center [298, 199] width 28 height 28
type input "[DATE]"
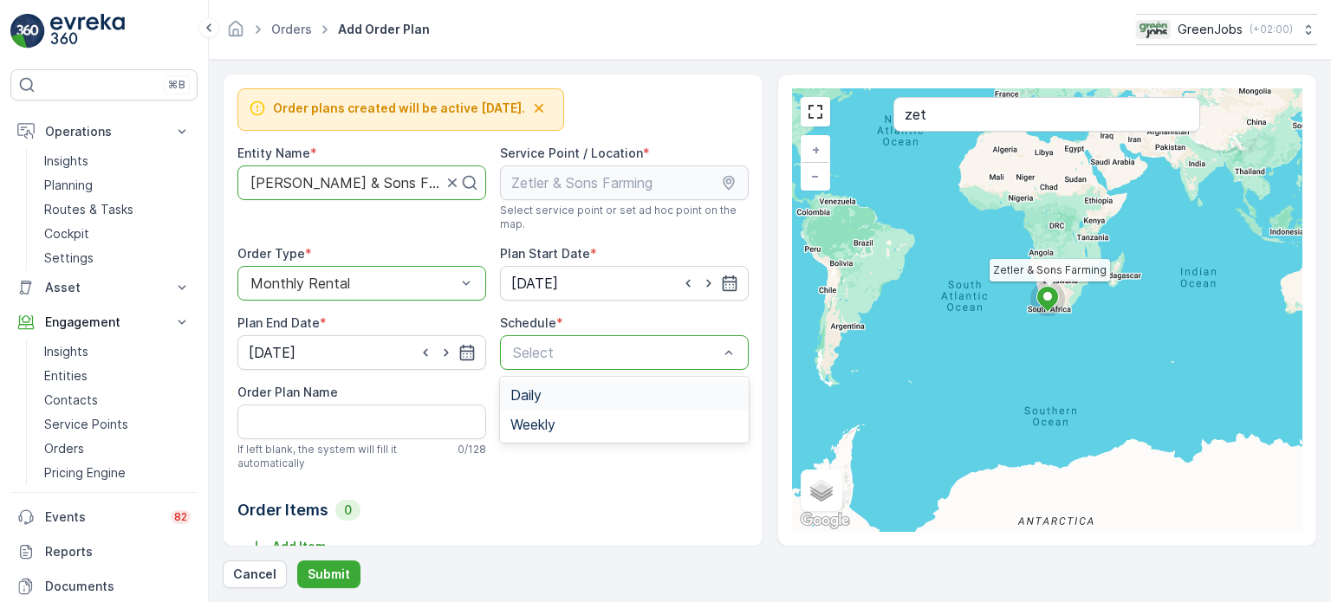
click at [628, 341] on div "Select" at bounding box center [624, 352] width 249 height 35
click at [530, 398] on span "Daily" at bounding box center [525, 395] width 31 height 16
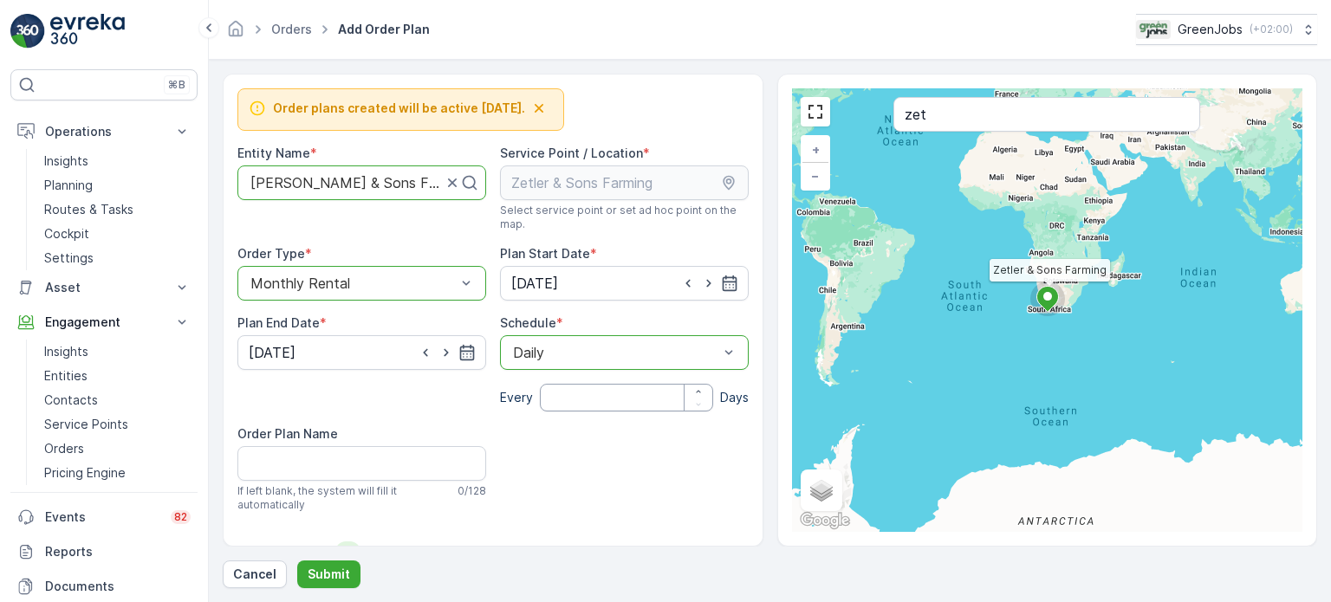
click at [557, 401] on input "number" at bounding box center [626, 398] width 173 height 28
type input "30"
click at [411, 475] on Name "Order Plan Name" at bounding box center [361, 463] width 249 height 35
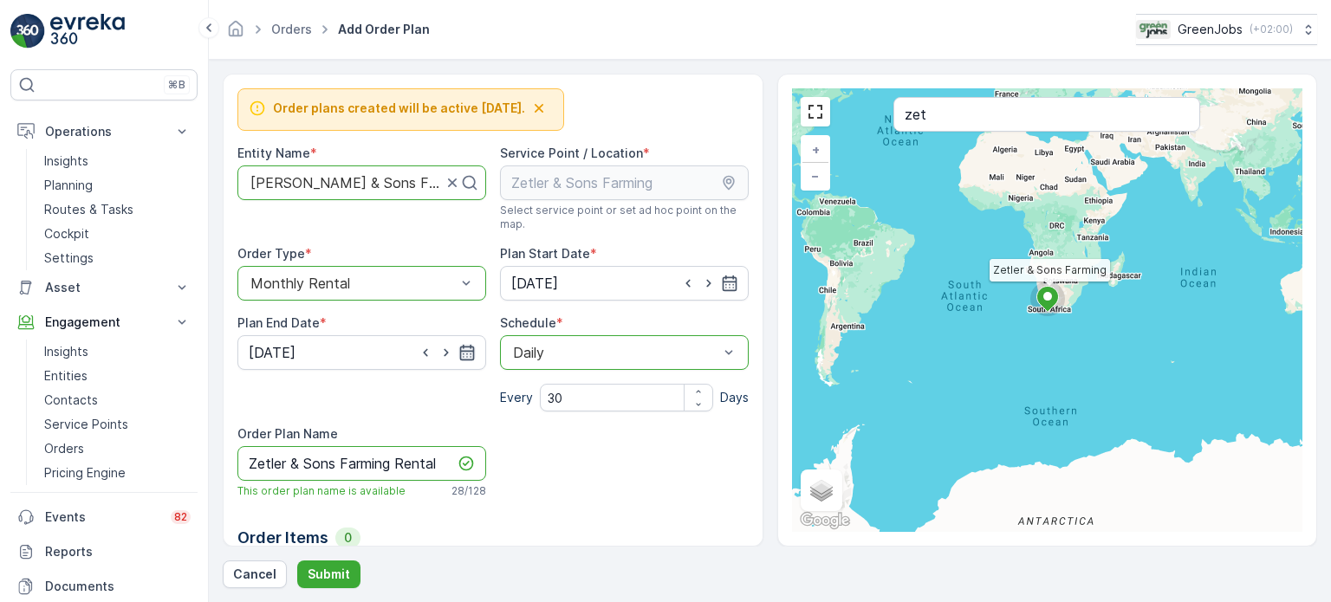
type Name "Zetler & Sons Farming Rental"
click at [467, 353] on icon "button" at bounding box center [466, 352] width 17 height 17
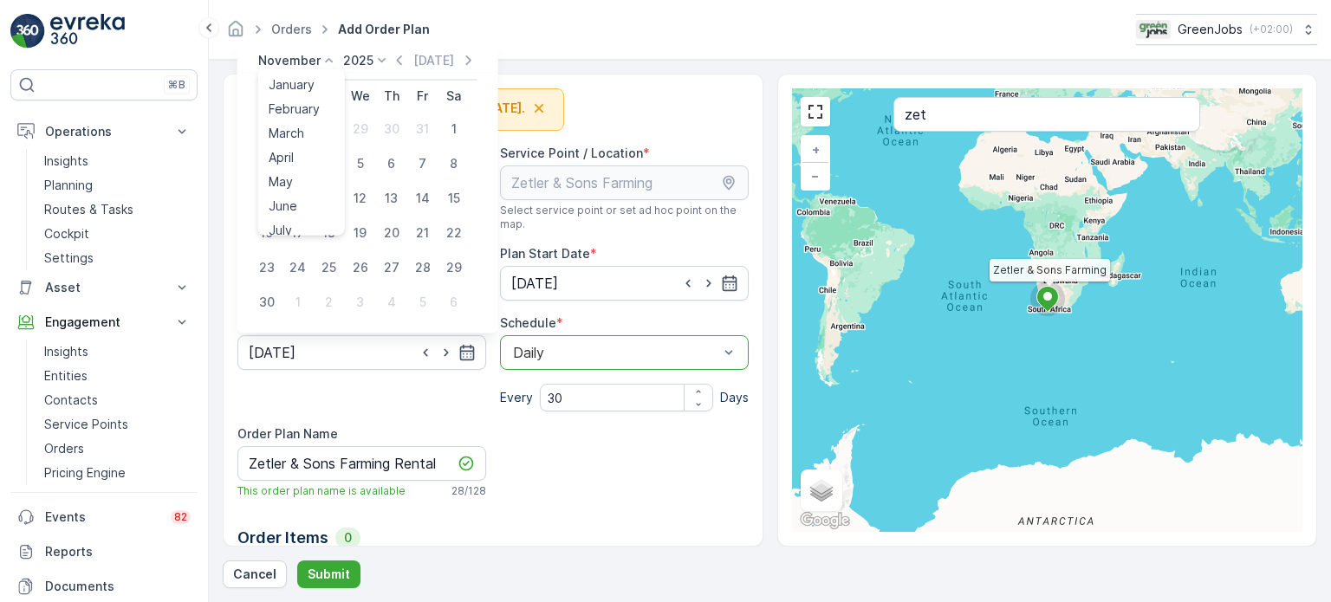
click at [315, 60] on p "November" at bounding box center [289, 60] width 62 height 17
click at [294, 169] on span "October" at bounding box center [293, 171] width 49 height 17
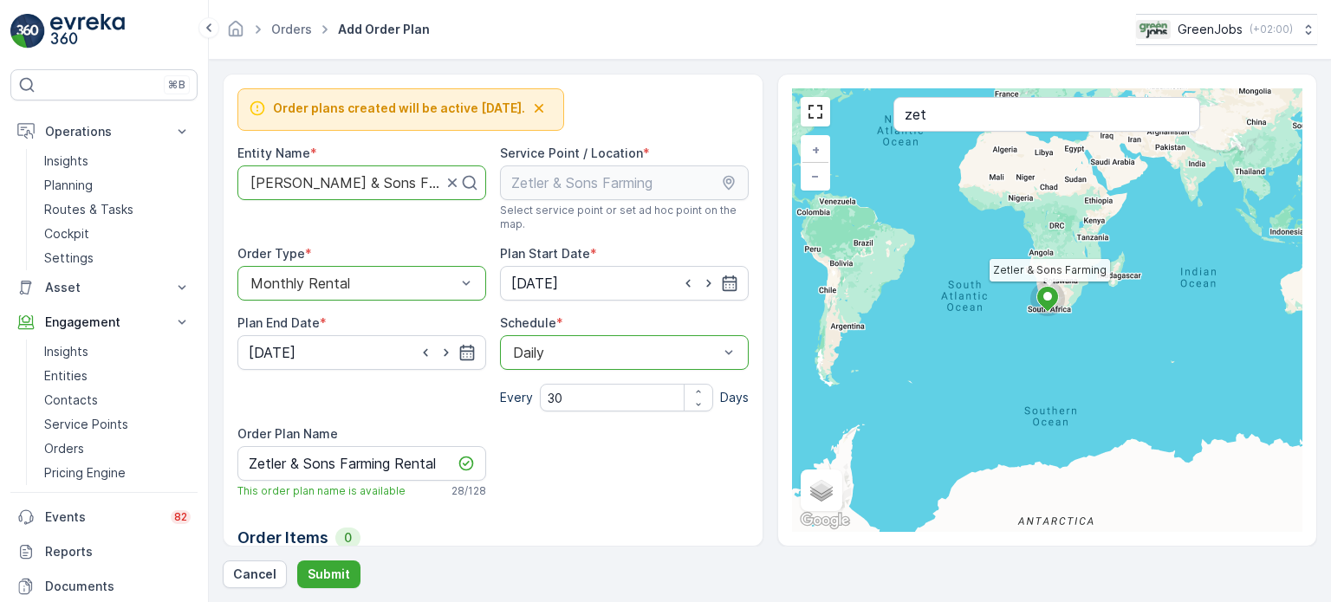
click at [534, 454] on div "Order plans created will be active [DATE]. Entity Name * [PERSON_NAME] & Sons F…" at bounding box center [492, 338] width 511 height 500
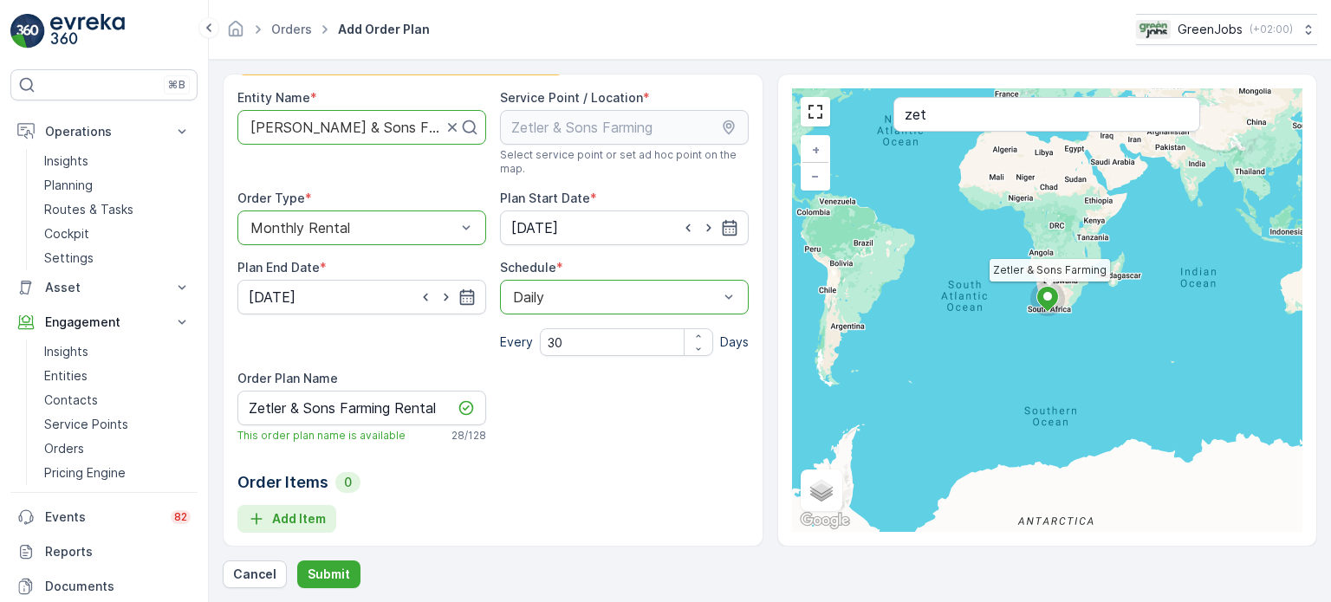
click at [304, 516] on p "Add Item" at bounding box center [299, 518] width 54 height 17
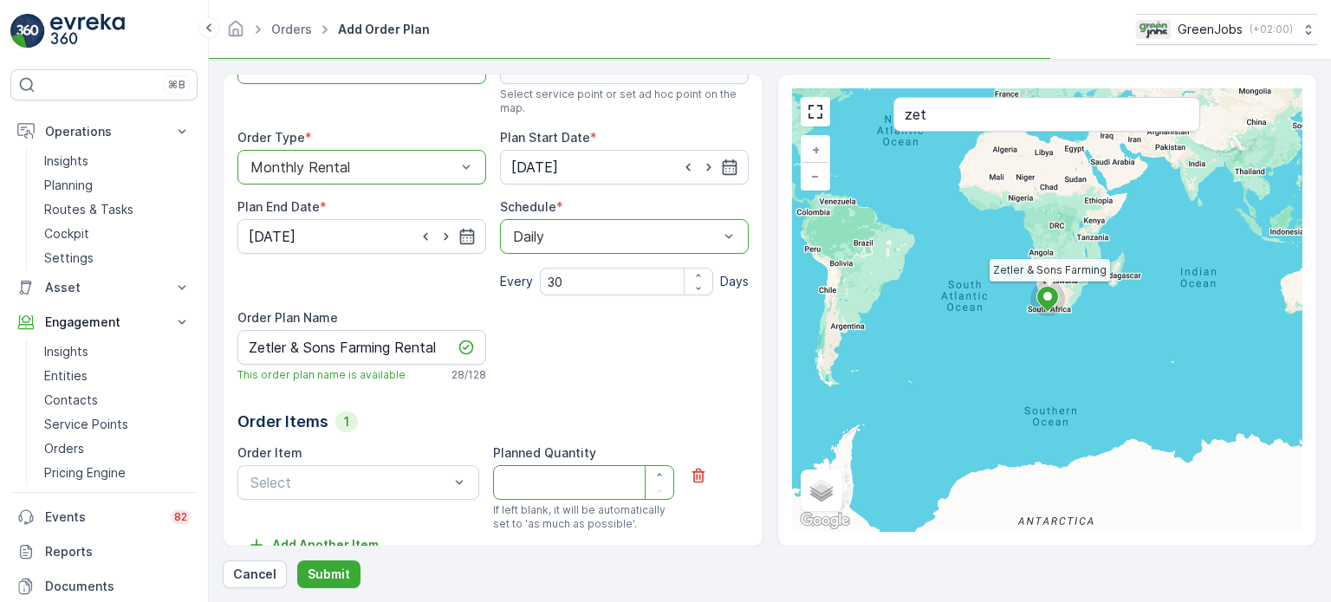
scroll to position [142, 0]
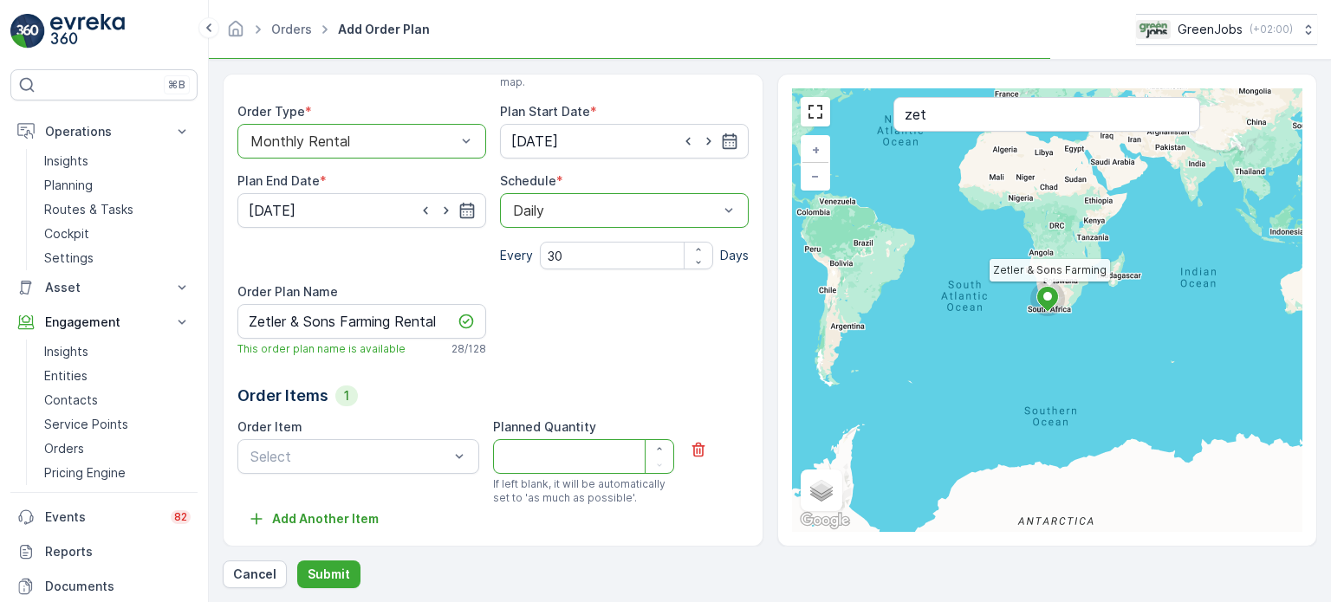
click at [442, 438] on div "Order Item Select" at bounding box center [358, 462] width 242 height 87
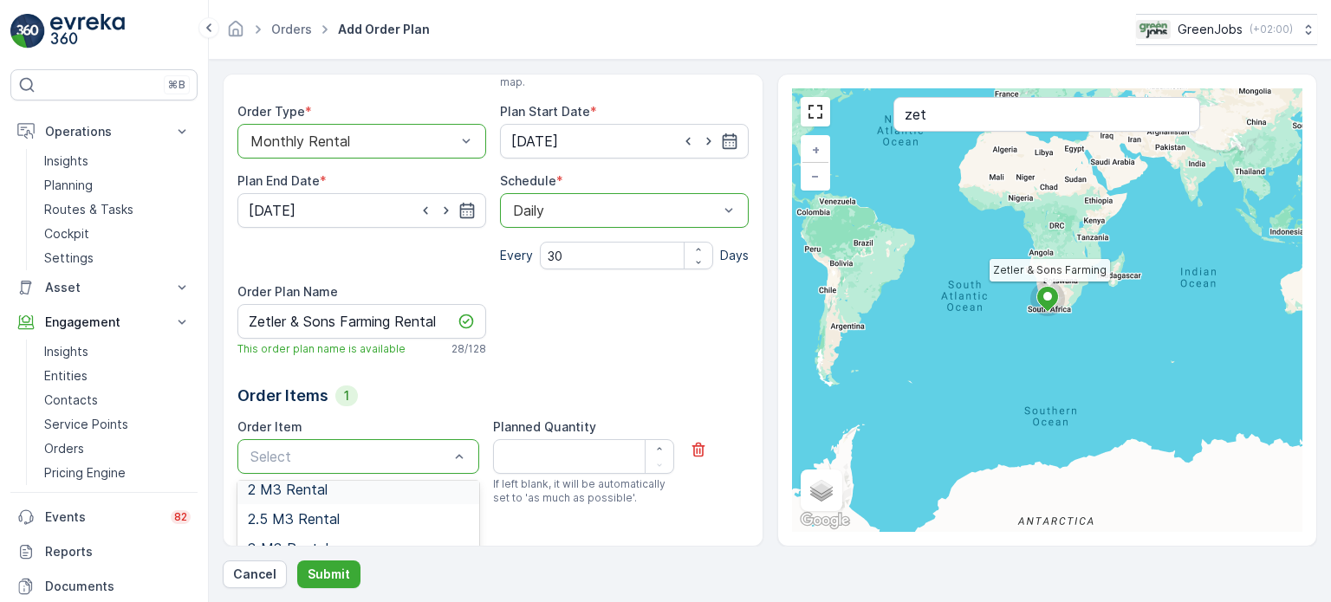
scroll to position [191, 0]
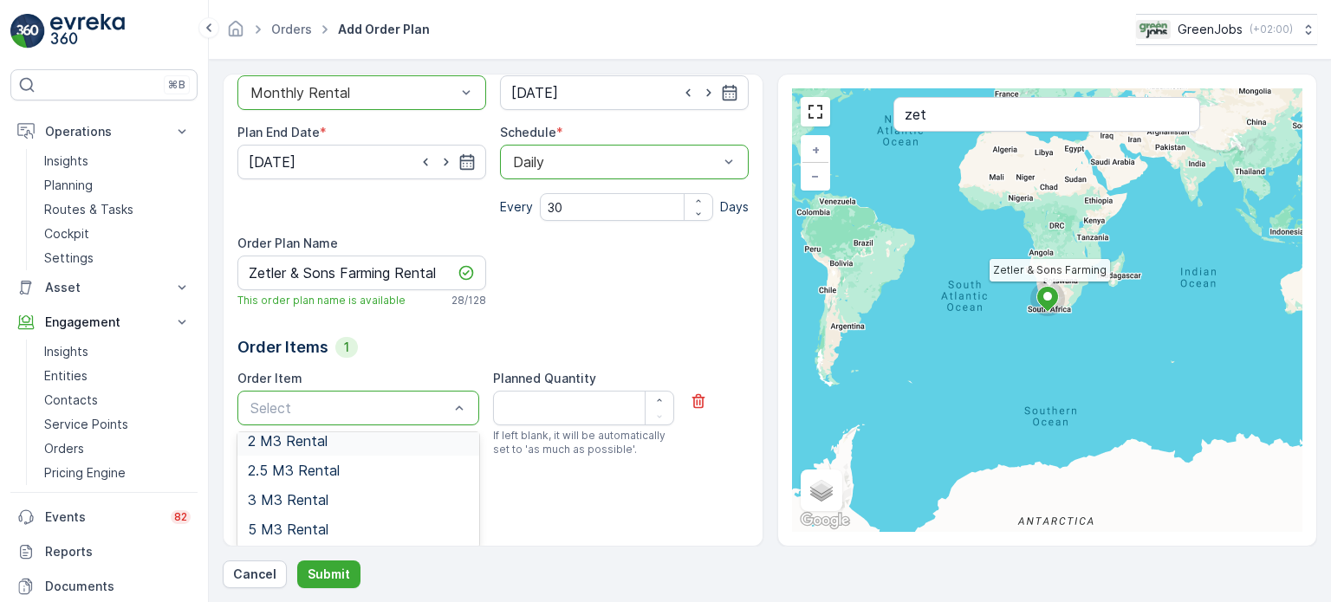
click at [297, 445] on span "2 M3 Rental" at bounding box center [288, 441] width 80 height 16
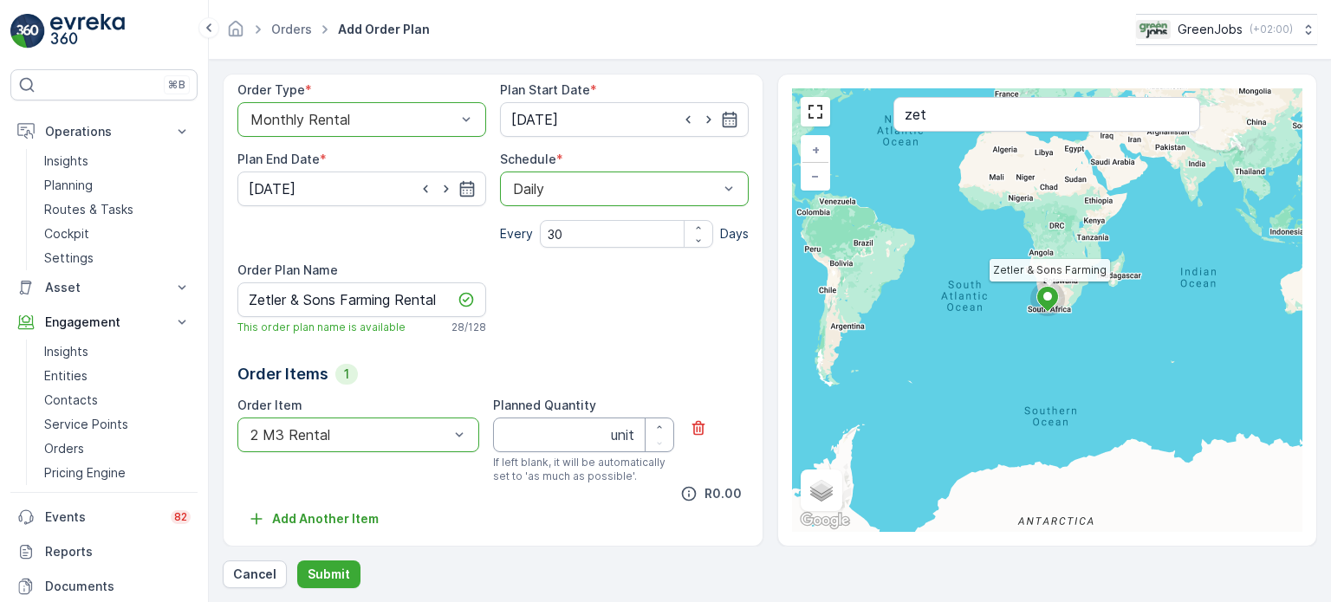
click at [565, 443] on Quantity "Planned Quantity" at bounding box center [583, 435] width 181 height 35
type Quantity "1"
click at [325, 575] on p "Submit" at bounding box center [329, 574] width 42 height 17
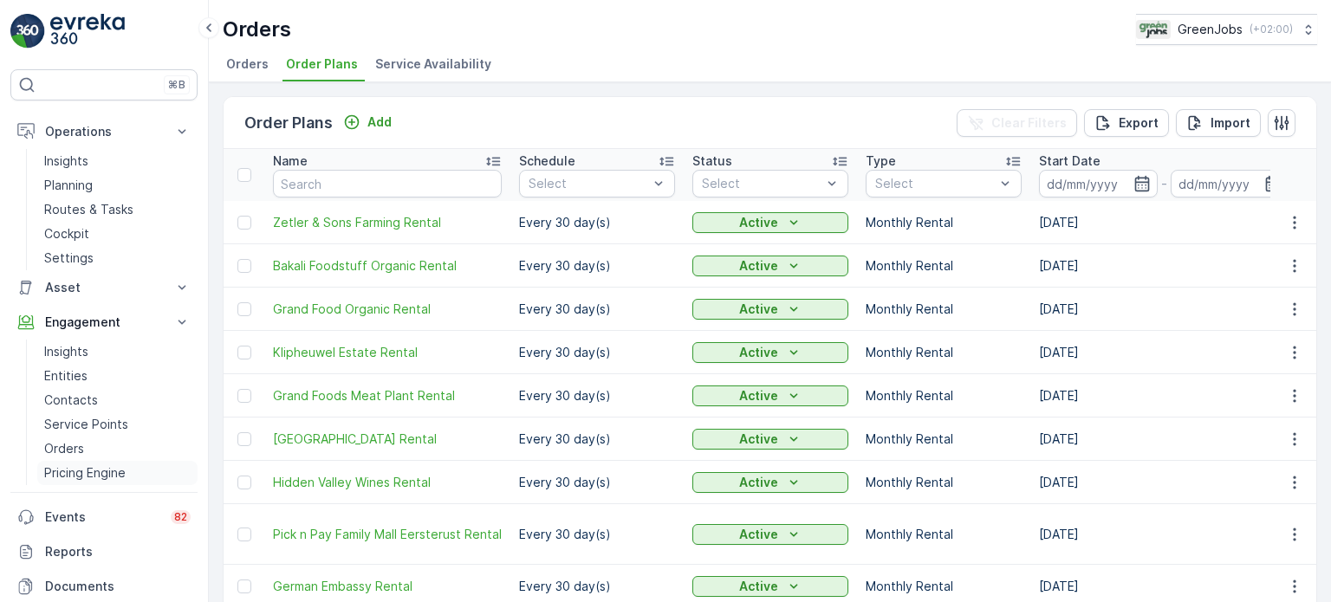
drag, startPoint x: 94, startPoint y: 471, endPoint x: 113, endPoint y: 460, distance: 21.7
click at [94, 471] on p "Pricing Engine" at bounding box center [84, 473] width 81 height 17
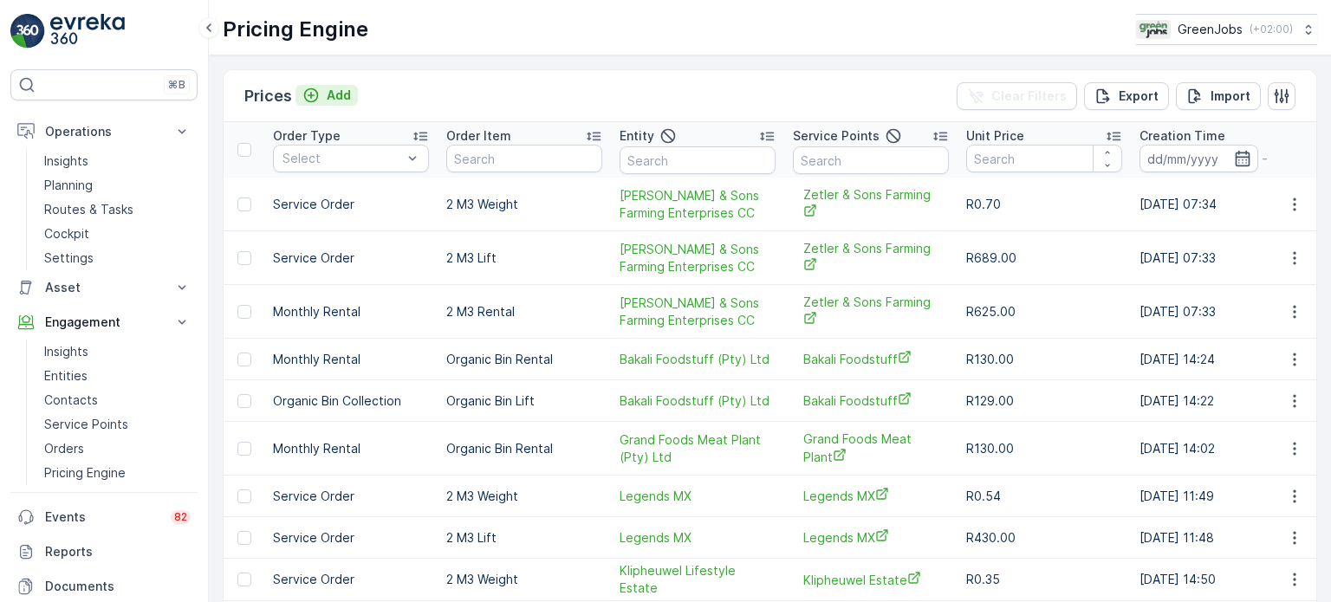
click at [341, 97] on p "Add" at bounding box center [339, 95] width 24 height 17
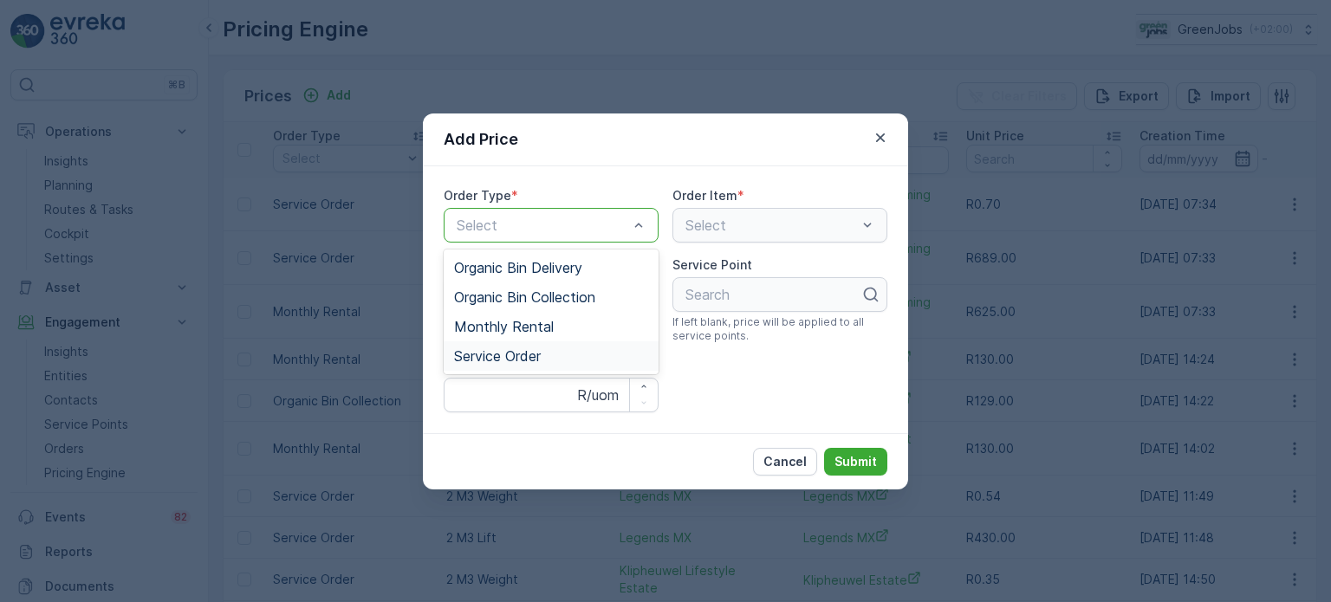
click at [514, 356] on span "Service Order" at bounding box center [497, 356] width 87 height 16
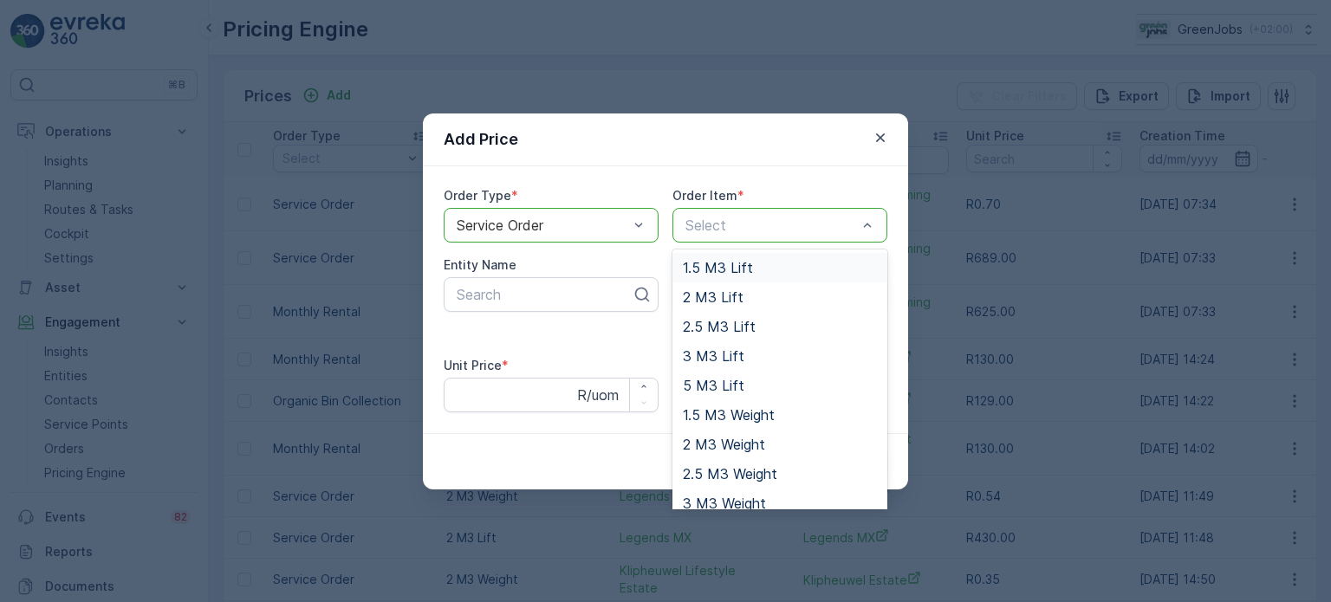
click at [737, 270] on span "1.5 M3 Lift" at bounding box center [718, 268] width 70 height 16
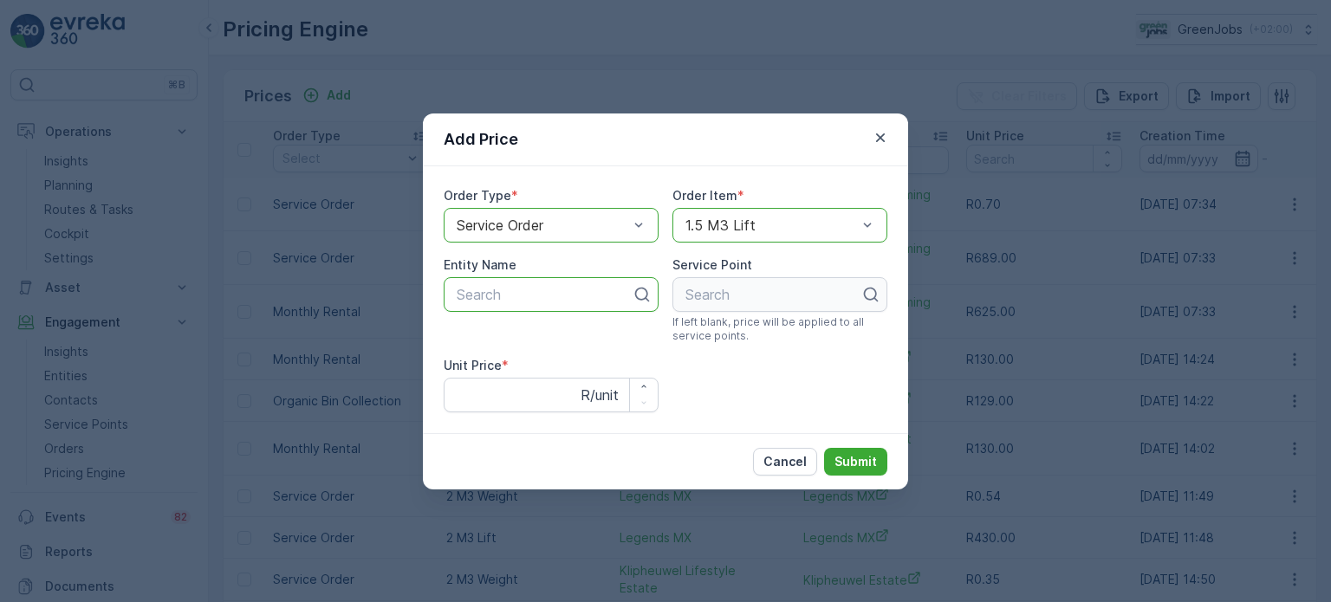
click at [559, 295] on div at bounding box center [544, 295] width 179 height 16
type input "s."
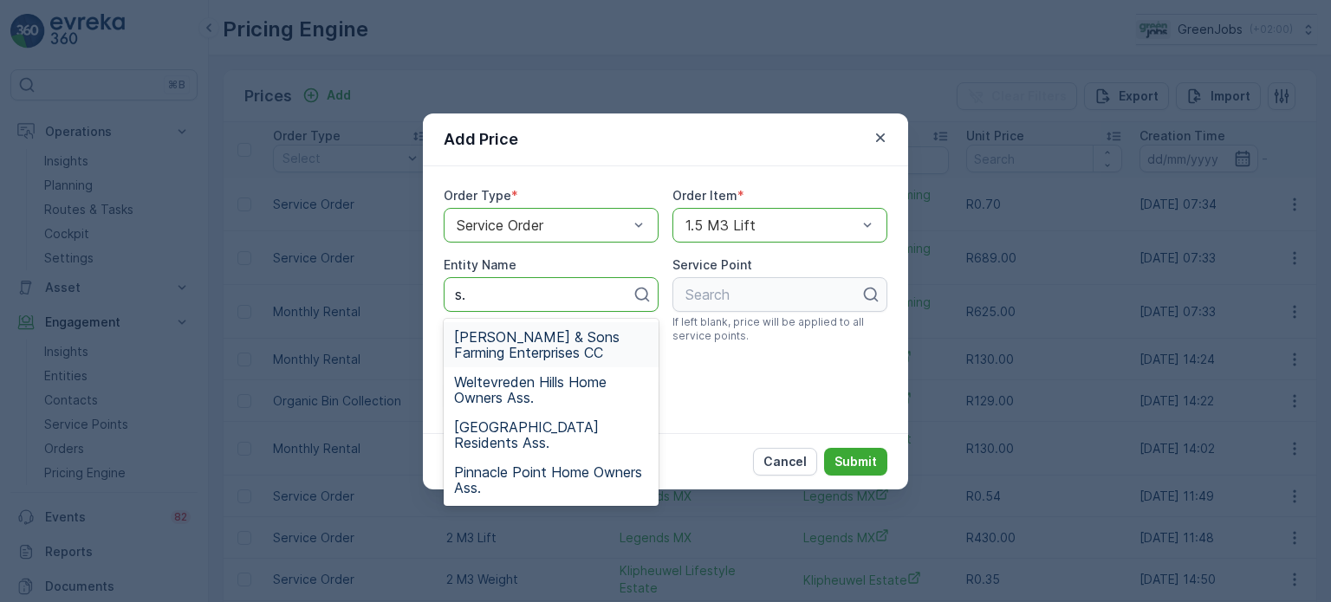
click at [505, 339] on span "[PERSON_NAME] & Sons Farming Enterprises CC" at bounding box center [551, 344] width 194 height 31
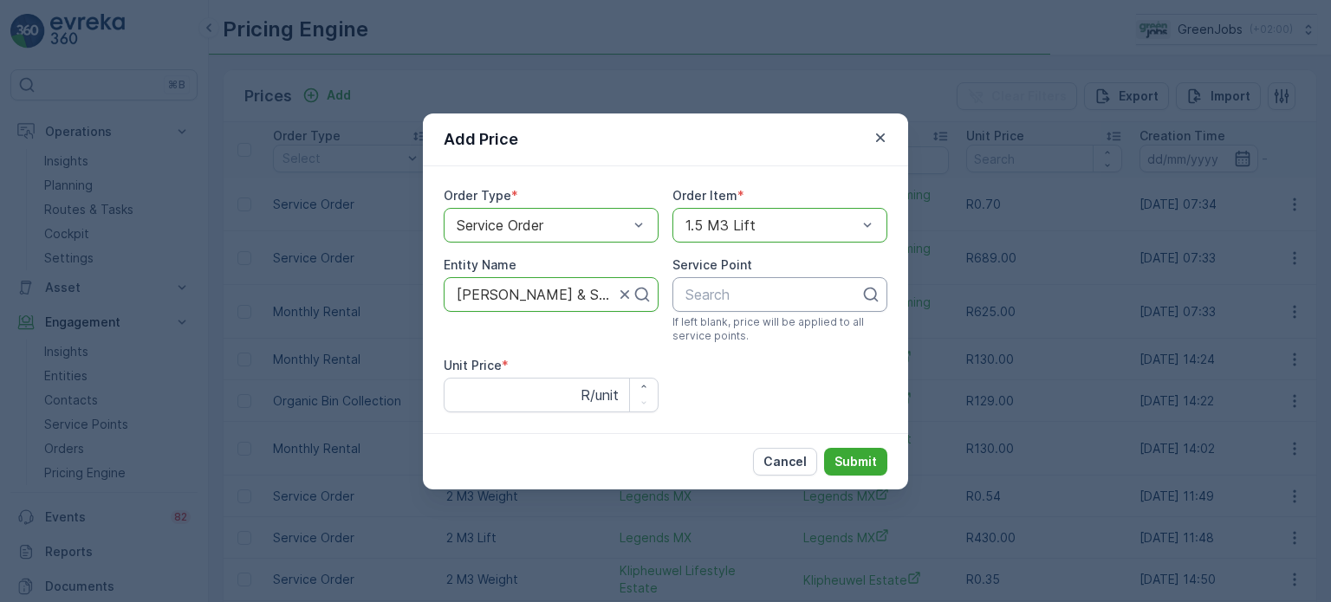
click at [736, 299] on div at bounding box center [773, 295] width 179 height 16
type input "zet"
click at [738, 339] on span "Zetler & Sons Farming" at bounding box center [753, 337] width 141 height 16
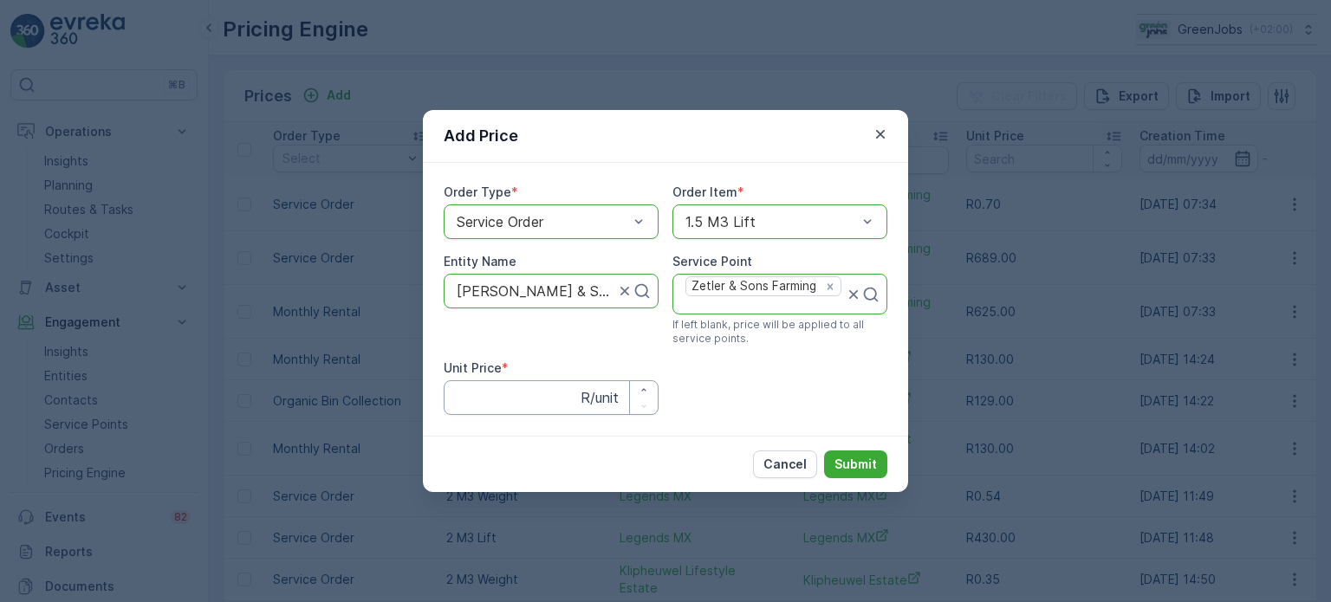
click at [510, 391] on Price "Unit Price" at bounding box center [551, 397] width 215 height 35
type Price "200"
click at [855, 462] on p "Submit" at bounding box center [856, 464] width 42 height 17
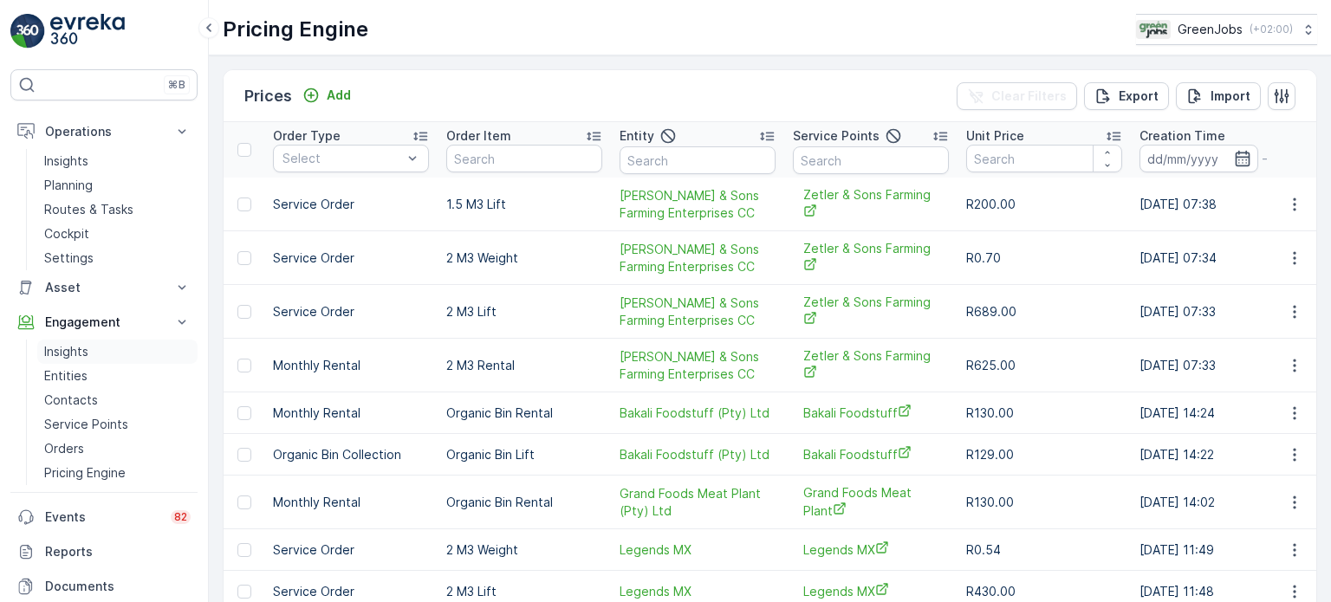
click at [82, 345] on p "Insights" at bounding box center [66, 351] width 44 height 17
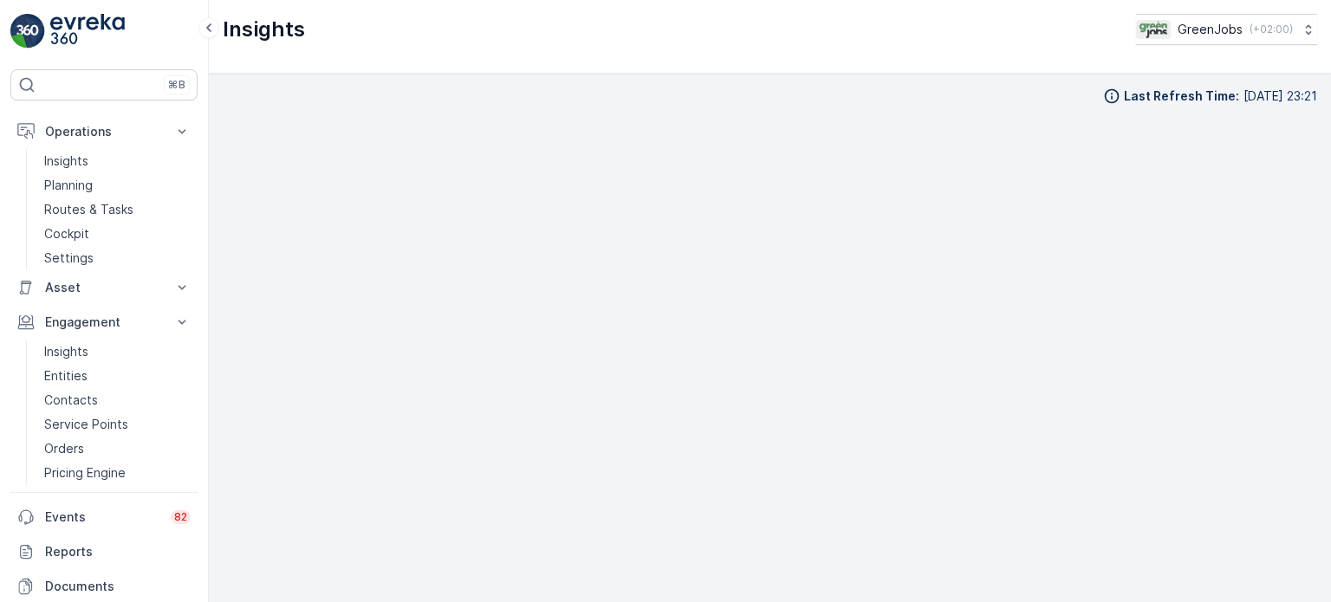
scroll to position [14, 0]
click at [76, 345] on p "Insights" at bounding box center [66, 351] width 44 height 17
click at [88, 156] on p "Insights" at bounding box center [66, 161] width 44 height 17
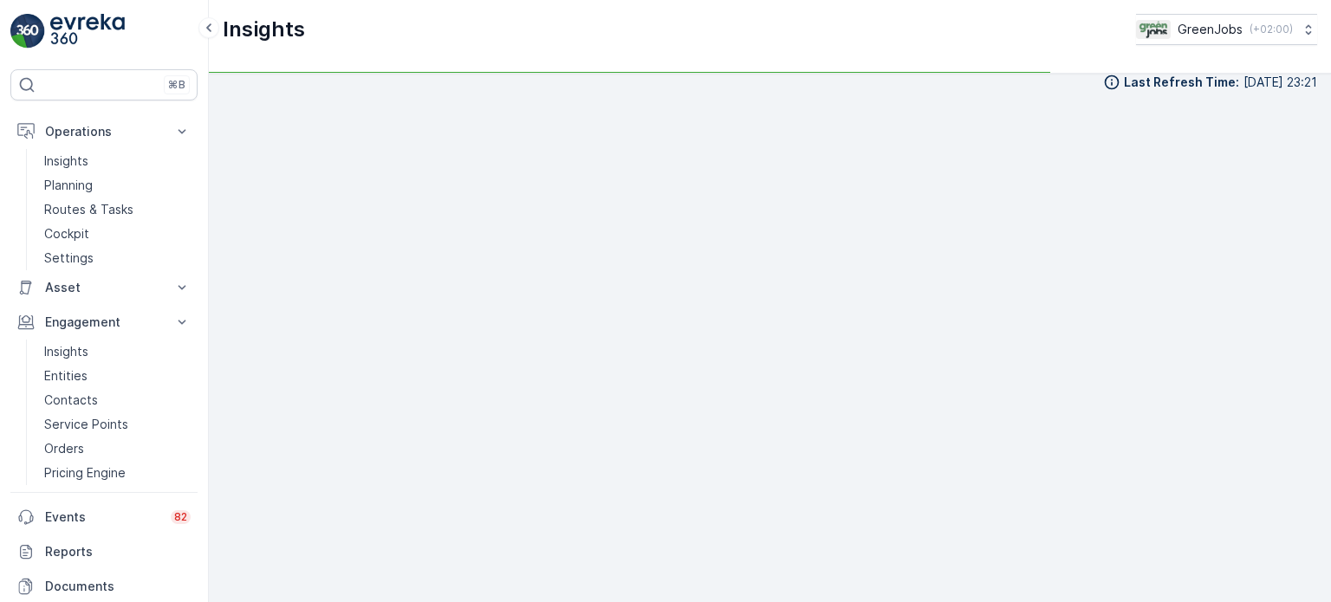
scroll to position [14, 0]
click at [57, 348] on p "Insights" at bounding box center [66, 351] width 44 height 17
